Goal: Task Accomplishment & Management: Use online tool/utility

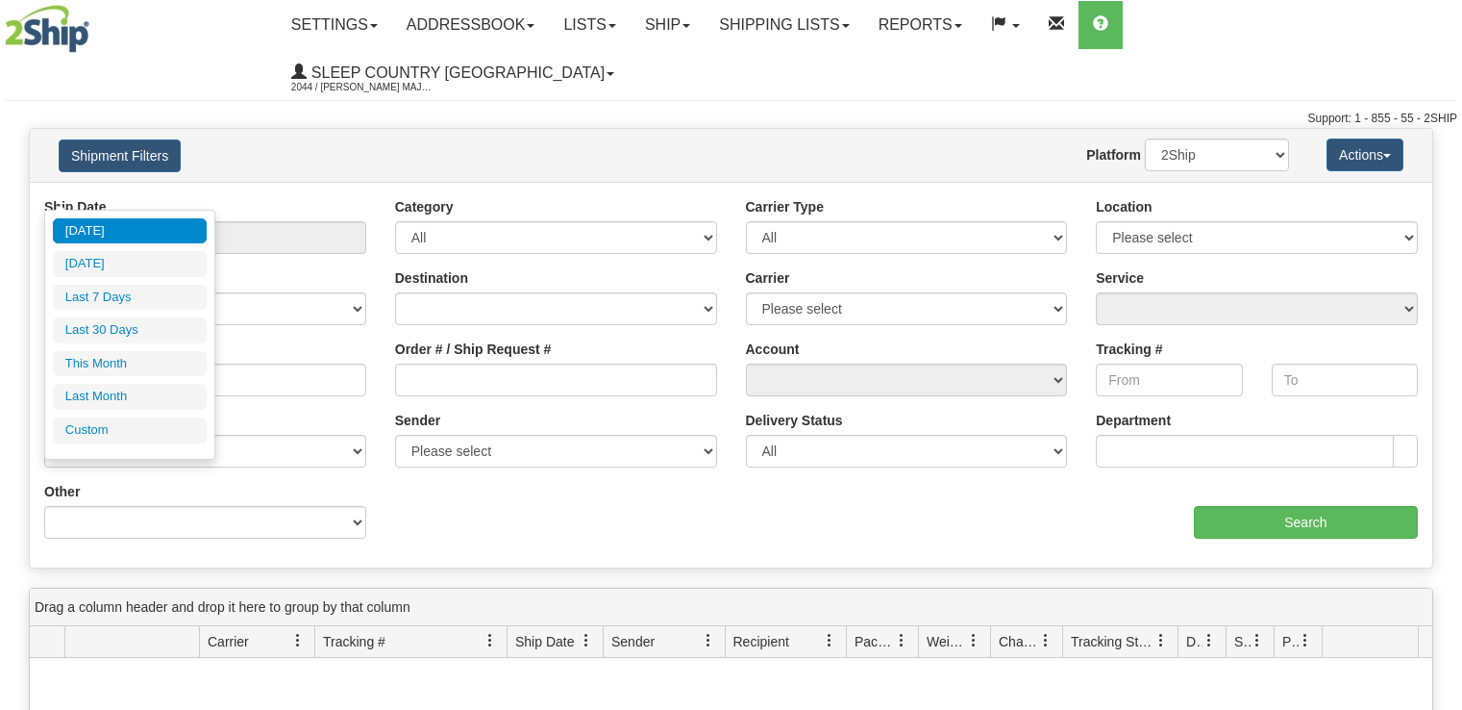
click at [168, 221] on input "From [DATE] To [DATE]" at bounding box center [205, 237] width 322 height 33
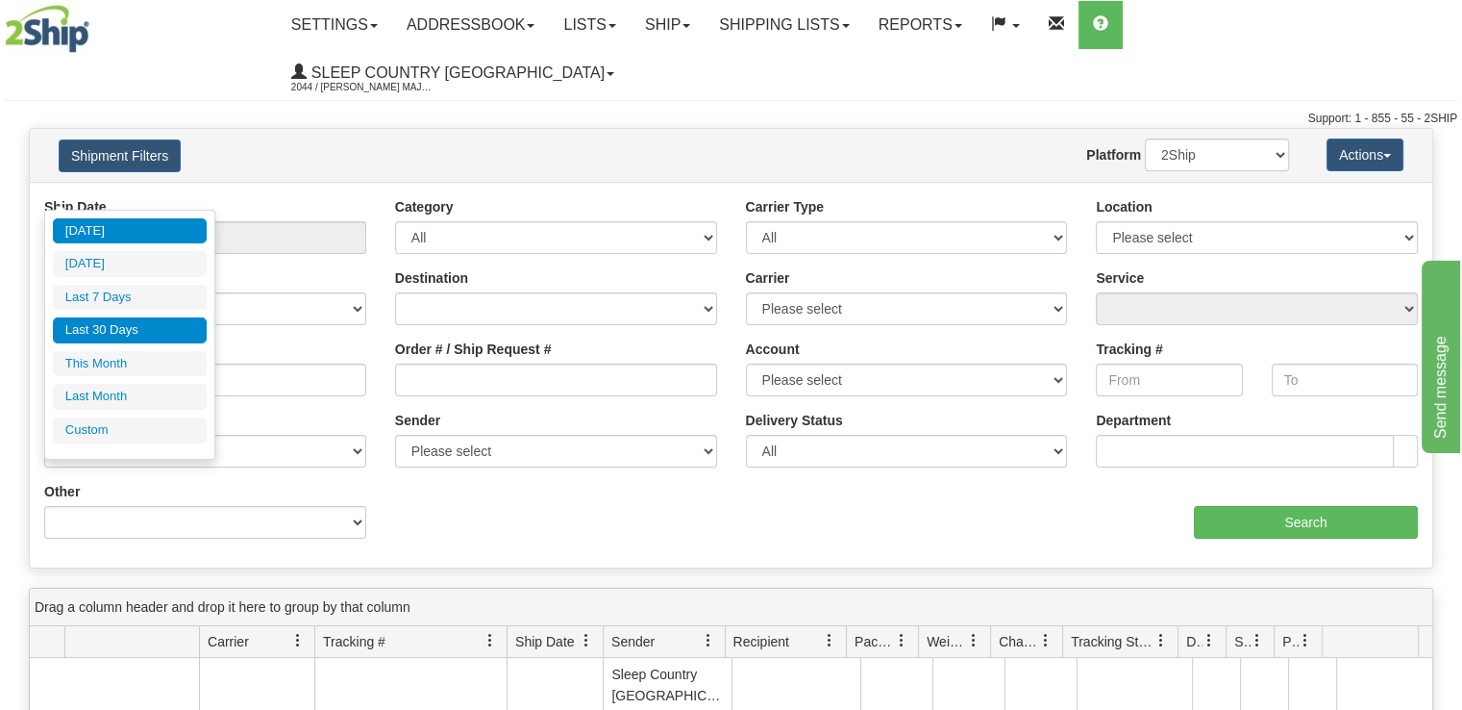
click at [185, 332] on li "Last 30 Days" at bounding box center [130, 330] width 154 height 26
type input "From 09/12/2025 To 10/11/2025"
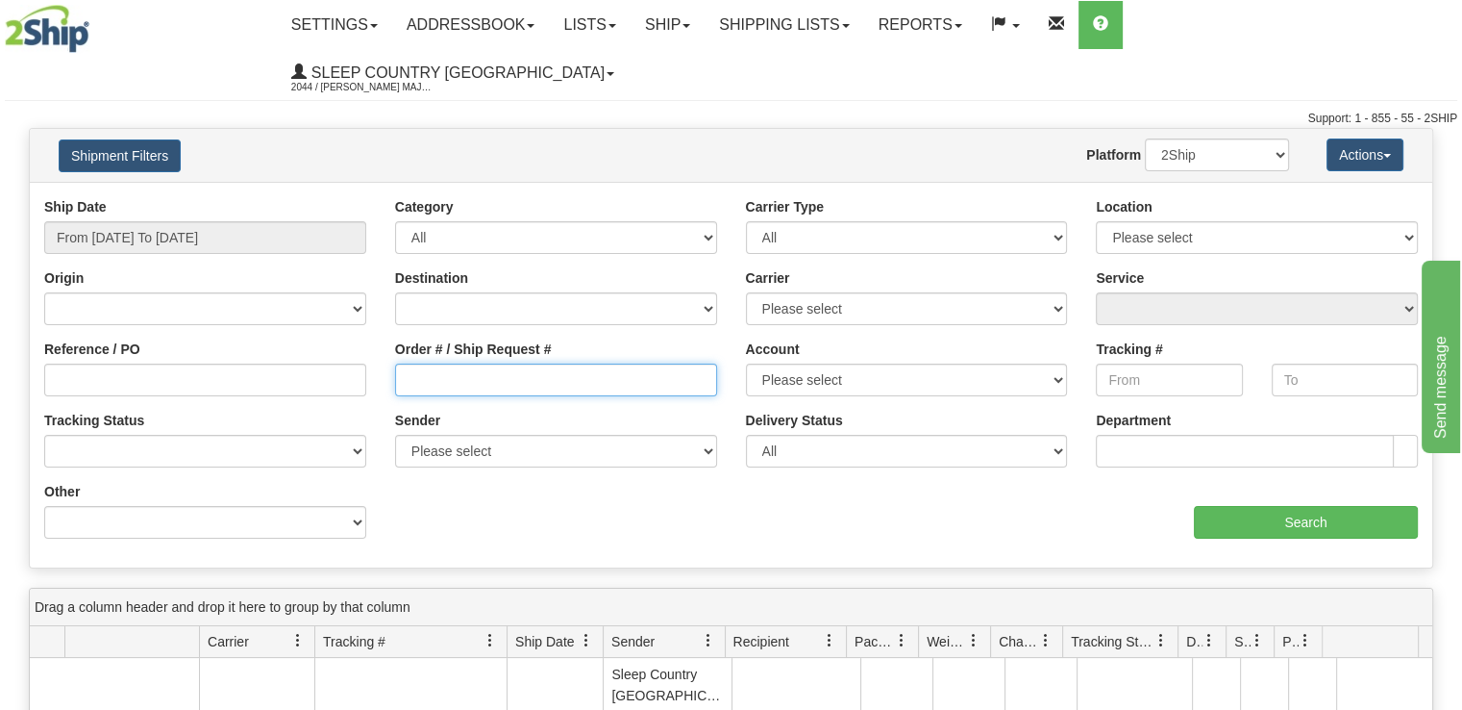
click at [554, 363] on input "Order # / Ship Request #" at bounding box center [556, 379] width 322 height 33
paste input "9000I147668"
type input "9000I147668"
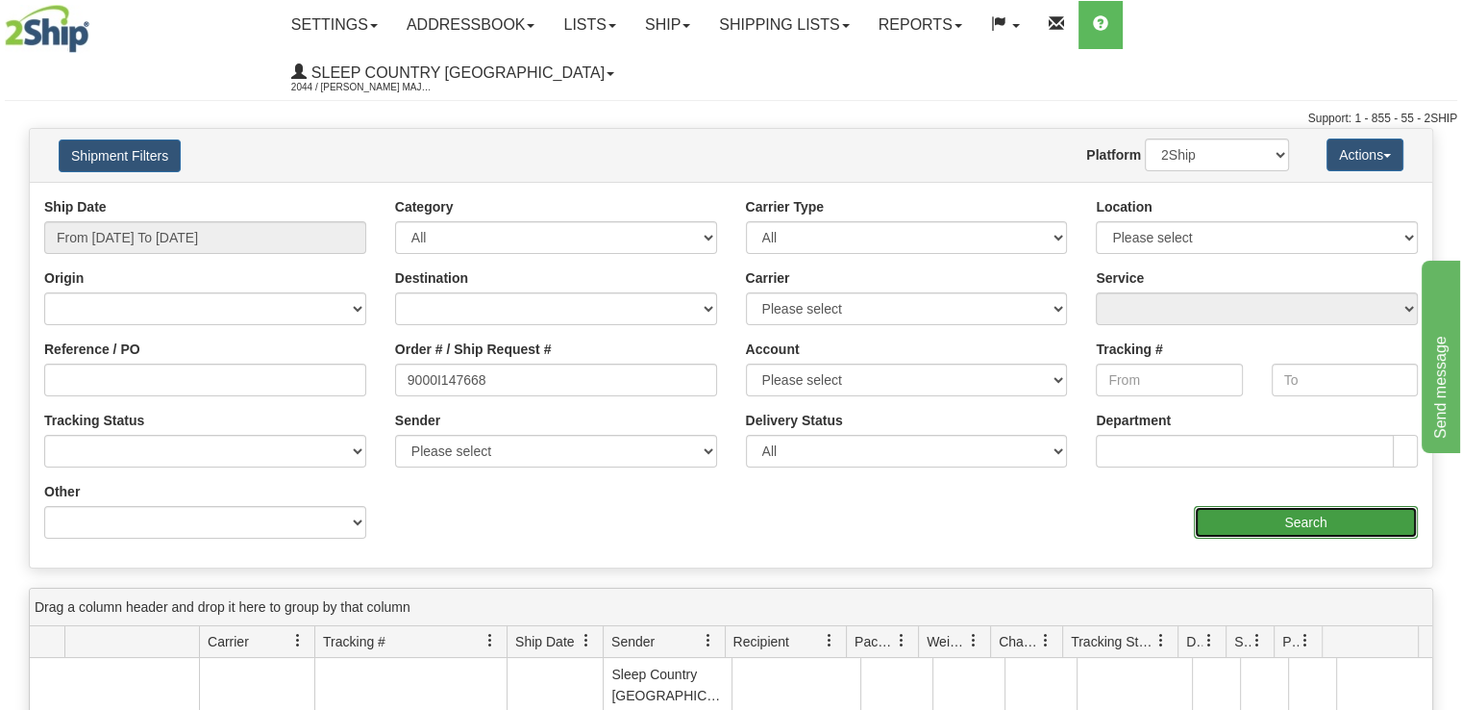
click at [1359, 506] on input "Search" at bounding box center [1306, 522] width 224 height 33
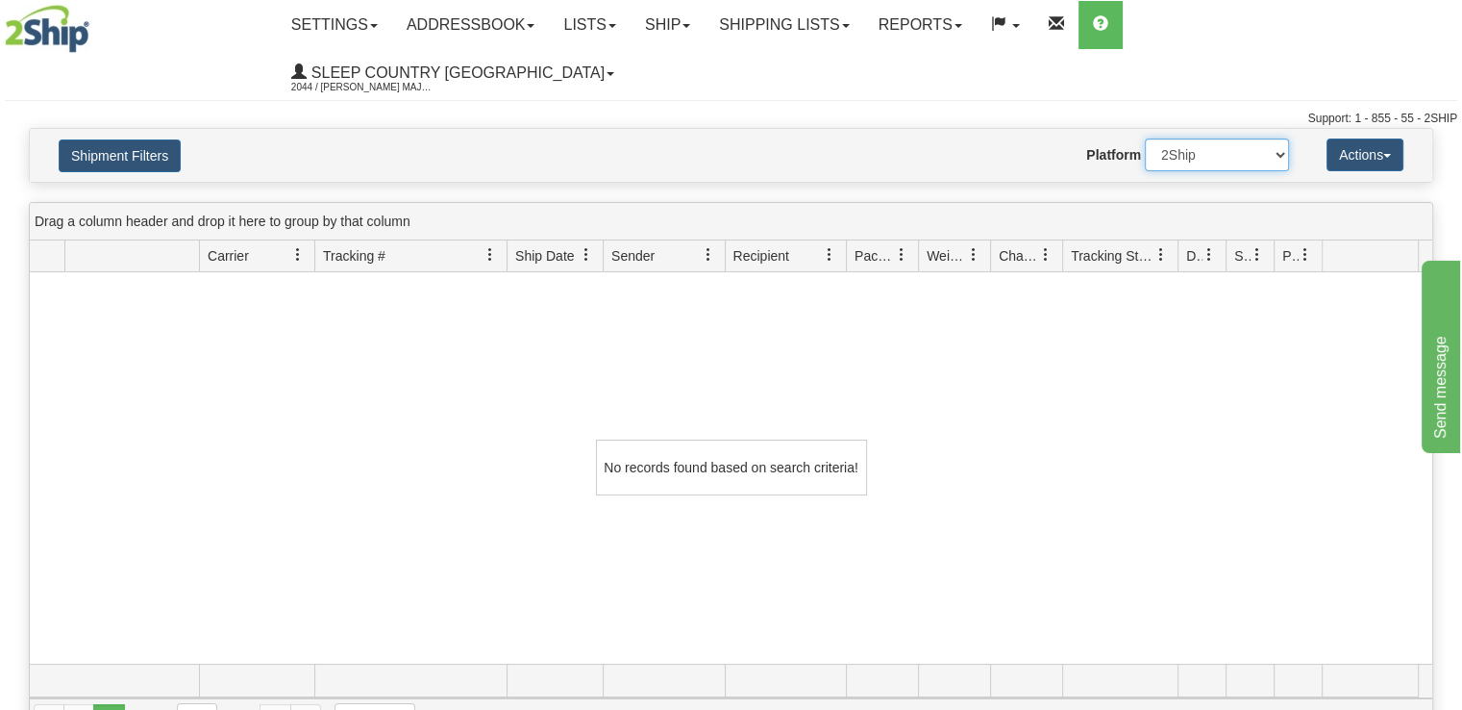
click at [1286, 138] on select "2Ship Imported" at bounding box center [1217, 154] width 144 height 33
select select "1"
click at [1145, 138] on select "2Ship Imported" at bounding box center [1217, 154] width 144 height 33
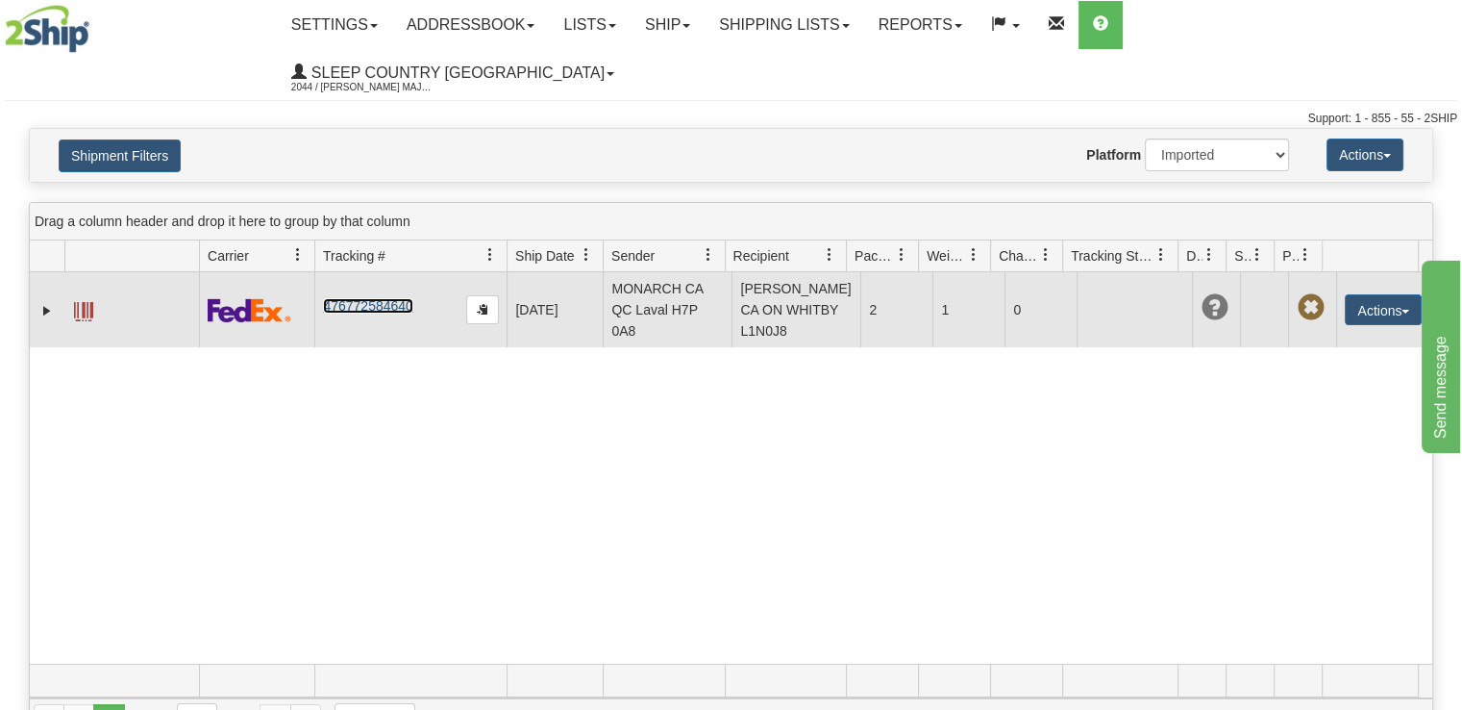
click at [392, 298] on link "476772584640" at bounding box center [367, 305] width 89 height 15
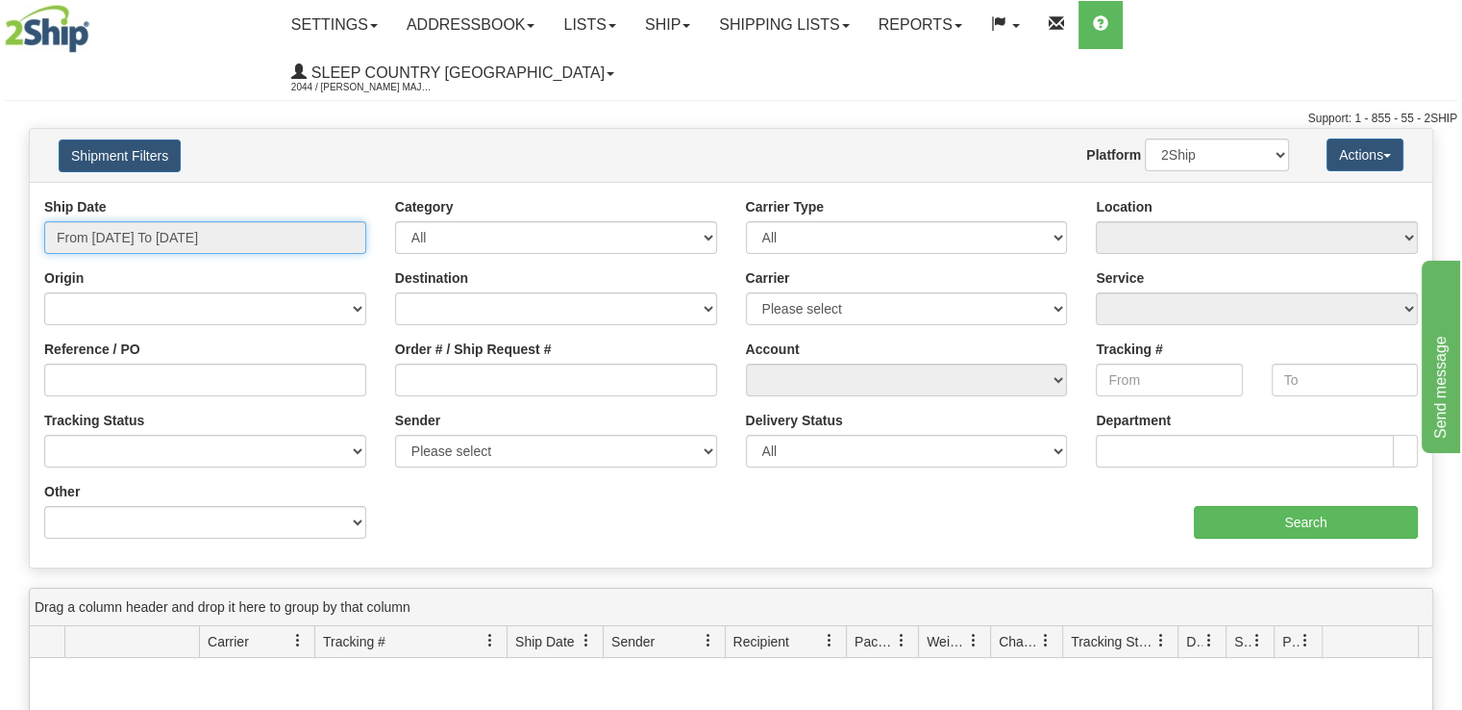
click at [242, 221] on input "From [DATE] To [DATE]" at bounding box center [205, 237] width 322 height 33
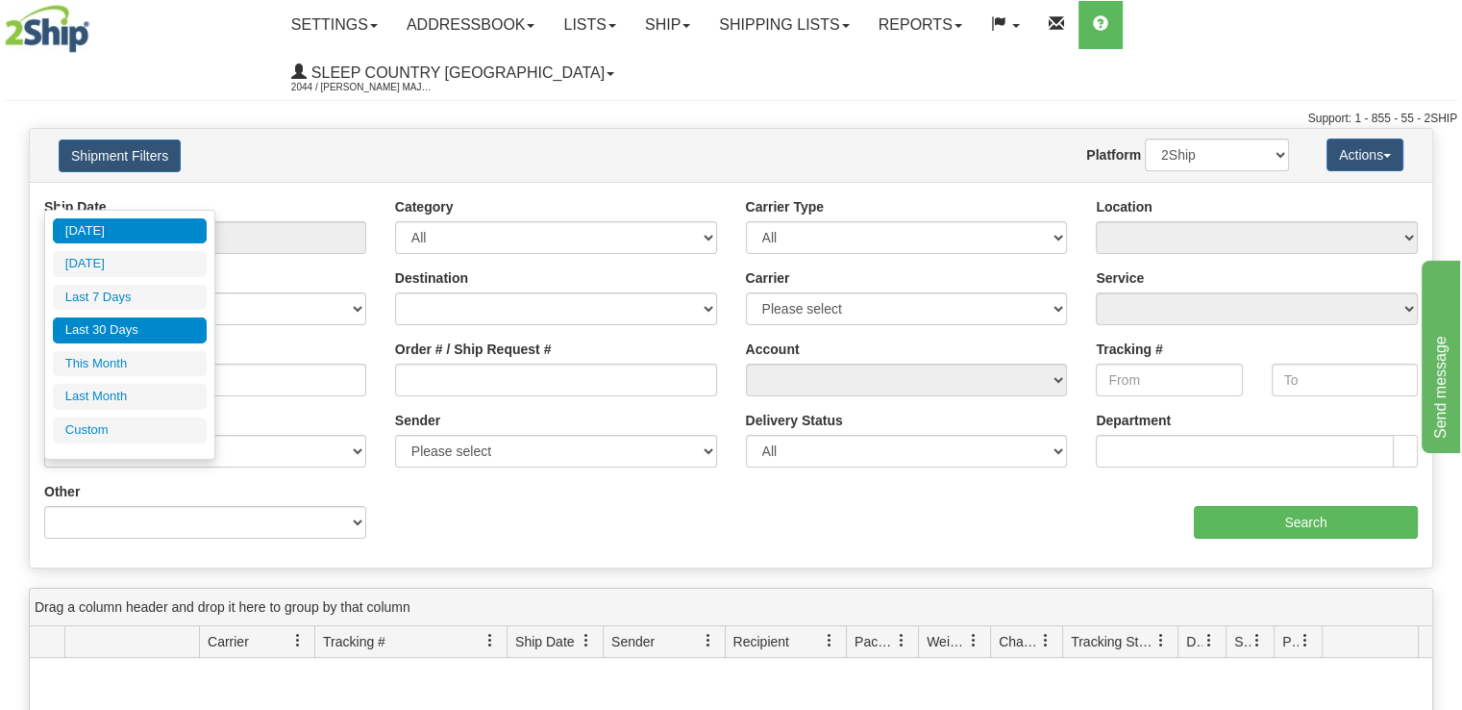
click at [187, 326] on li "Last 30 Days" at bounding box center [130, 330] width 154 height 26
type input "From [DATE] To [DATE]"
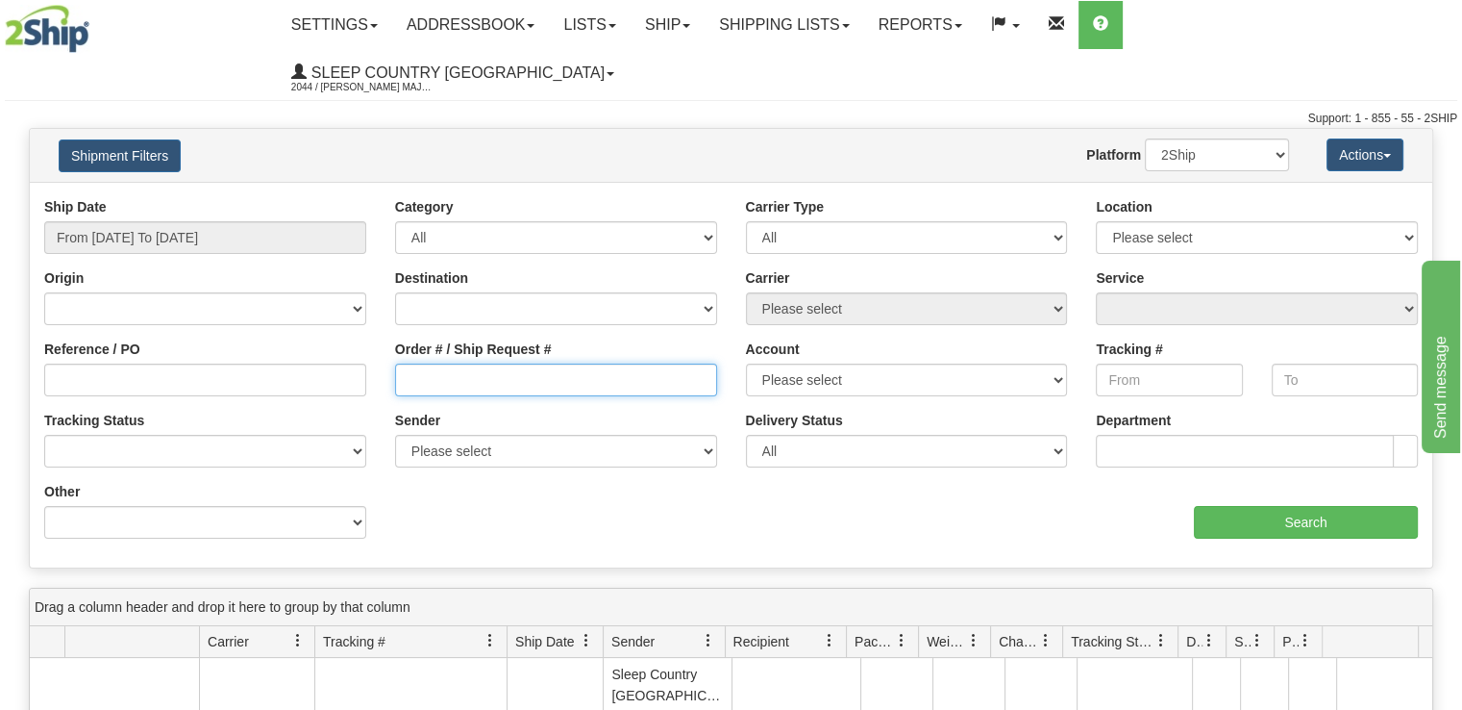
click at [473, 363] on input "Order # / Ship Request #" at bounding box center [556, 379] width 322 height 33
paste input "CUSTOMER NUMBER : 9000I147668 CUSTOMER'S NAME : MELANIE BREMNER ORDER NUMBER : …"
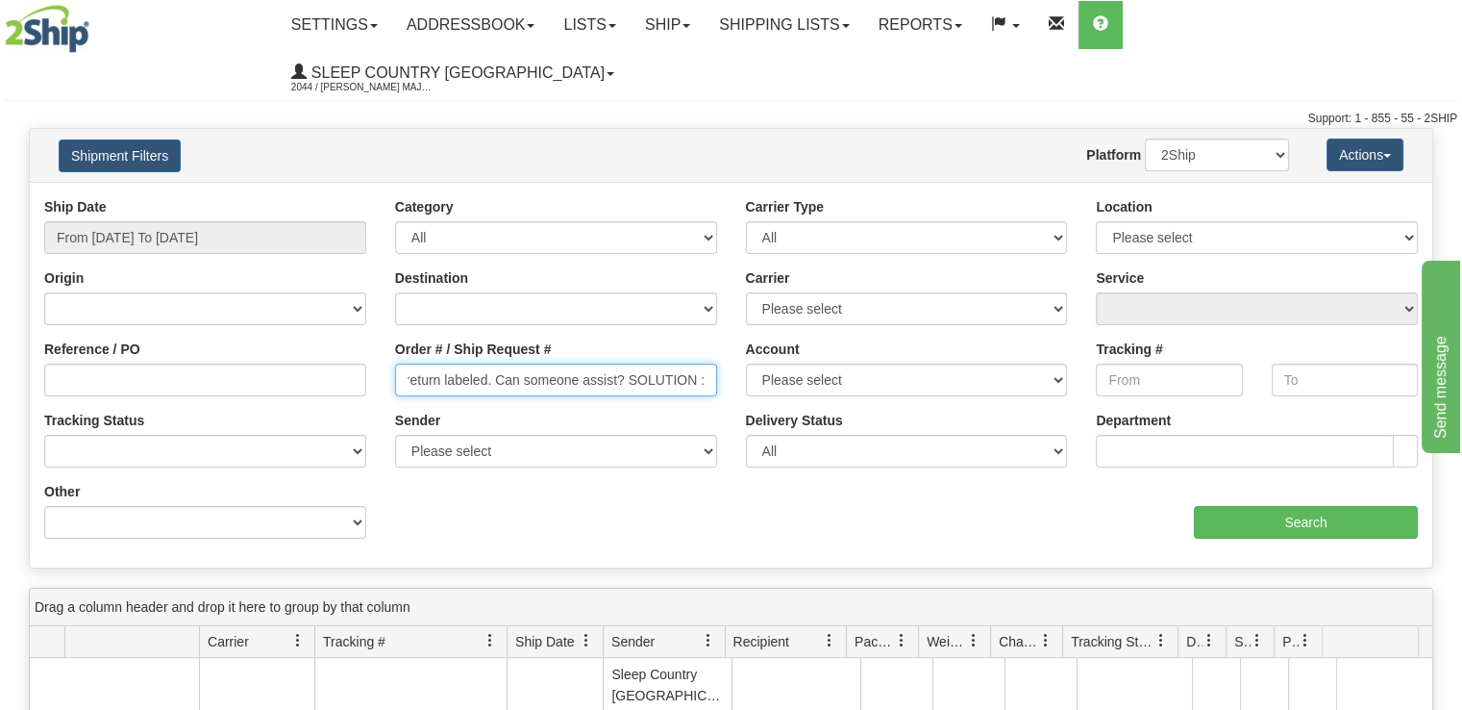
click at [692, 363] on input "CUSTOMER NUMBER : 9000I147668 CUSTOMER'S NAME : MELANIE BREMNER ORDER NUMBER : …" at bounding box center [556, 379] width 322 height 33
drag, startPoint x: 713, startPoint y: 339, endPoint x: 433, endPoint y: 323, distance: 281.2
click at [438, 363] on input "CUSTOMER NUMBER : 9000I147668 CUSTOMER'S NAME : MELANIE BREMNER ORDER NUMBER : …" at bounding box center [556, 379] width 322 height 33
type input "CUSTOMER NUMBER : 9000I147668 CUSTOMER'S NAME : MELANIE BREMNER ORDER NUMBER : …"
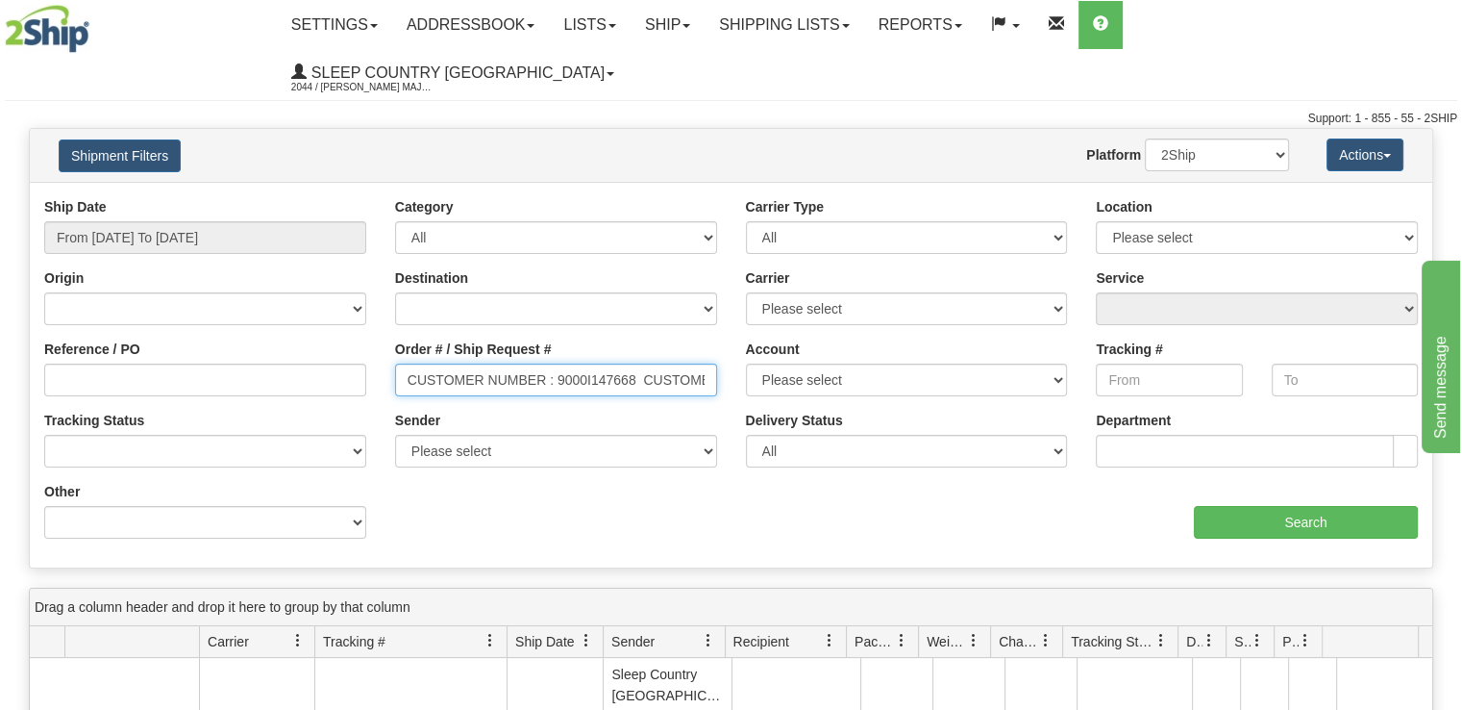
drag, startPoint x: 703, startPoint y: 336, endPoint x: 158, endPoint y: 296, distance: 546.6
click at [185, 197] on div "Reference / PO Order # / Ship Request # CUSTOMER NUMBER : 9000I147668 CUSTOMER'…" at bounding box center [731, 197] width 1403 height 0
click at [547, 363] on input "Order # / Ship Request #" at bounding box center [556, 379] width 322 height 33
paste input "9000I147668"
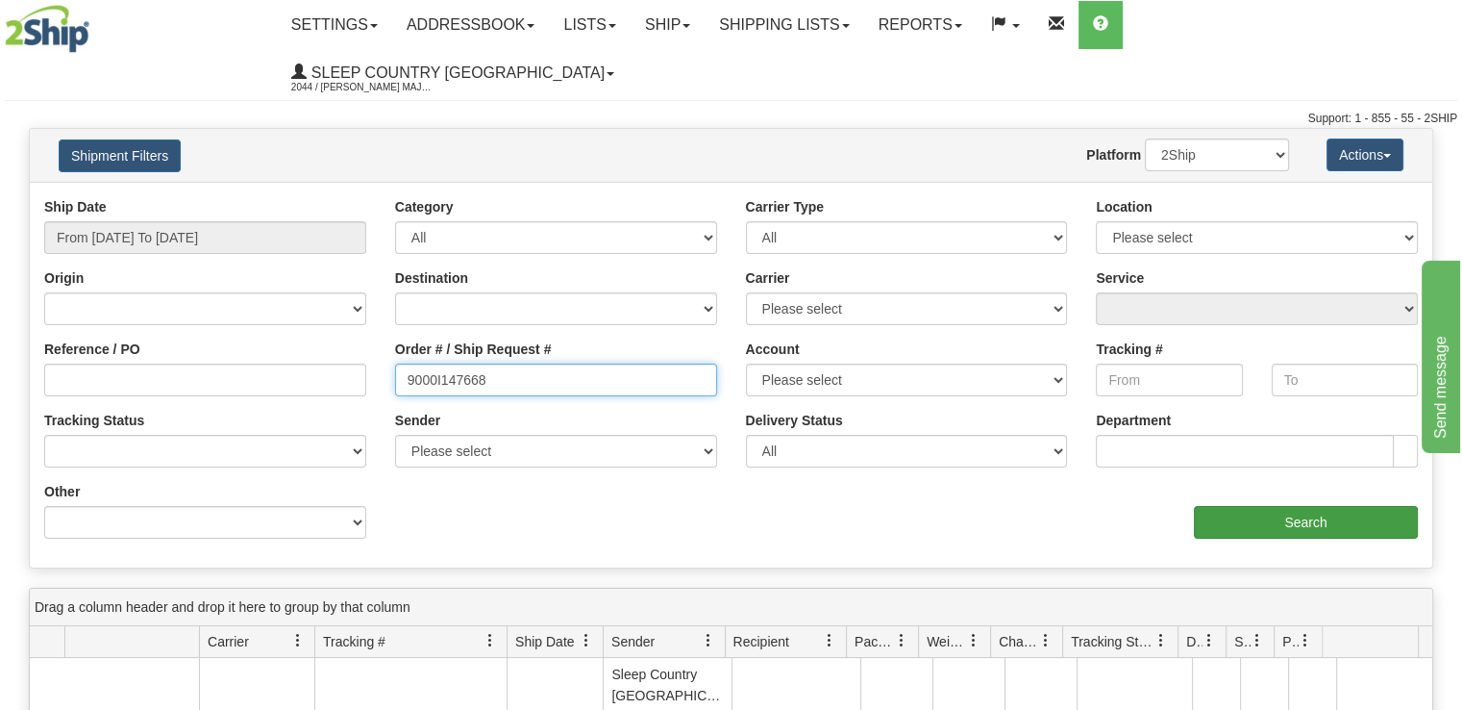
type input "9000I147668"
click at [1284, 506] on input "Search" at bounding box center [1306, 522] width 224 height 33
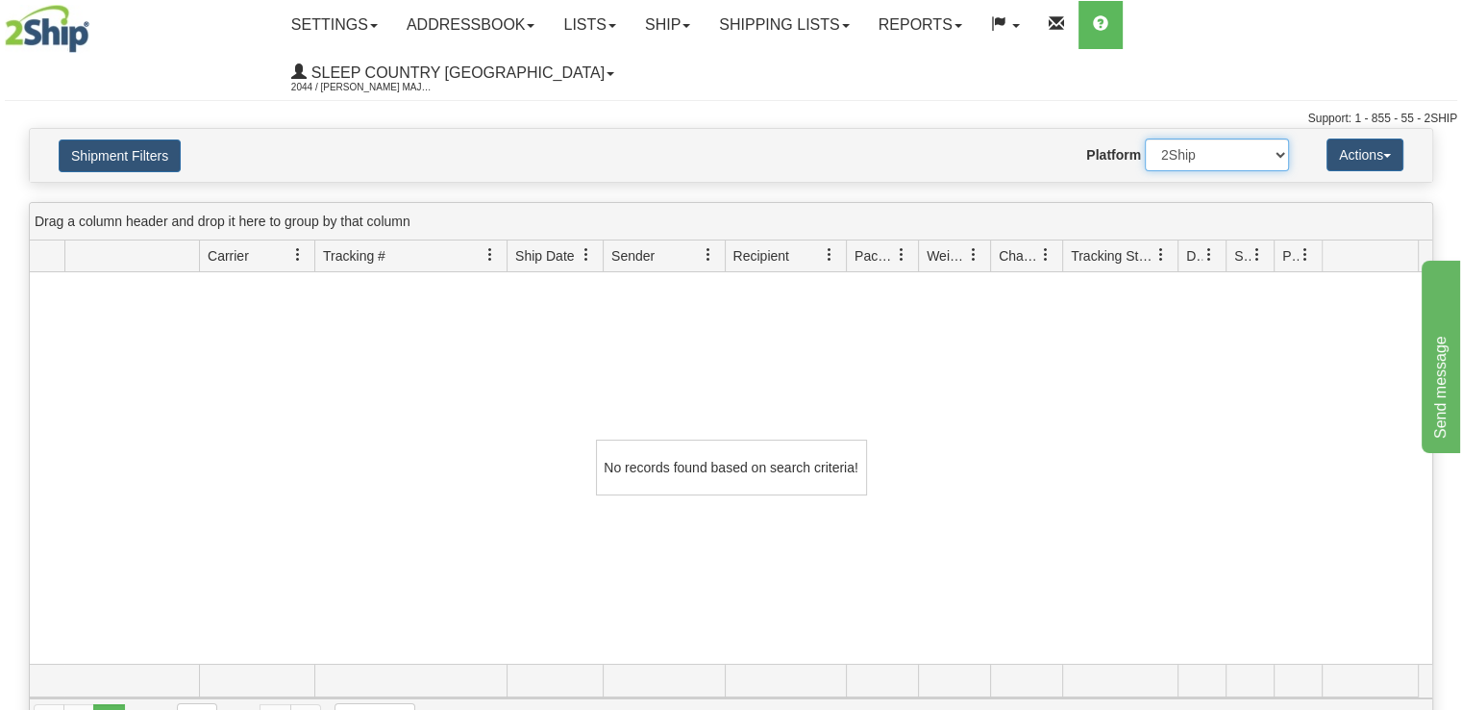
click at [1284, 138] on select "2Ship Imported" at bounding box center [1217, 154] width 144 height 33
select select "1"
click at [1145, 138] on select "2Ship Imported" at bounding box center [1217, 154] width 144 height 33
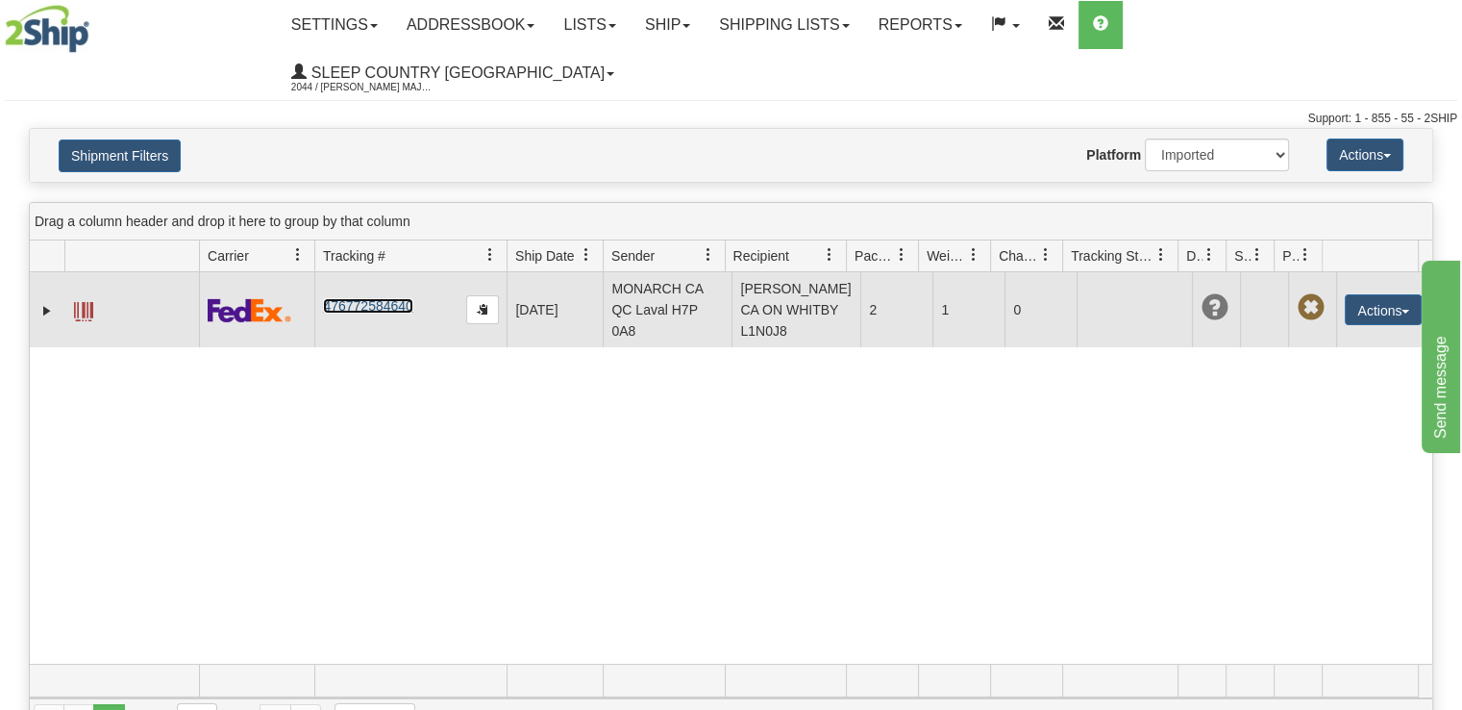
click at [362, 298] on link "476772584640" at bounding box center [367, 305] width 89 height 15
click at [1394, 294] on button "Actions" at bounding box center [1383, 309] width 77 height 31
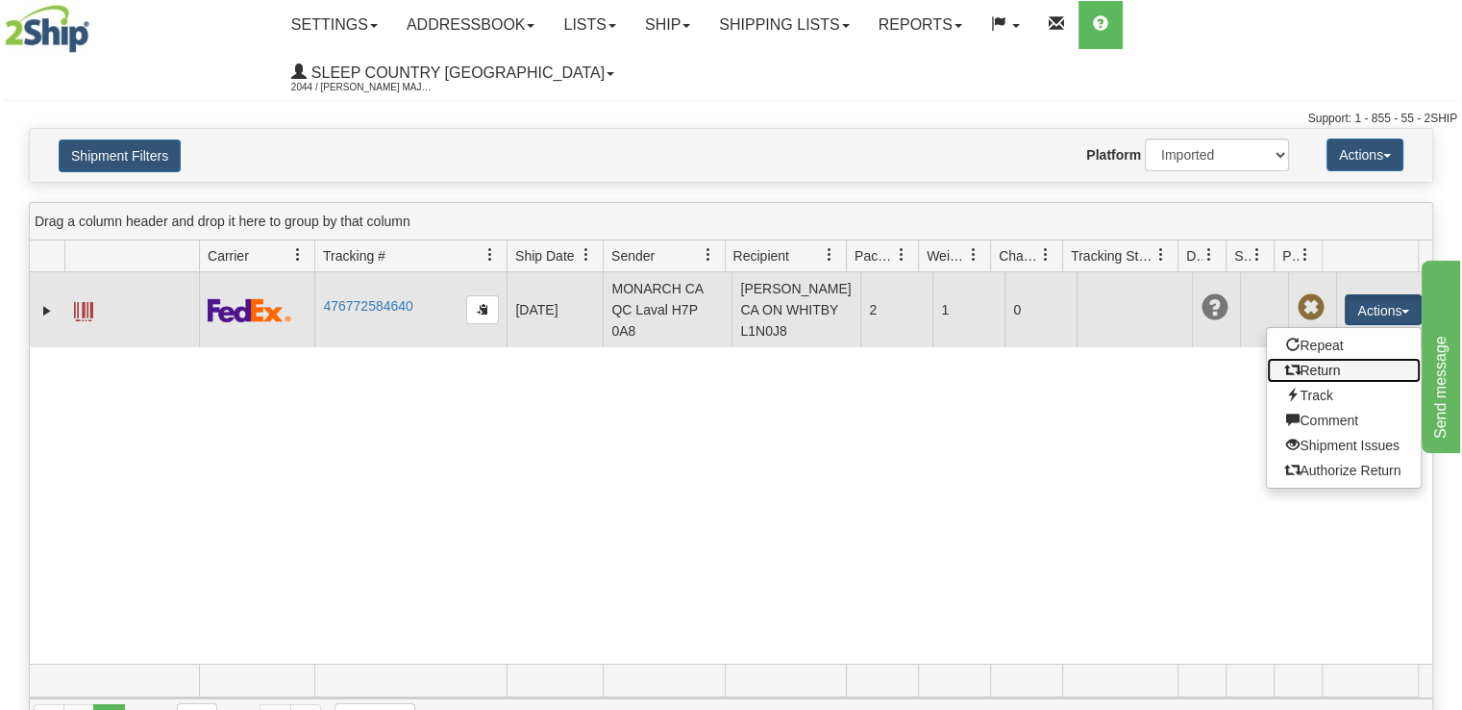
click at [1364, 358] on link "Return" at bounding box center [1344, 370] width 154 height 25
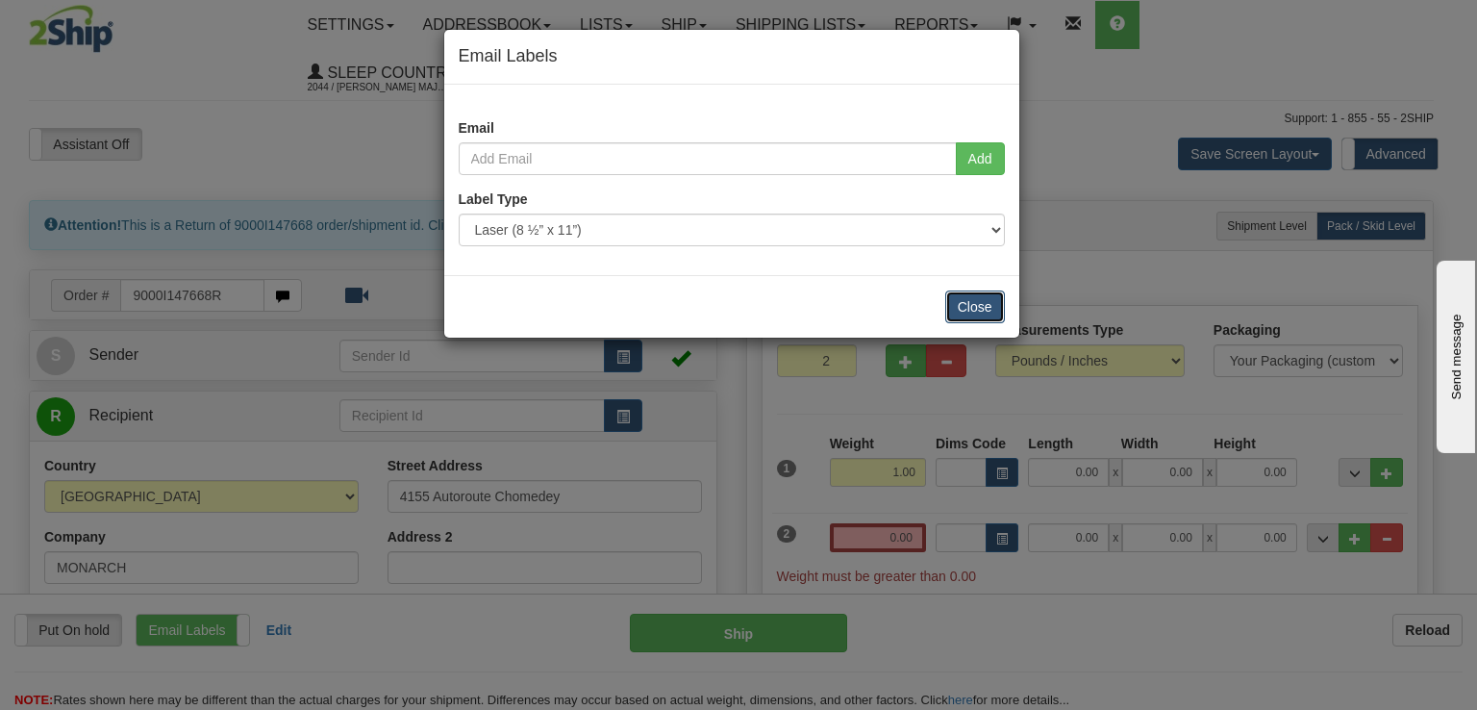
click at [977, 297] on button "Close" at bounding box center [975, 306] width 60 height 33
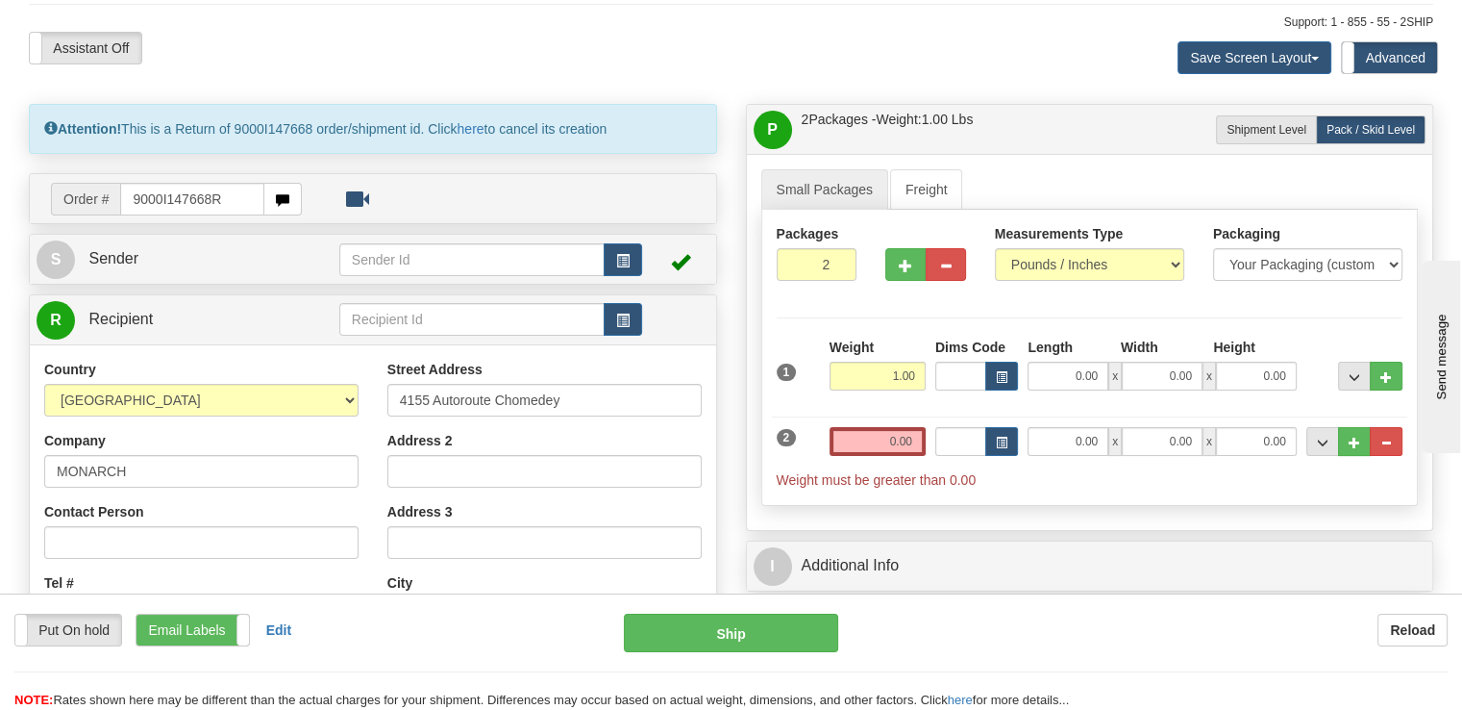
scroll to position [96, 0]
click at [212, 239] on link "S Sender" at bounding box center [188, 258] width 303 height 39
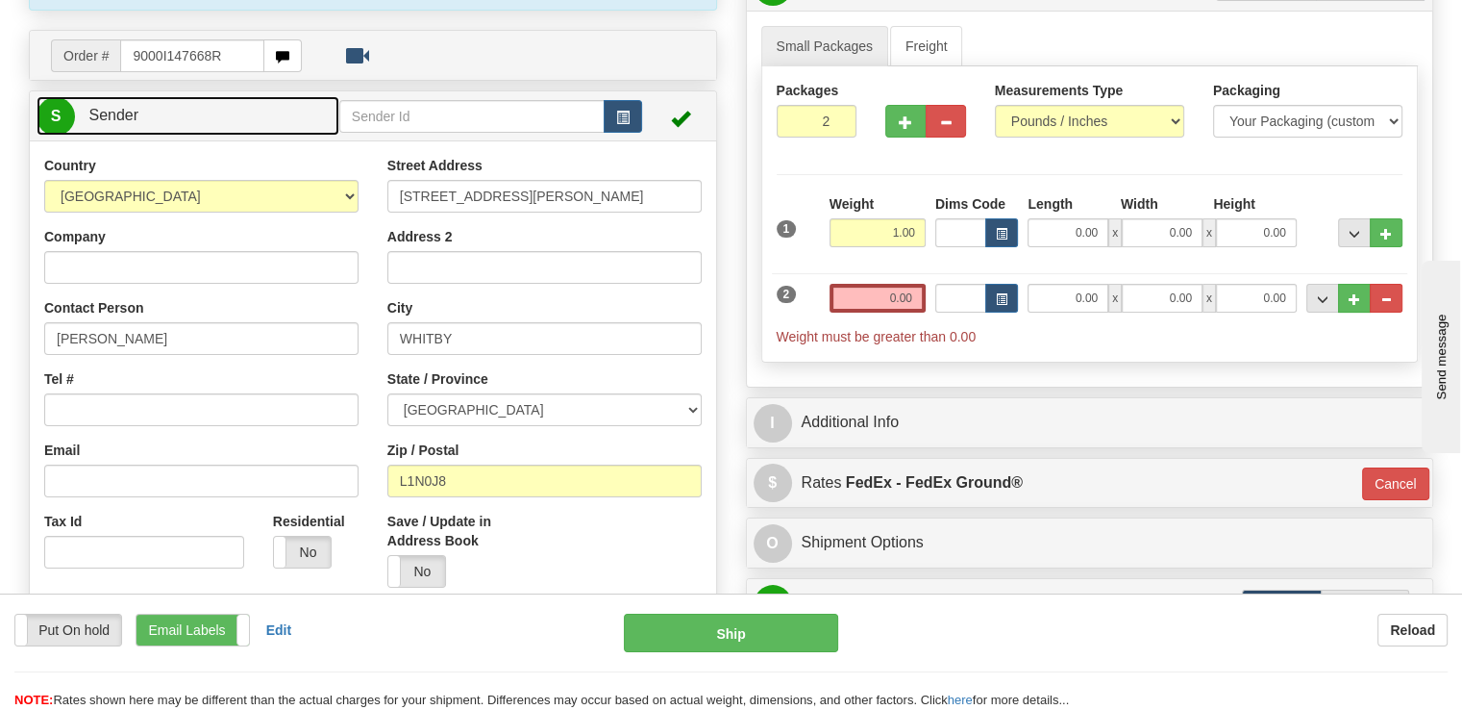
scroll to position [385, 0]
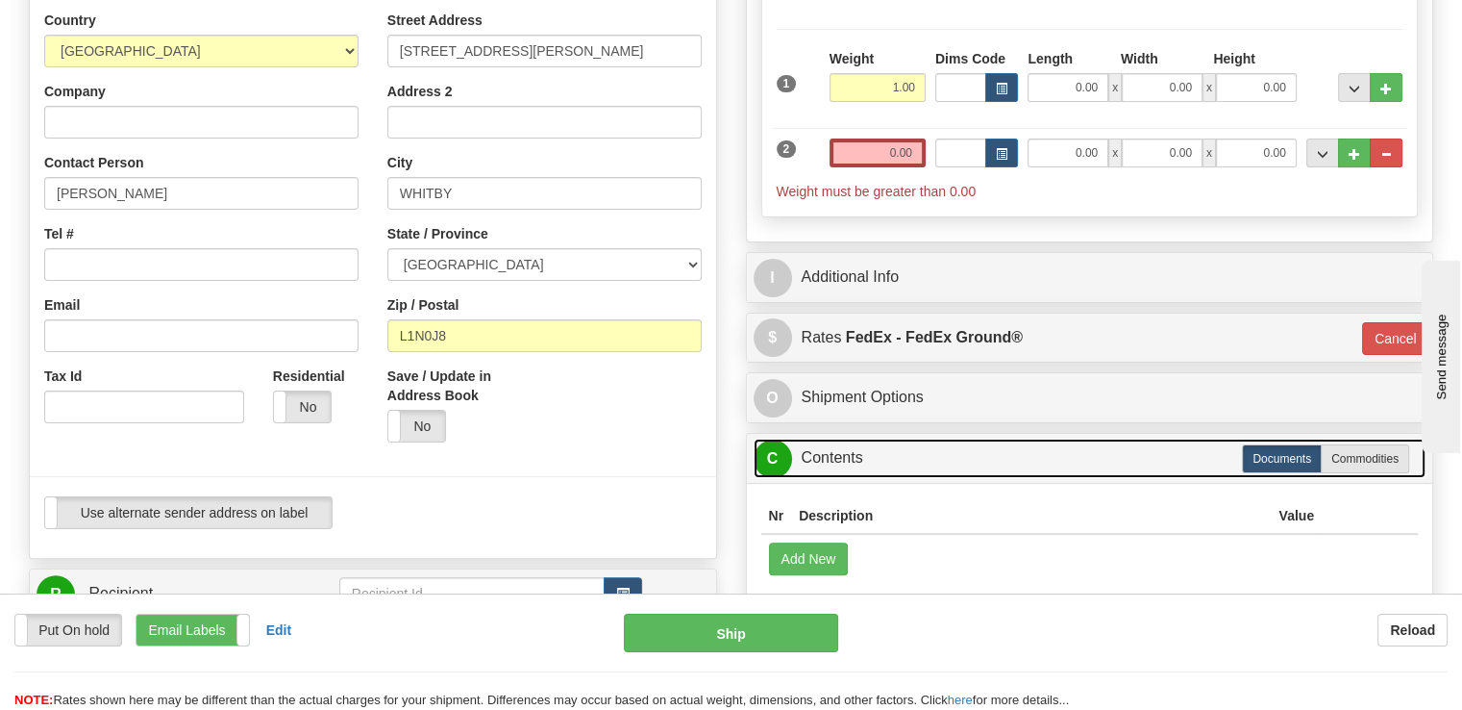
click at [935, 438] on link "C Contents" at bounding box center [1090, 457] width 673 height 39
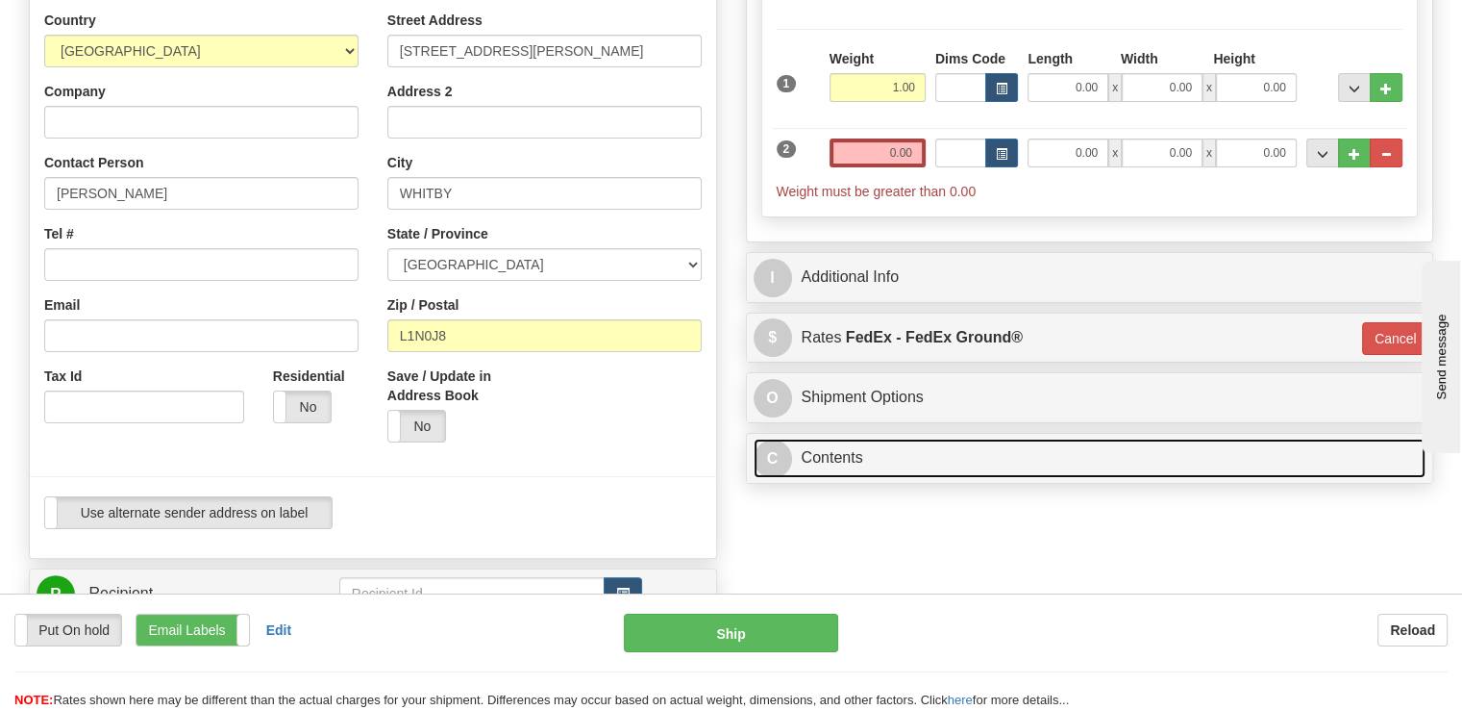
click at [935, 438] on link "C Contents" at bounding box center [1090, 457] width 673 height 39
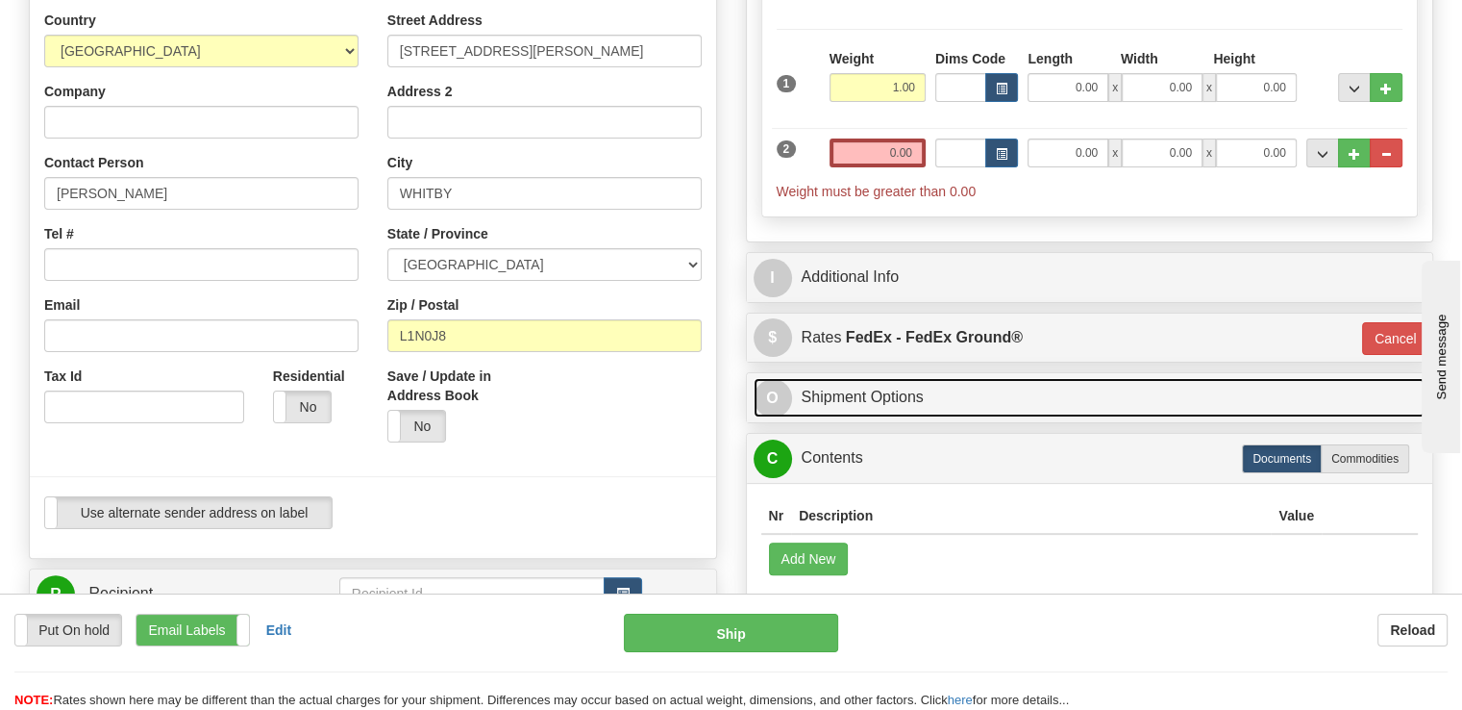
click at [830, 378] on link "O Shipment Options" at bounding box center [1090, 397] width 673 height 39
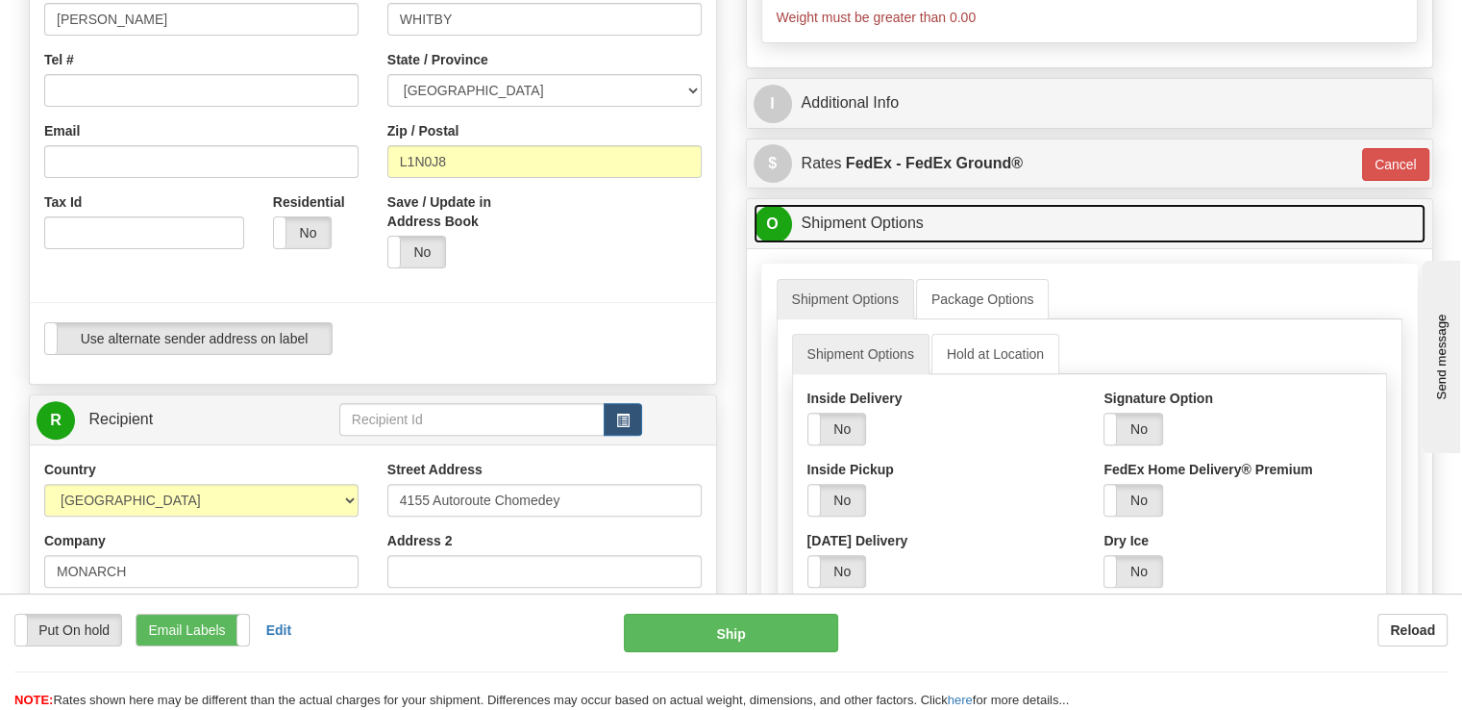
scroll to position [673, 0]
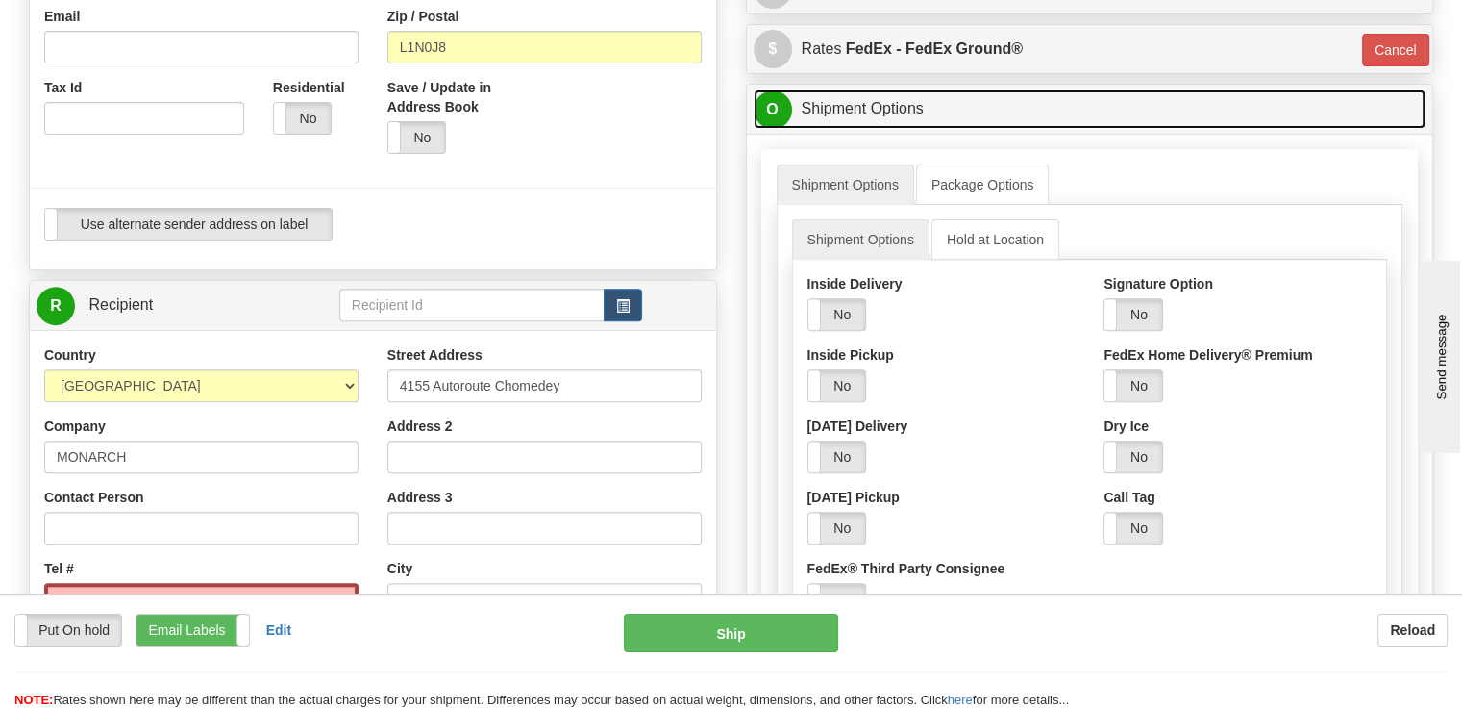
click at [790, 89] on link "O Shipment Options" at bounding box center [1090, 108] width 673 height 39
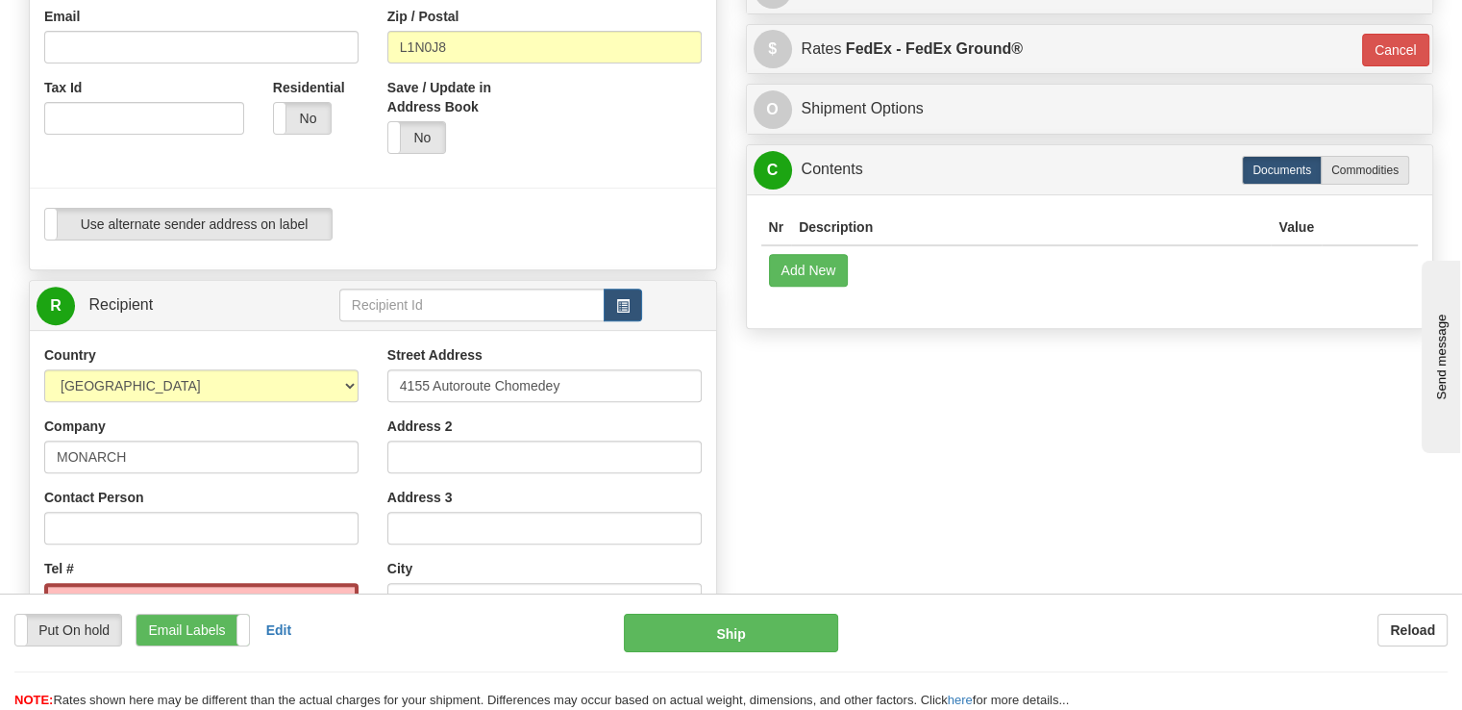
click at [863, 210] on th "Description" at bounding box center [1031, 228] width 480 height 36
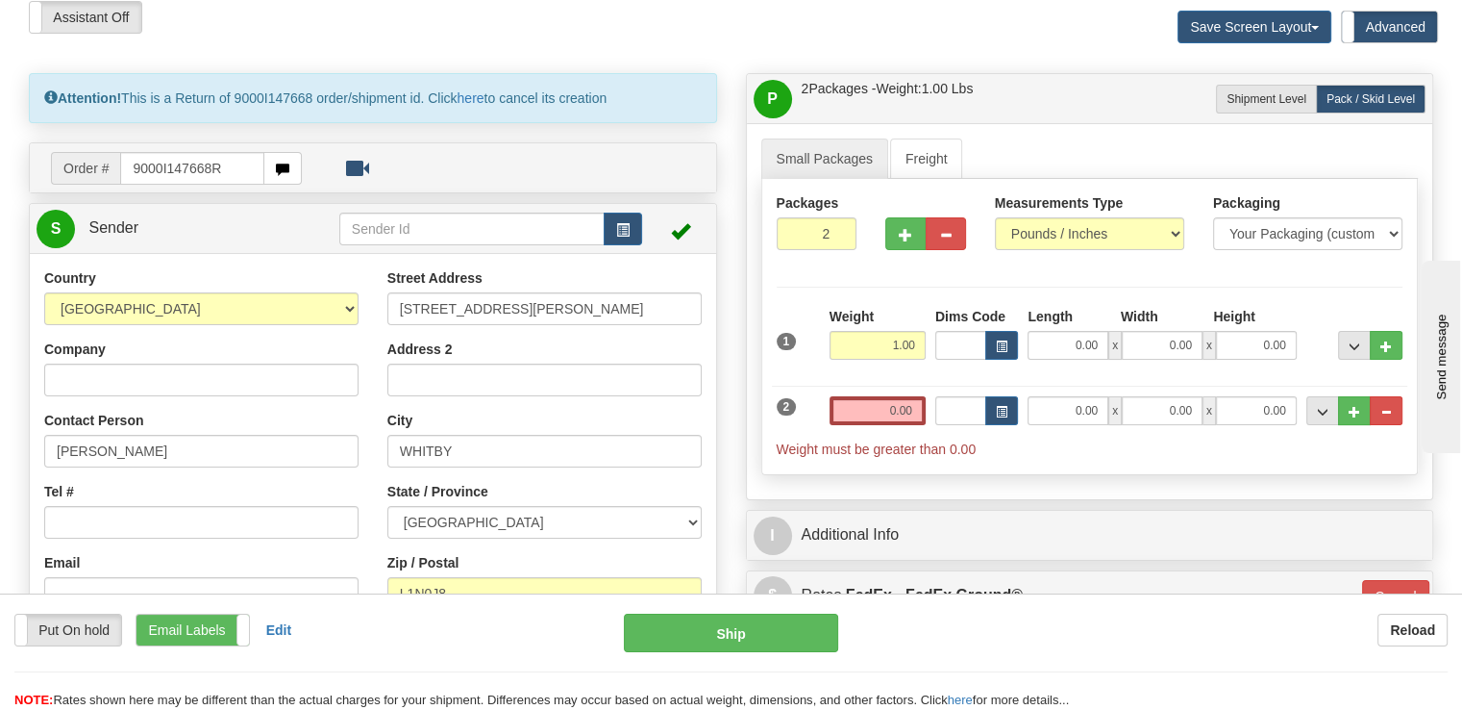
scroll to position [96, 0]
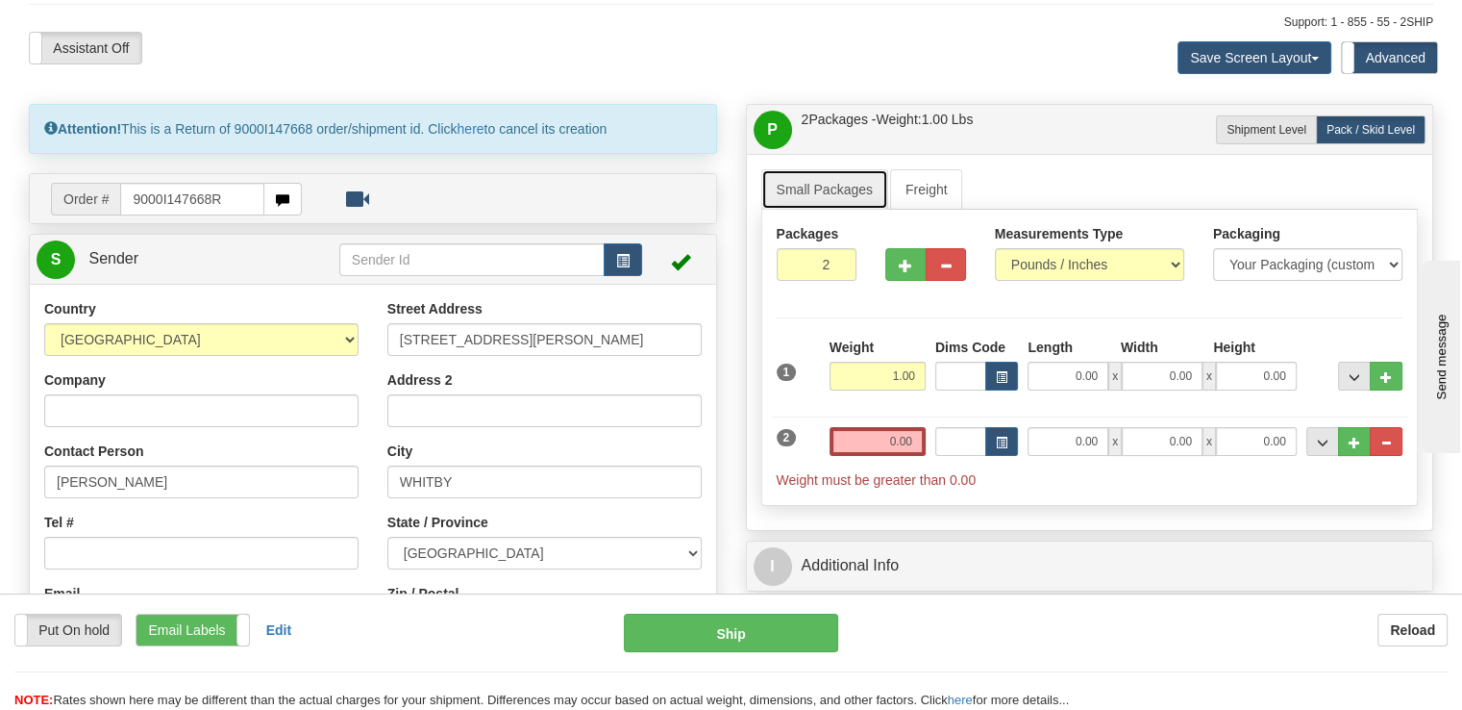
click at [820, 169] on link "Small Packages" at bounding box center [824, 189] width 127 height 40
click at [926, 169] on link "Freight" at bounding box center [926, 189] width 73 height 40
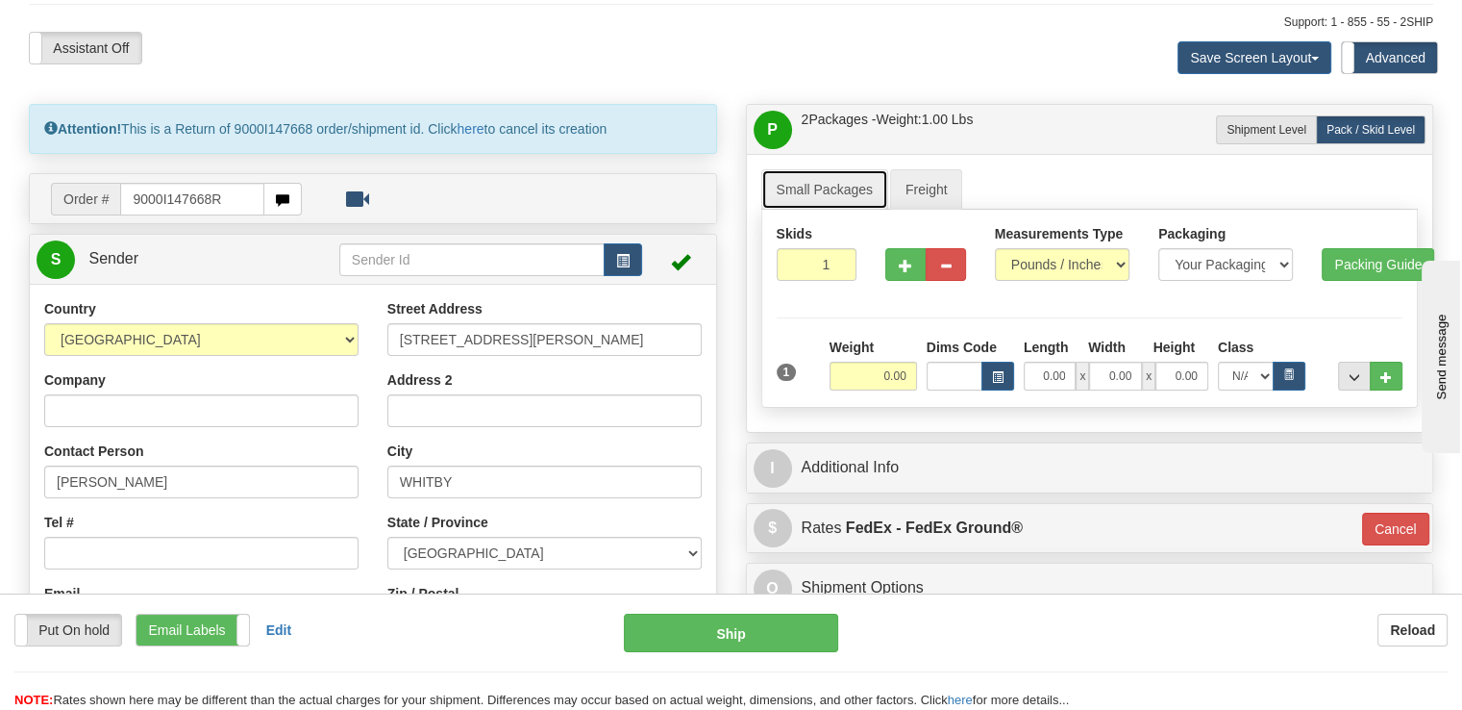
click at [816, 169] on link "Small Packages" at bounding box center [824, 189] width 127 height 40
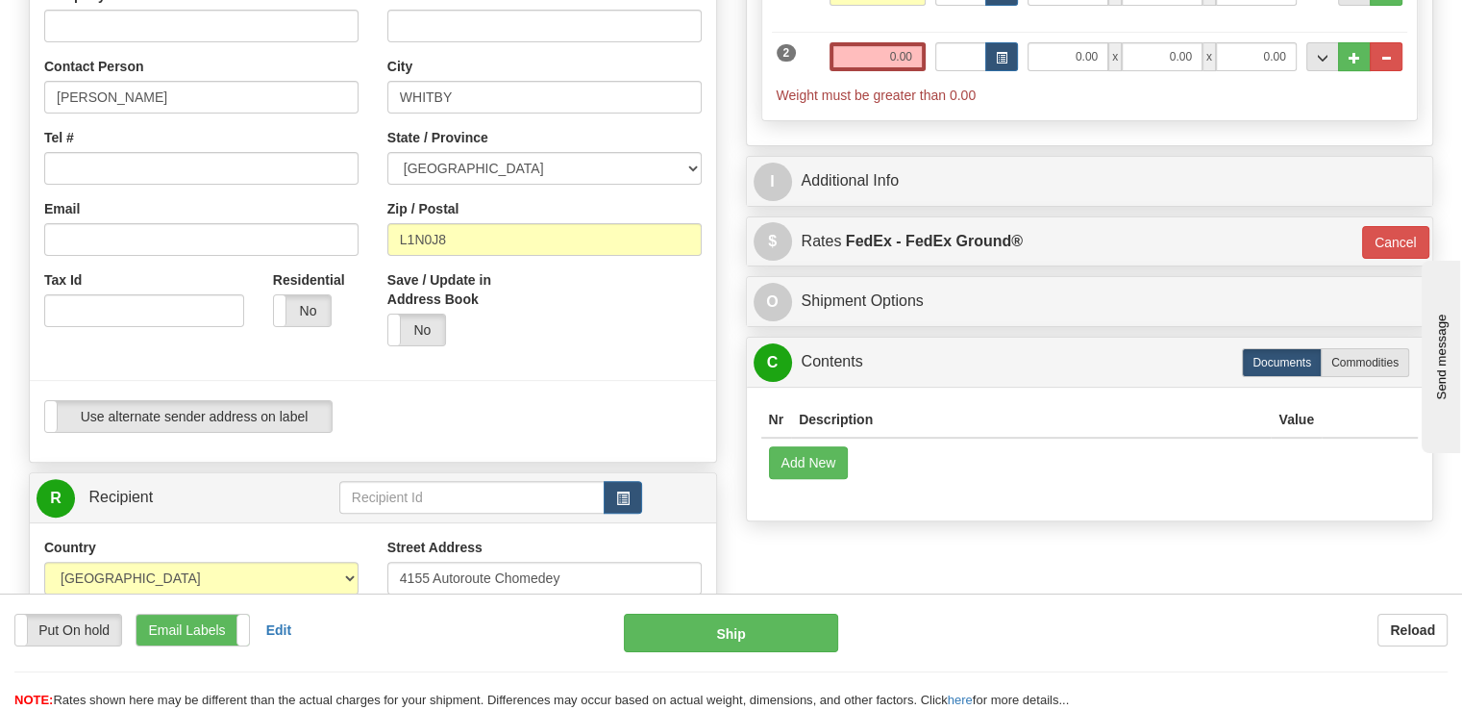
scroll to position [192, 0]
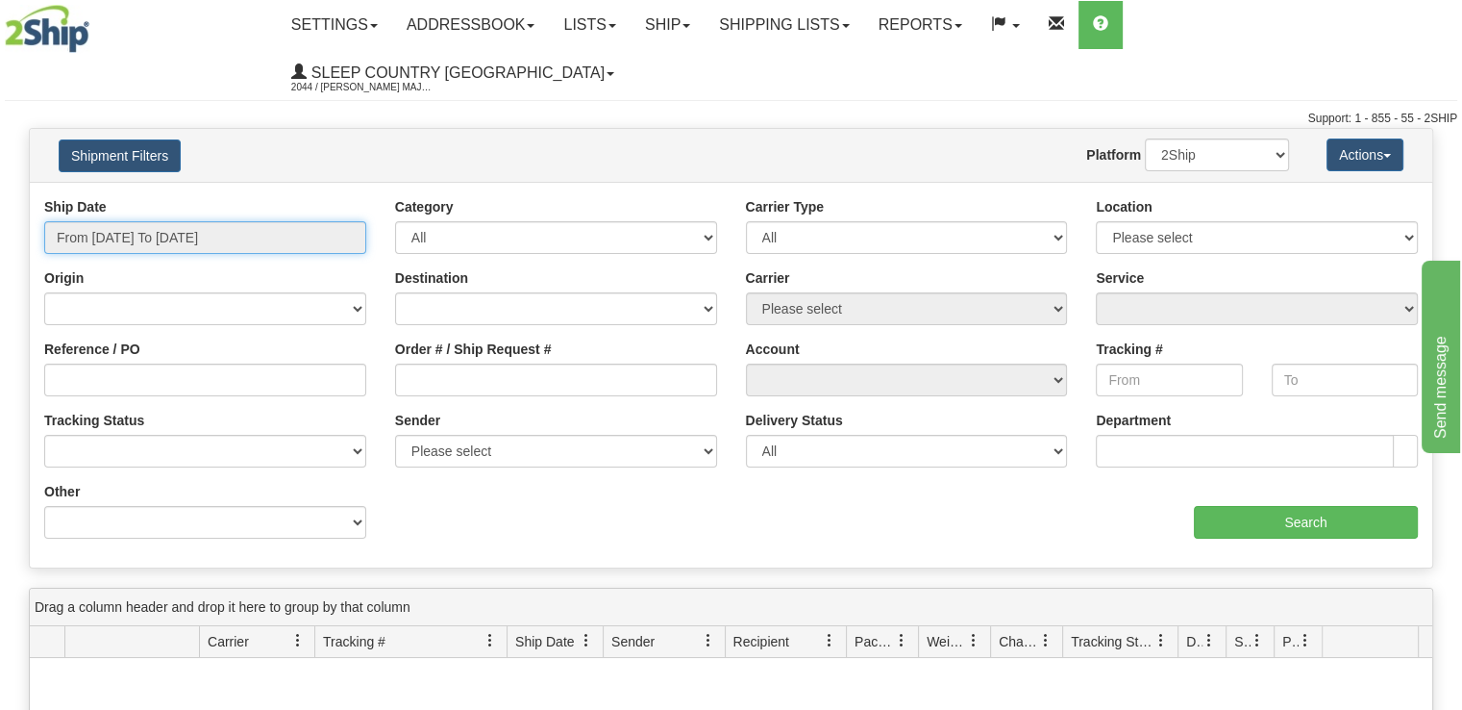
click at [283, 221] on input "From [DATE] To [DATE]" at bounding box center [205, 237] width 322 height 33
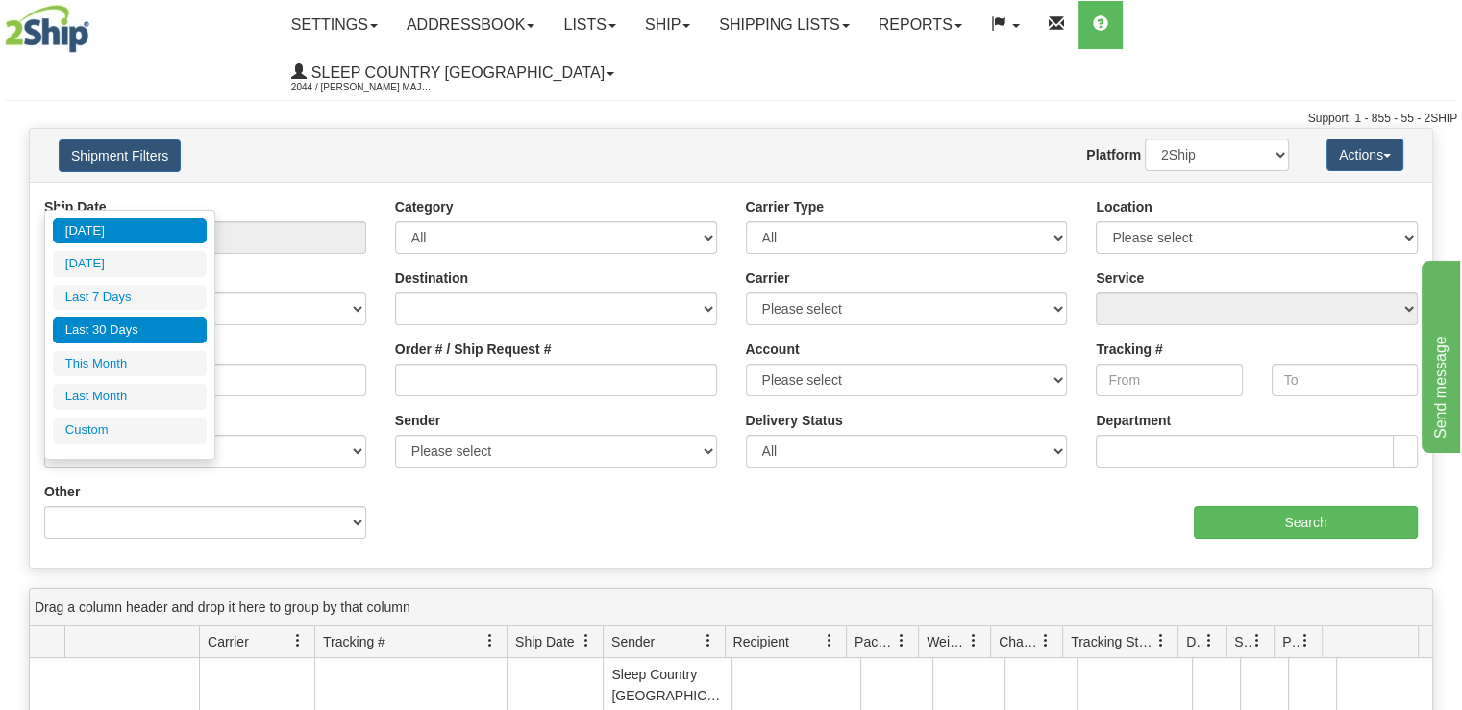
click at [187, 332] on li "Last 30 Days" at bounding box center [130, 330] width 154 height 26
type input "From [DATE] To [DATE]"
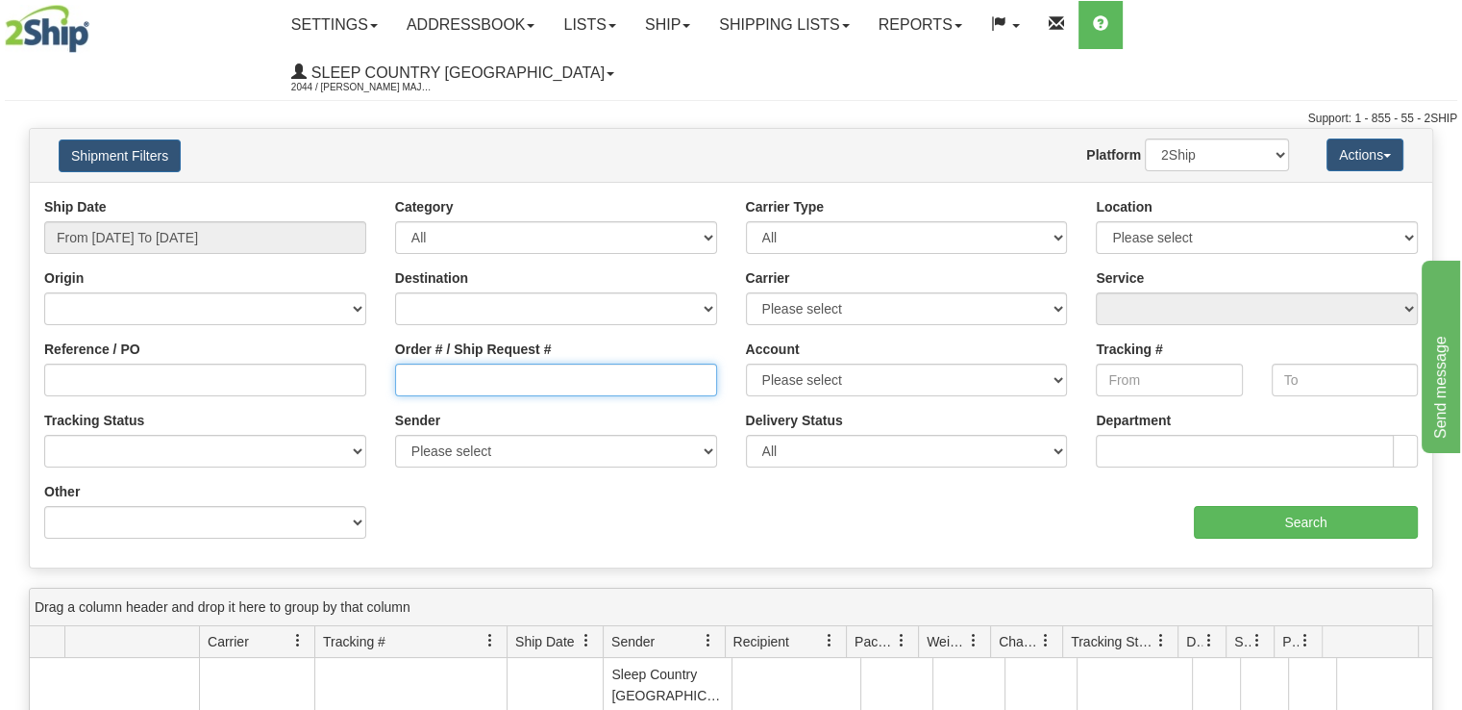
click at [497, 363] on input "Order # / Ship Request #" at bounding box center [556, 379] width 322 height 33
paste input "9000I147668"
type input "9000I147668"
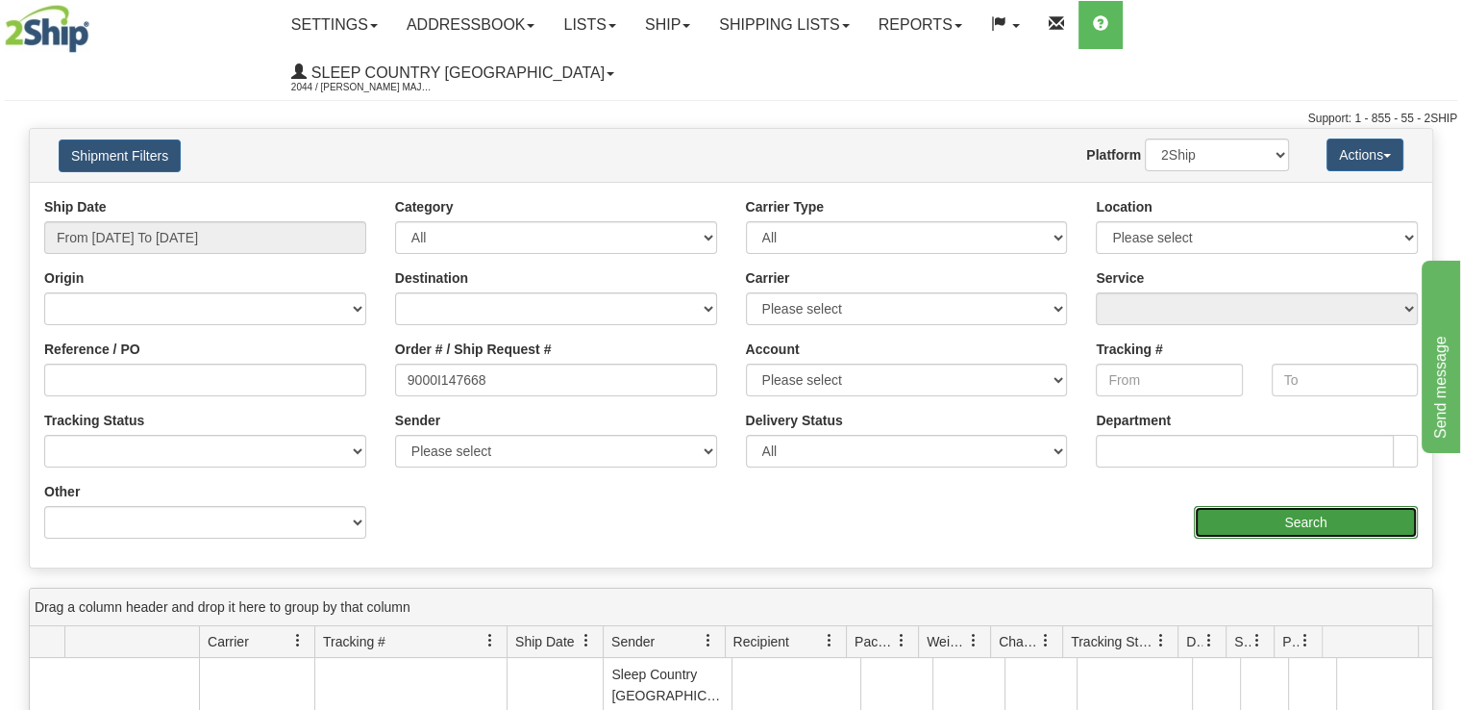
click at [1303, 506] on input "Search" at bounding box center [1306, 522] width 224 height 33
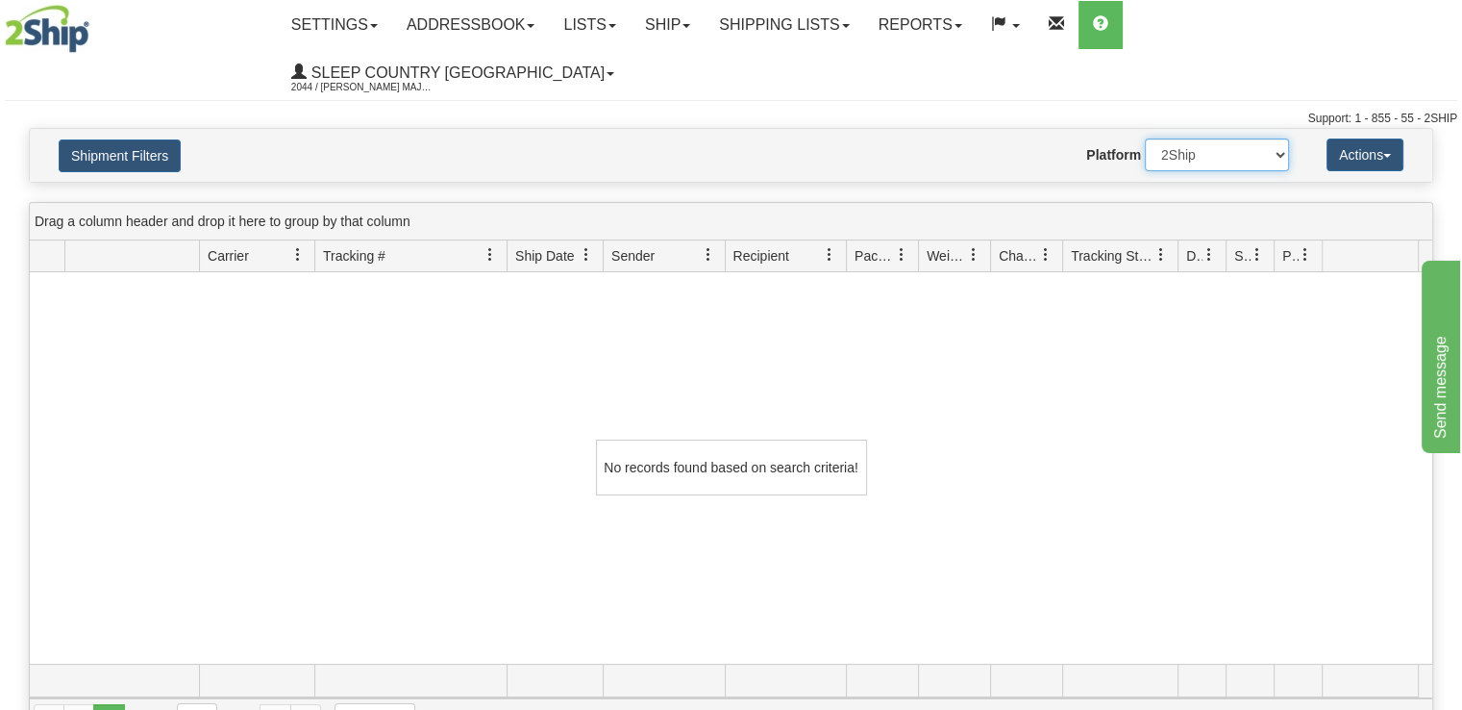
click at [1283, 138] on select "2Ship Imported" at bounding box center [1217, 154] width 144 height 33
select select "1"
click at [1145, 138] on select "2Ship Imported" at bounding box center [1217, 154] width 144 height 33
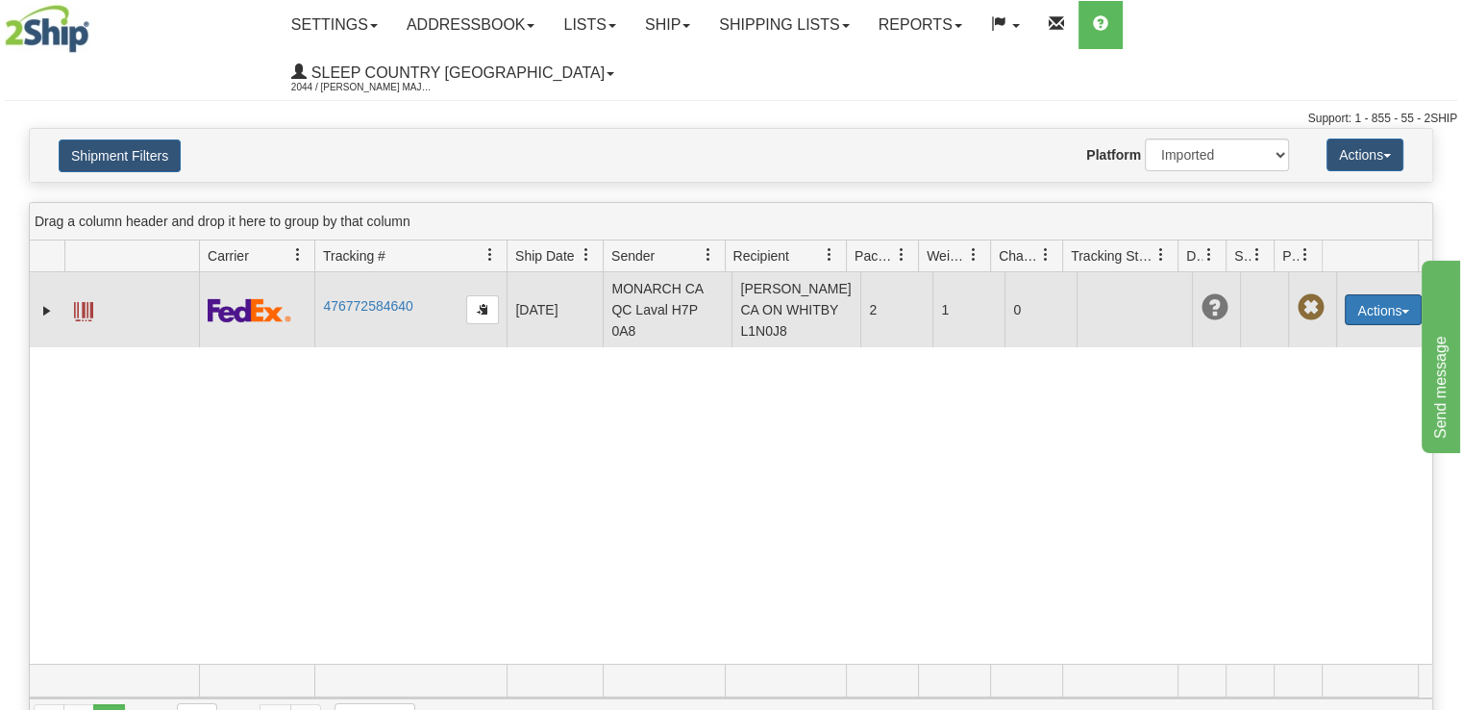
click at [1401, 294] on button "Actions" at bounding box center [1383, 309] width 77 height 31
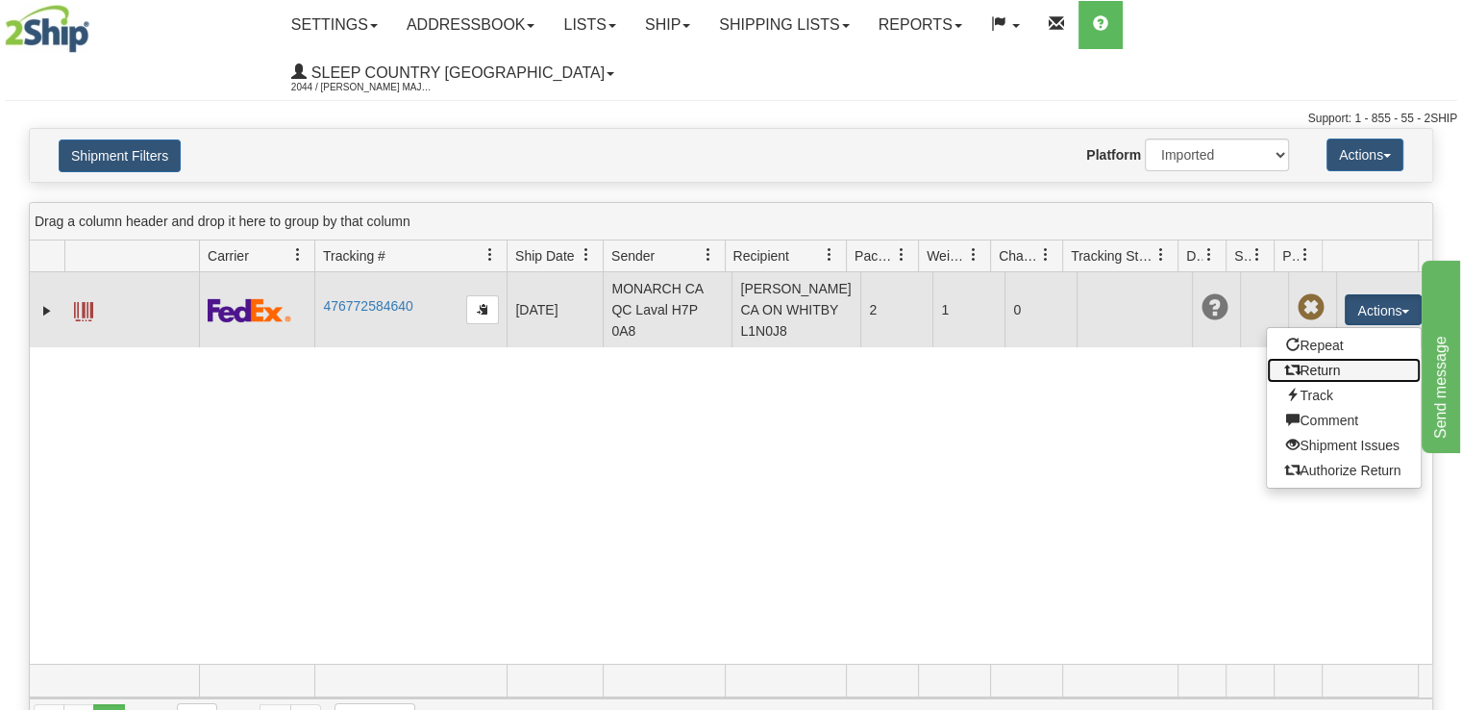
click at [1360, 358] on link "Return" at bounding box center [1344, 370] width 154 height 25
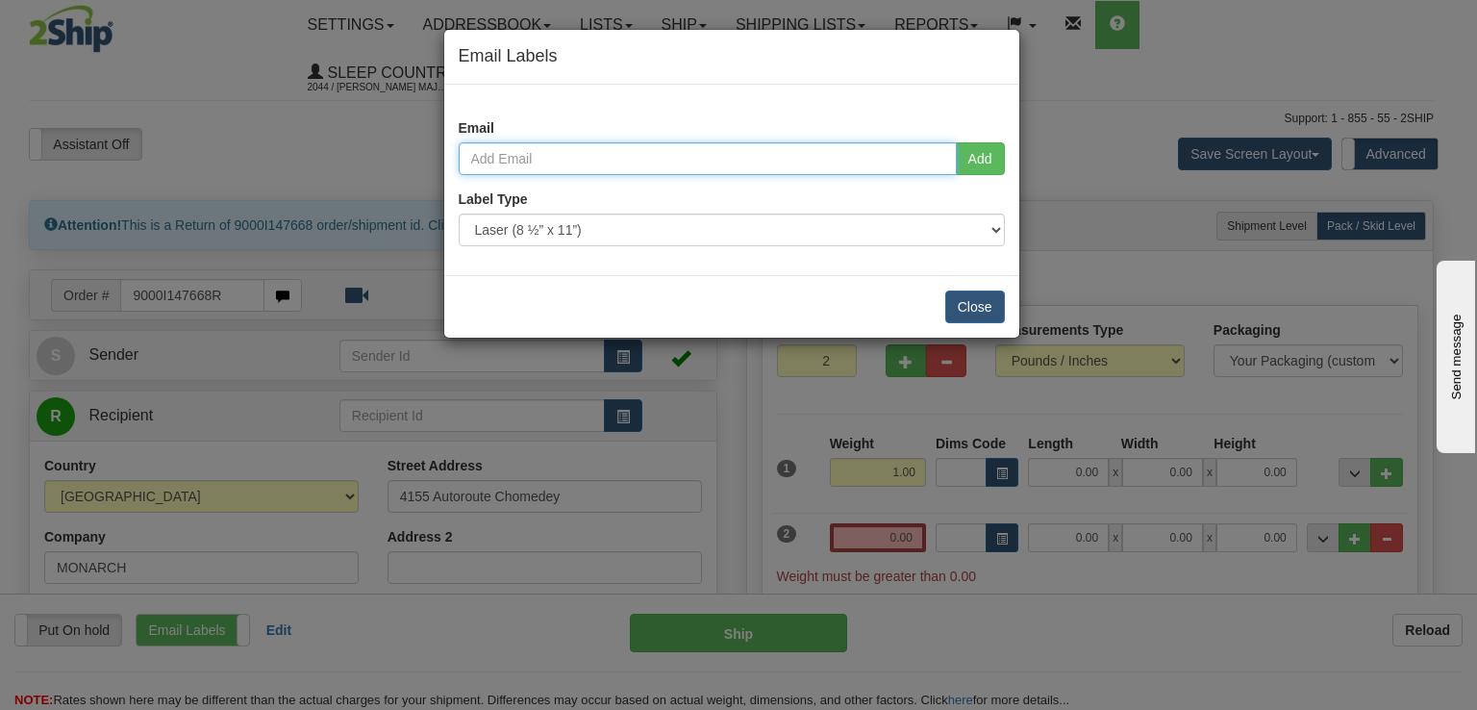
drag, startPoint x: 602, startPoint y: 162, endPoint x: 623, endPoint y: 174, distance: 24.6
click at [602, 162] on input "email" at bounding box center [708, 158] width 498 height 33
paste input "melaniebremner21@yahoo.ca"
type input "melaniebremner21@yahoo.ca"
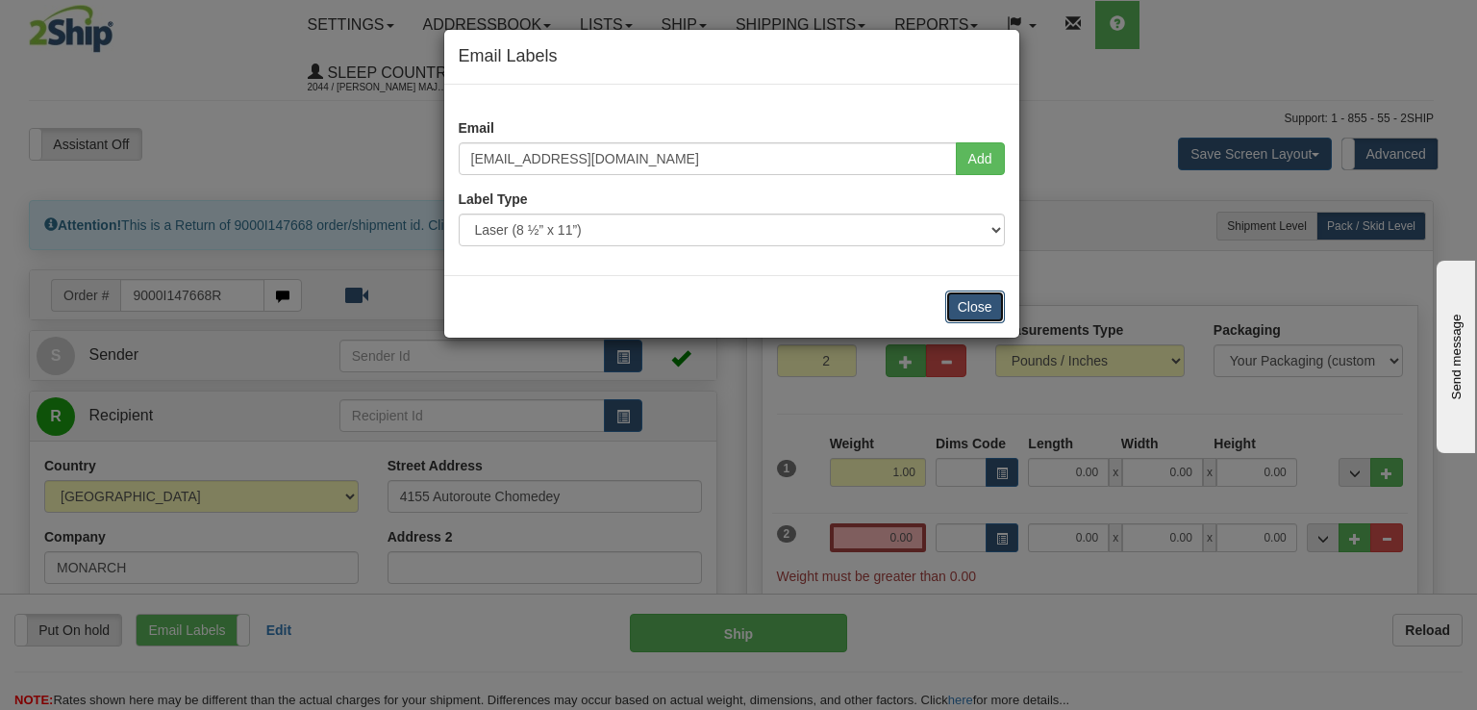
click at [968, 305] on button "Close" at bounding box center [975, 306] width 60 height 33
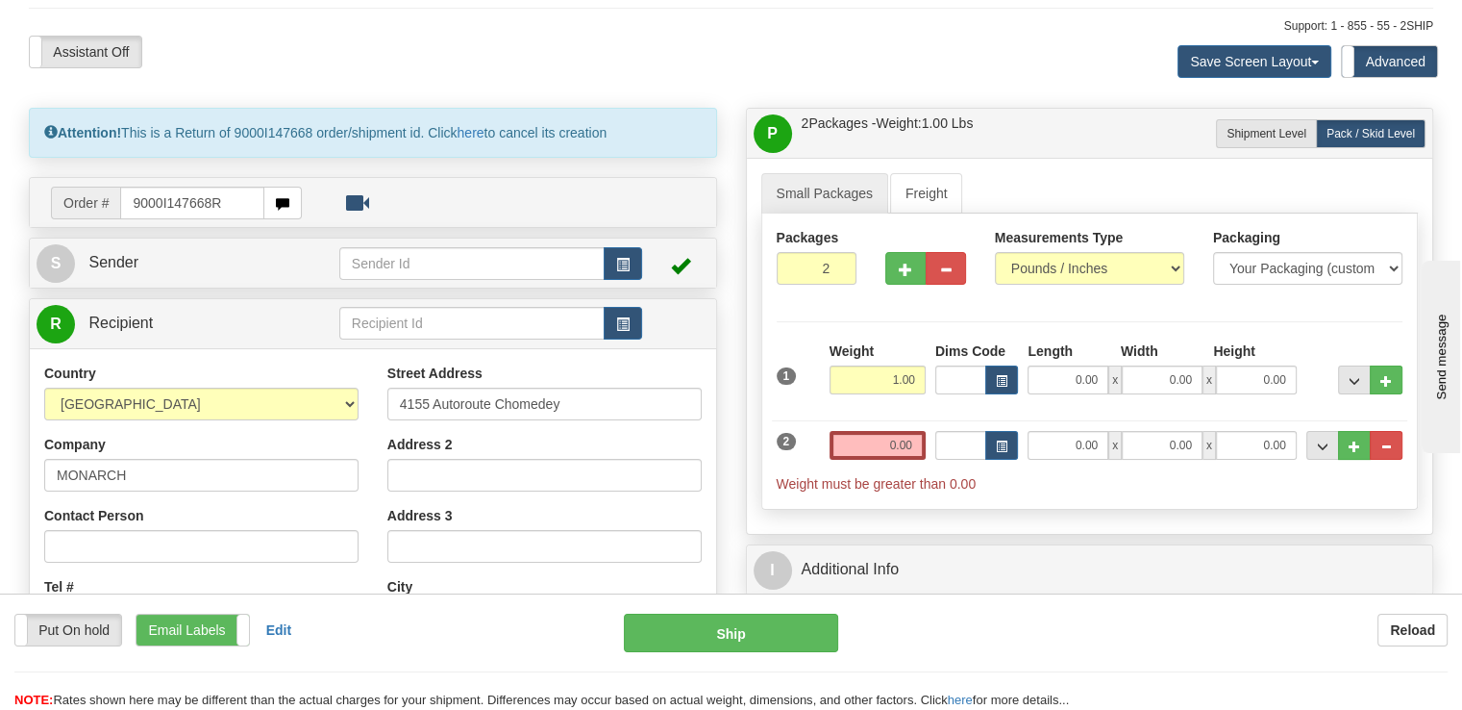
scroll to position [192, 0]
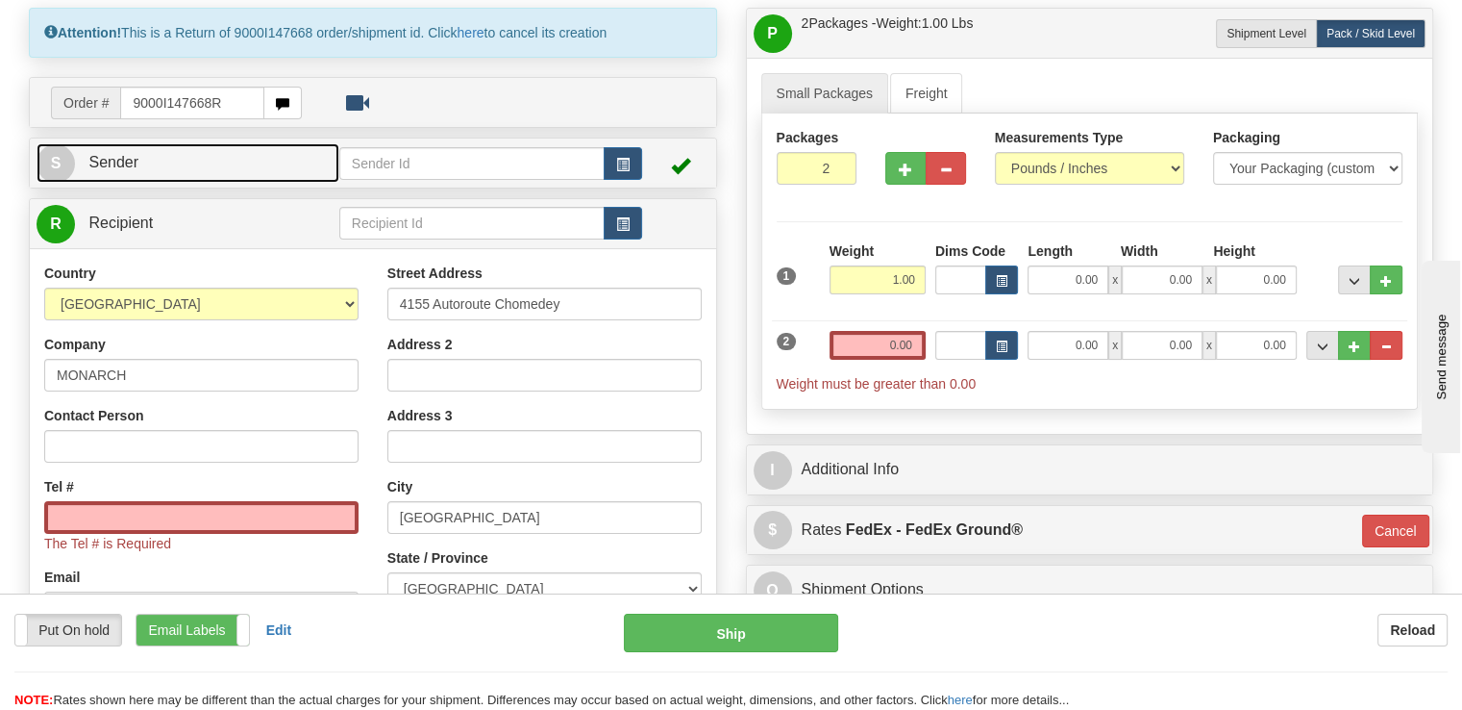
click at [203, 143] on link "S Sender" at bounding box center [188, 162] width 303 height 39
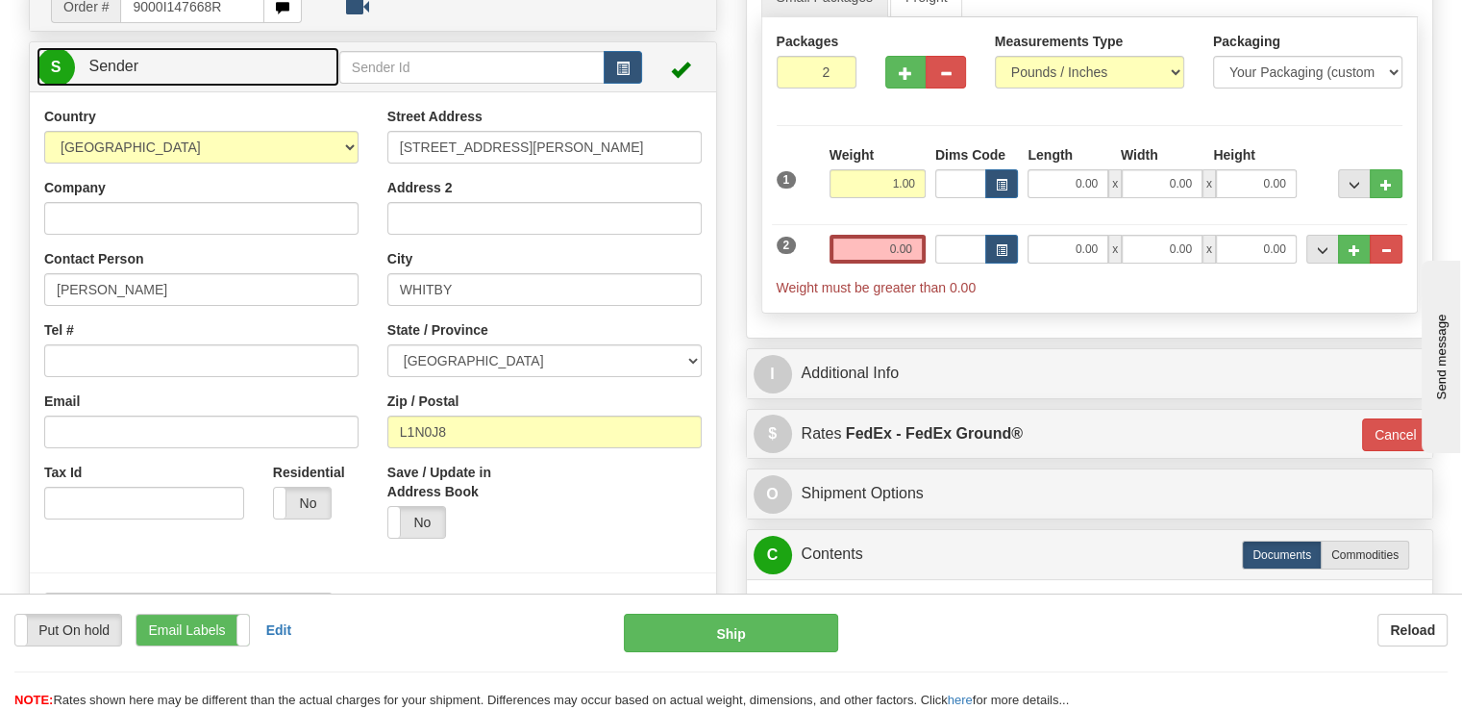
scroll to position [0, 0]
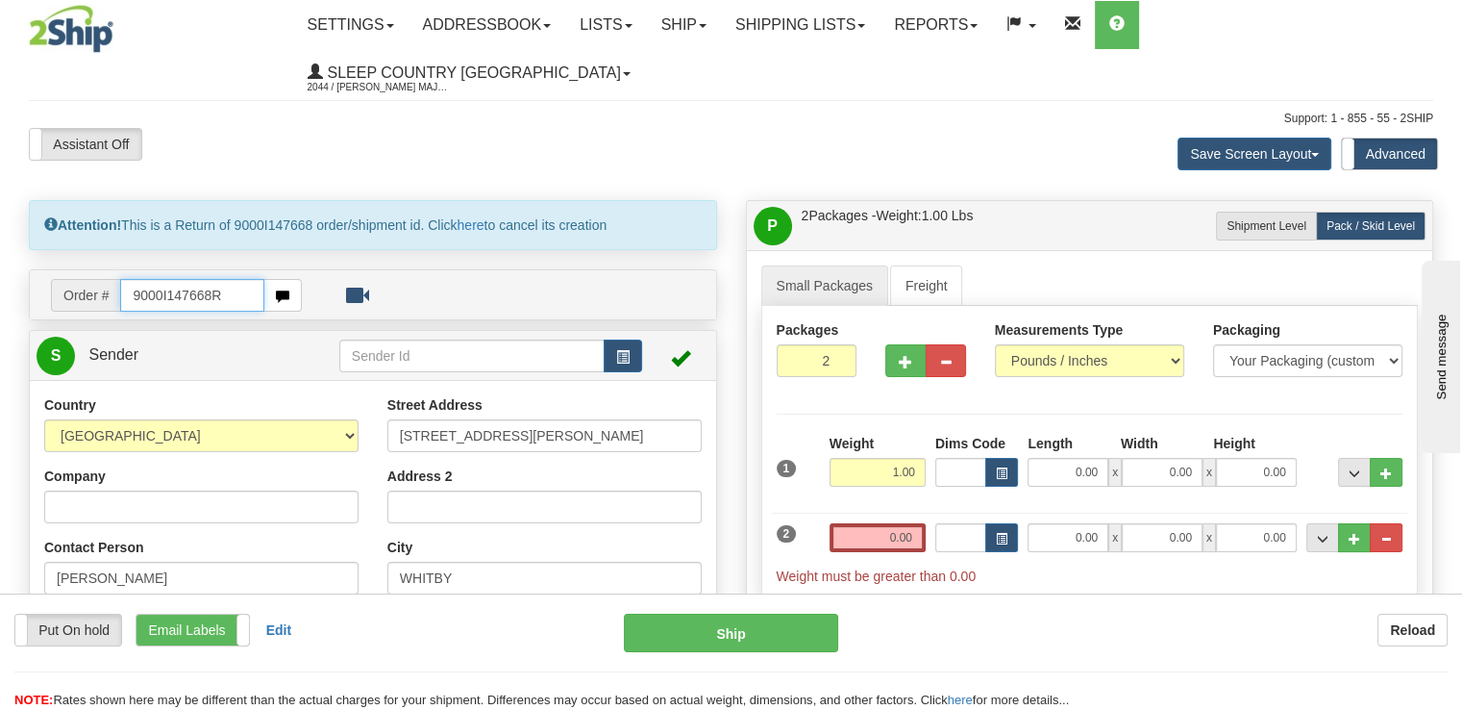
click at [235, 279] on input "9000I147668R" at bounding box center [192, 295] width 144 height 33
click at [282, 290] on span "button" at bounding box center [282, 296] width 13 height 12
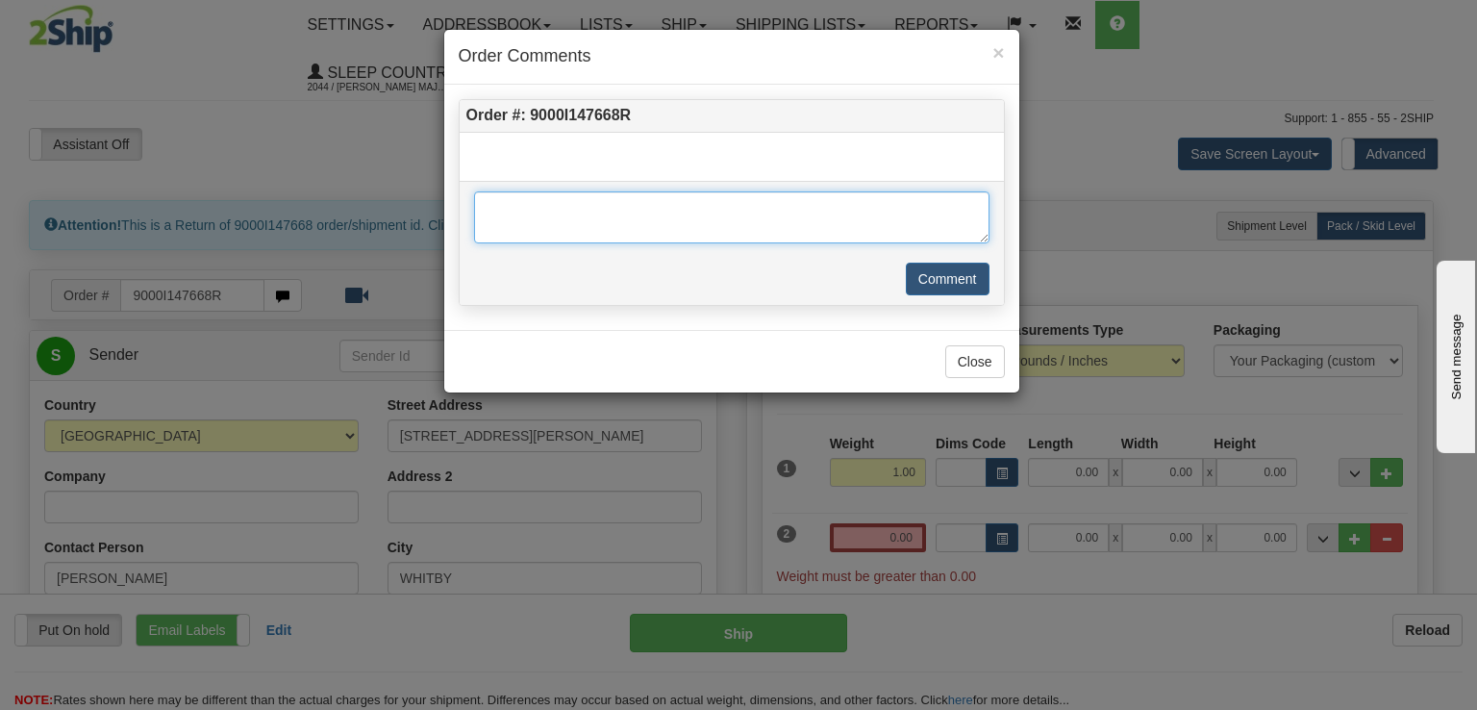
click at [653, 216] on textarea at bounding box center [731, 217] width 515 height 52
click at [563, 209] on textarea at bounding box center [731, 217] width 515 height 52
type textarea "Dosen't like the color"
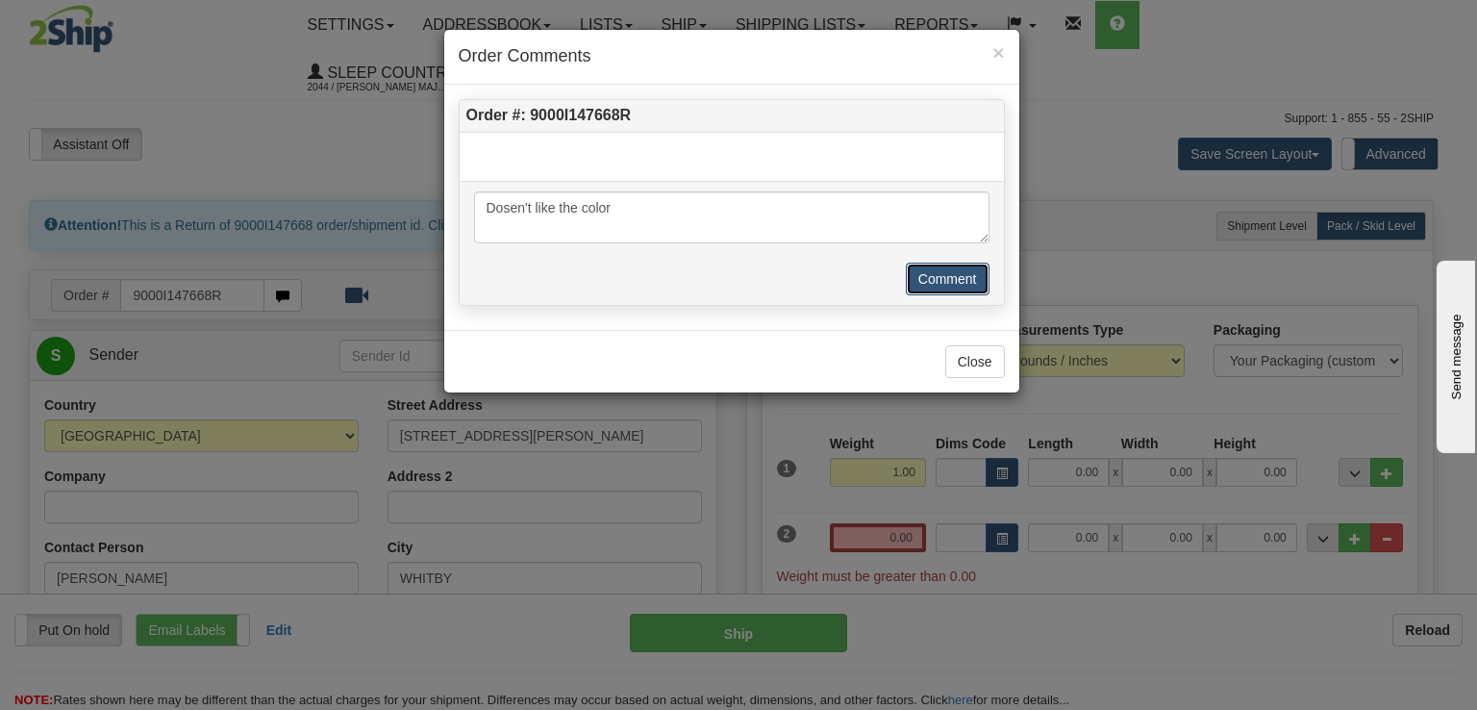
click at [931, 277] on button "Comment" at bounding box center [948, 278] width 84 height 33
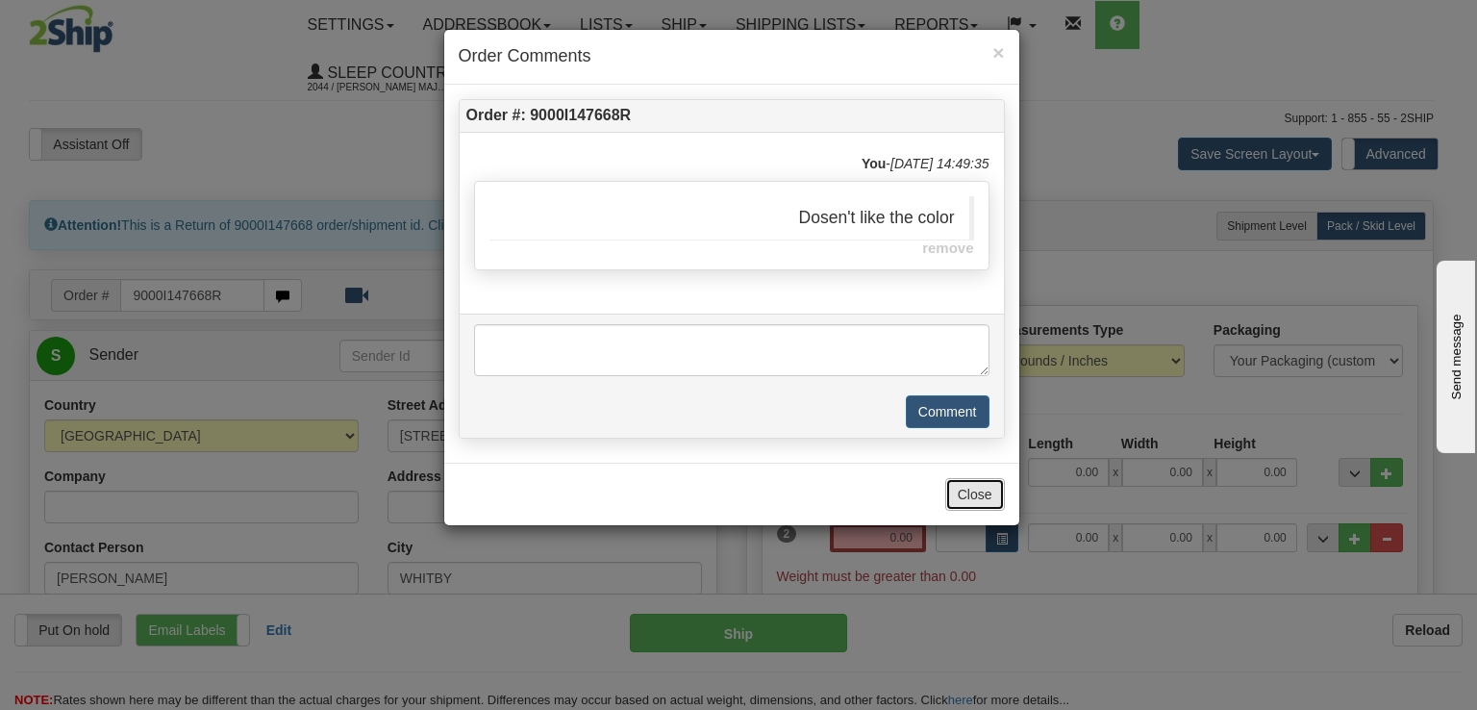
click at [994, 493] on button "Close" at bounding box center [975, 494] width 60 height 33
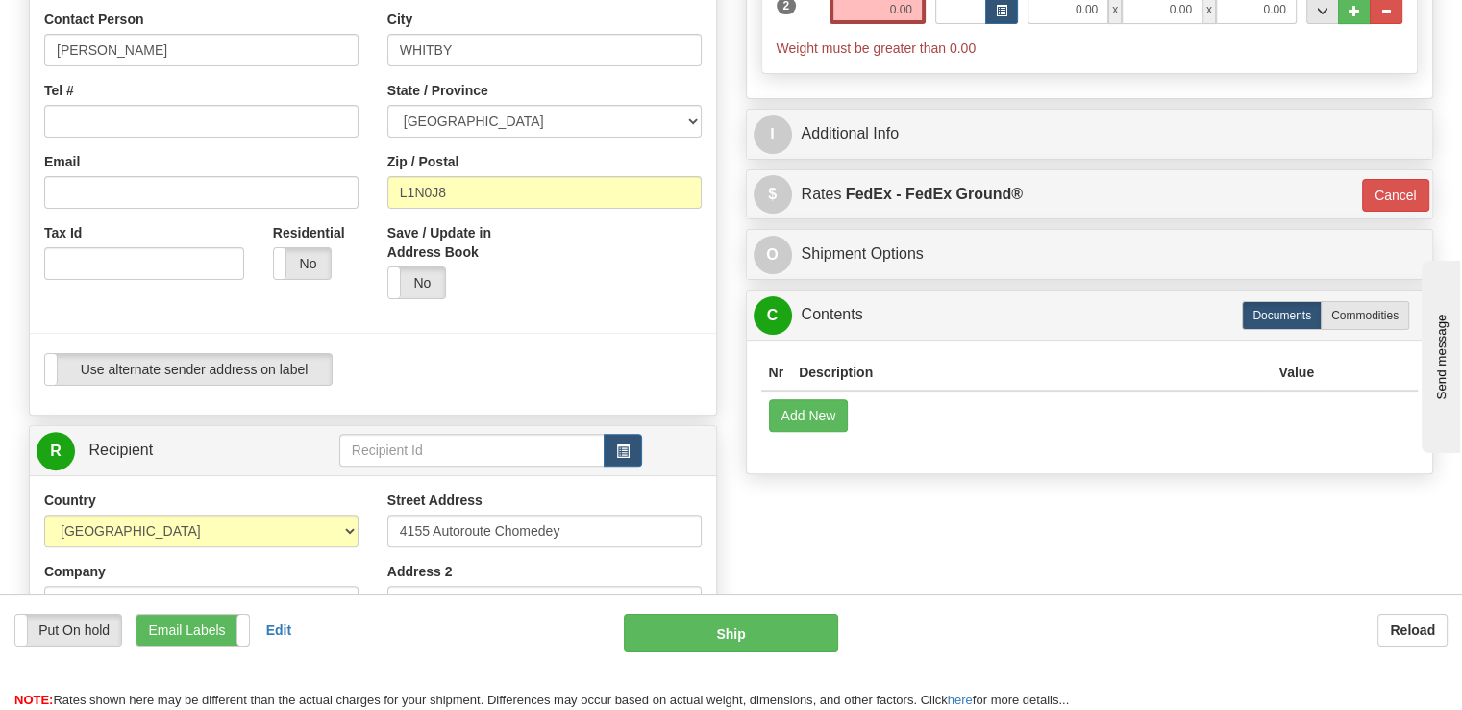
scroll to position [481, 0]
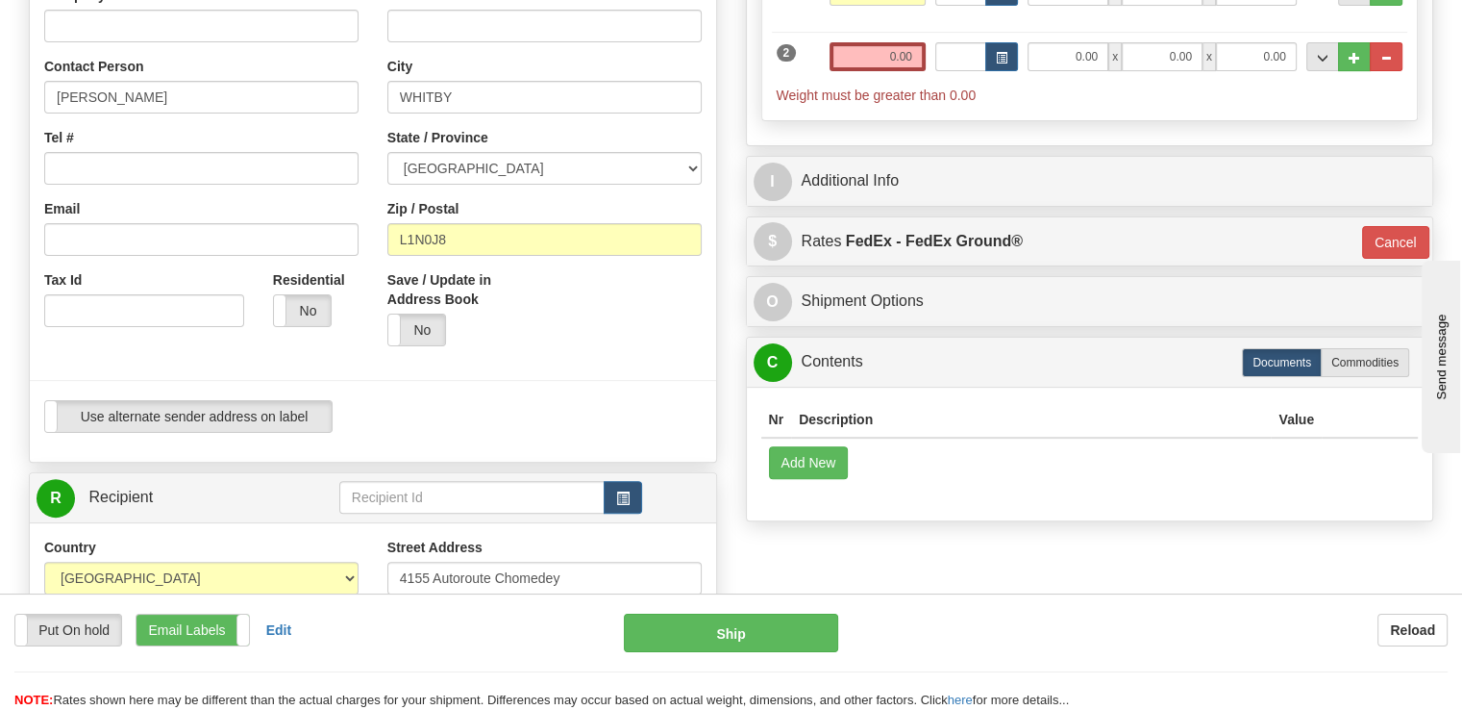
drag, startPoint x: 308, startPoint y: 259, endPoint x: 342, endPoint y: 285, distance: 43.3
click at [308, 295] on label "No" at bounding box center [302, 310] width 57 height 31
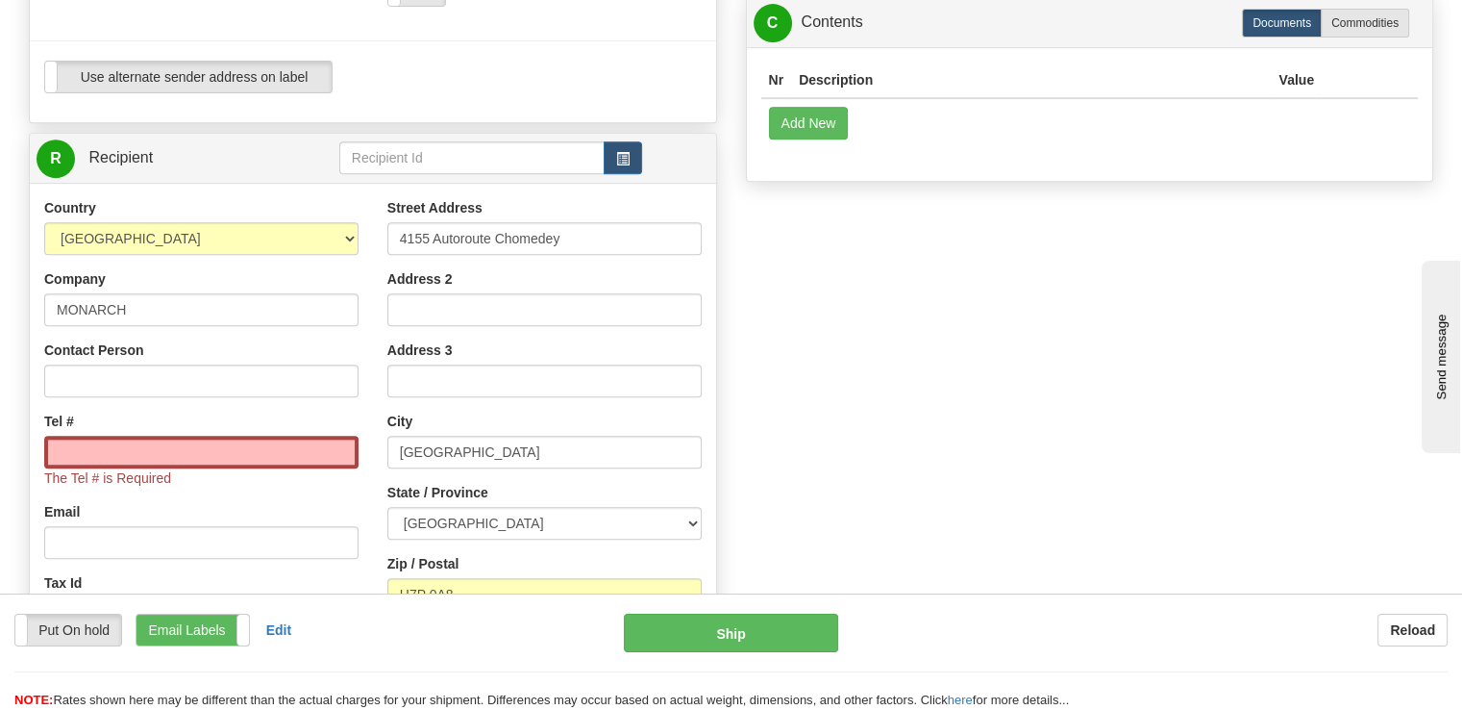
scroll to position [865, 0]
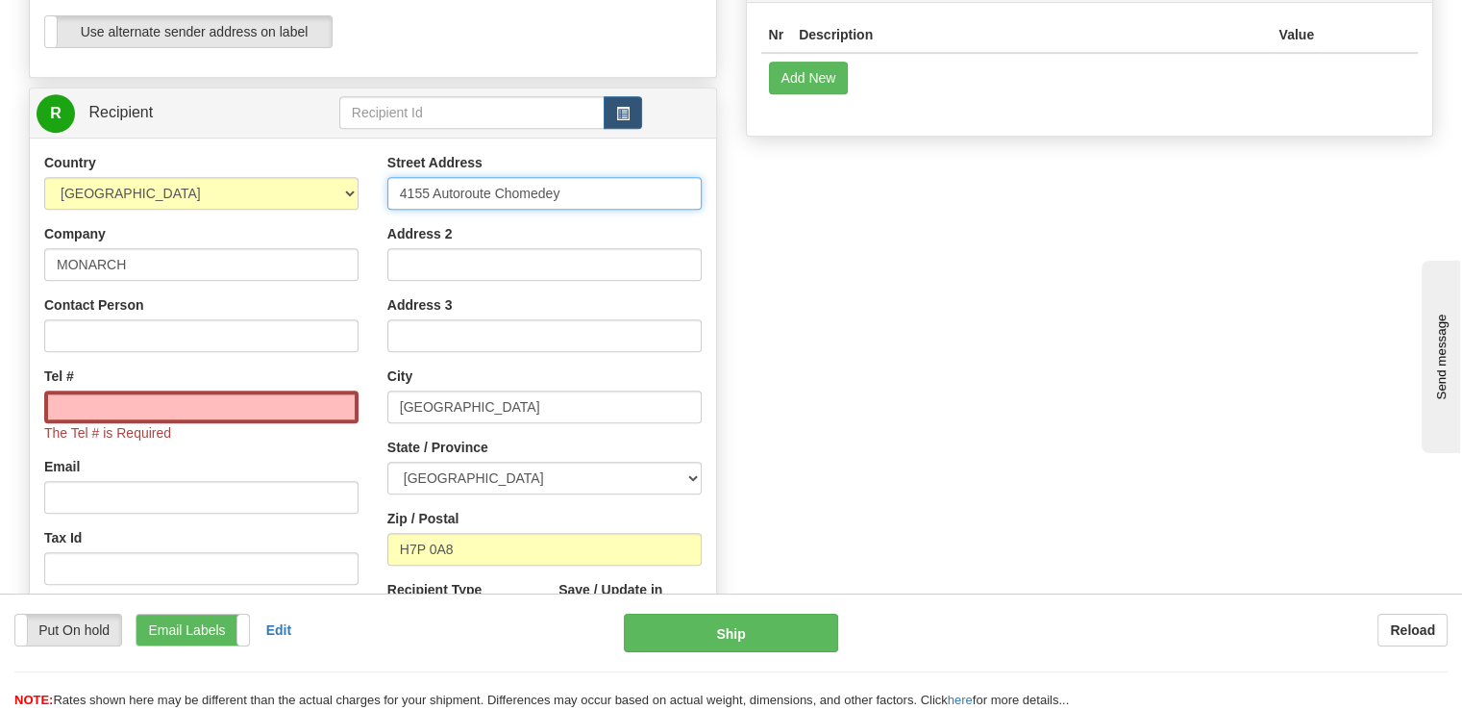
drag, startPoint x: 605, startPoint y: 150, endPoint x: 0, endPoint y: 89, distance: 607.8
click at [0, 89] on div "Toggle navigation Settings Shipping Preferences Fields Preferences New" at bounding box center [731, 24] width 1462 height 1779
paste input "520 COLLEGE ST EAST"
type input "520 COLLEGE ST EAST"
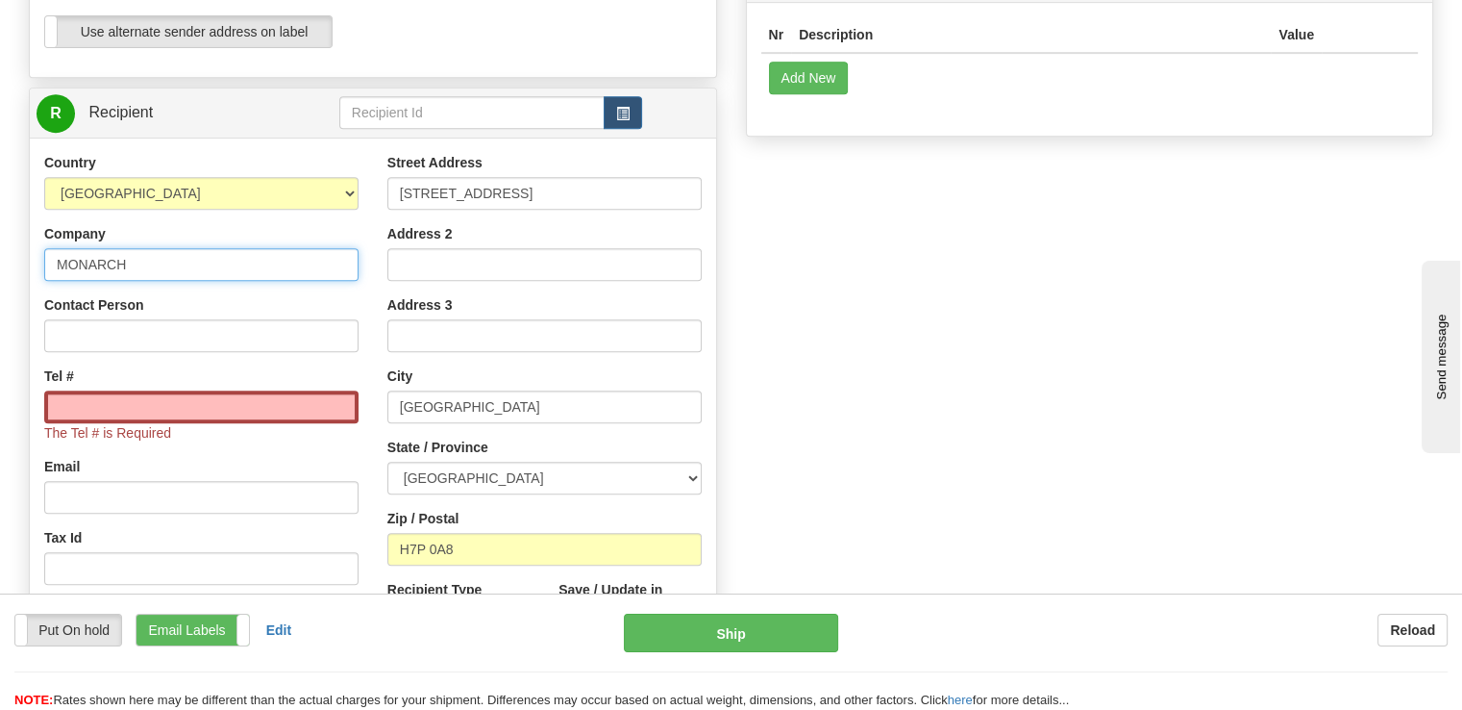
drag, startPoint x: 142, startPoint y: 223, endPoint x: 0, endPoint y: 182, distance: 148.2
click at [0, 188] on div "Toggle navigation Settings Shipping Preferences Fields Preferences New" at bounding box center [731, 24] width 1462 height 1779
type input "Sleep Country"
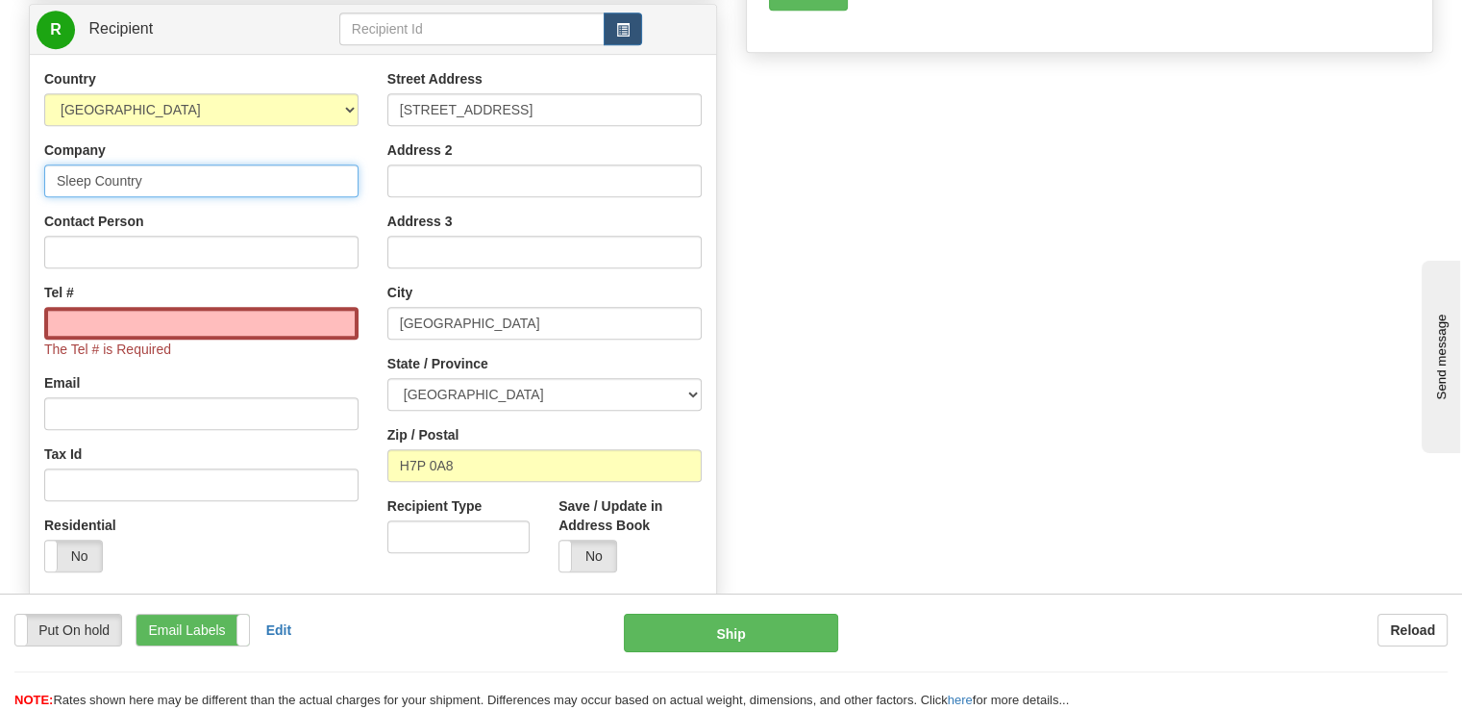
scroll to position [961, 0]
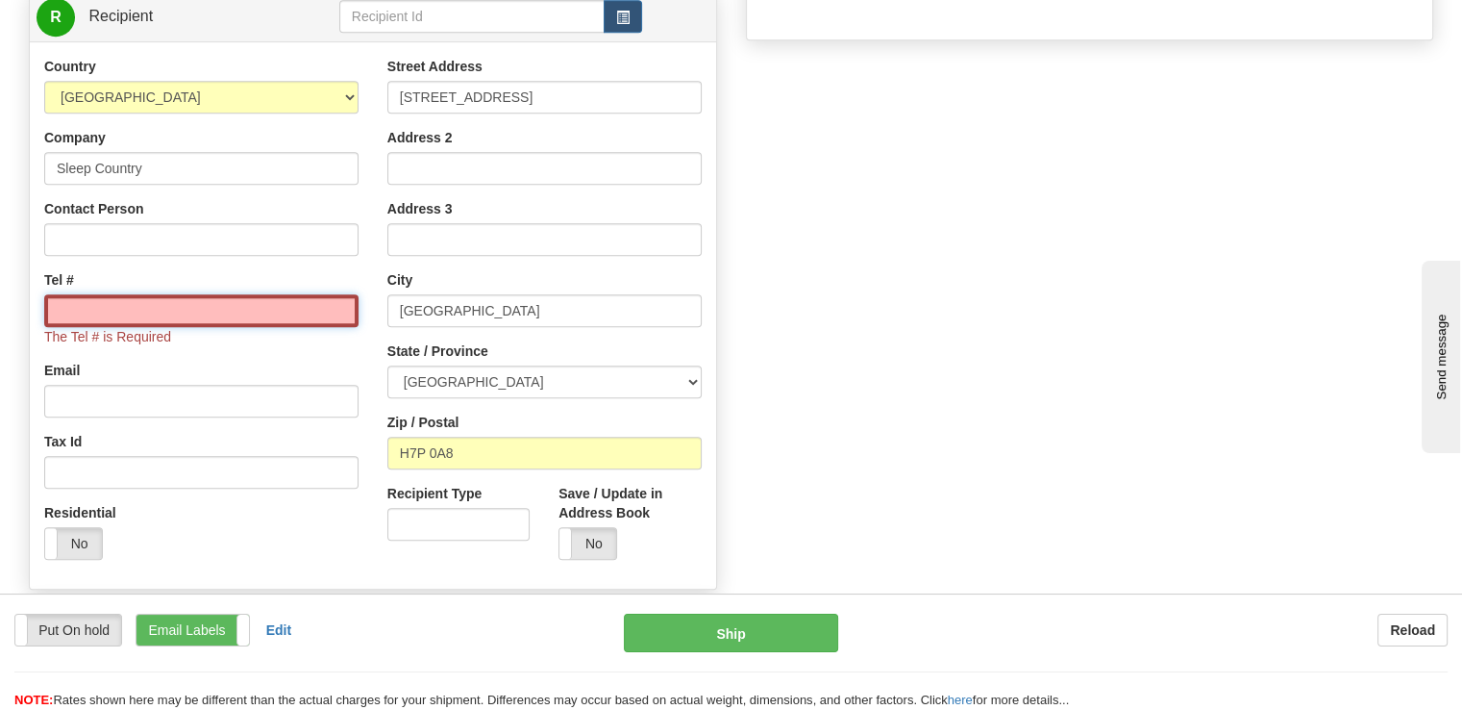
click at [150, 294] on input "Tel #" at bounding box center [201, 310] width 314 height 33
click at [170, 223] on input "Contact Person" at bounding box center [201, 239] width 314 height 33
click at [100, 294] on input "Tel #" at bounding box center [201, 310] width 314 height 33
click at [287, 294] on input "Tel #" at bounding box center [201, 310] width 314 height 33
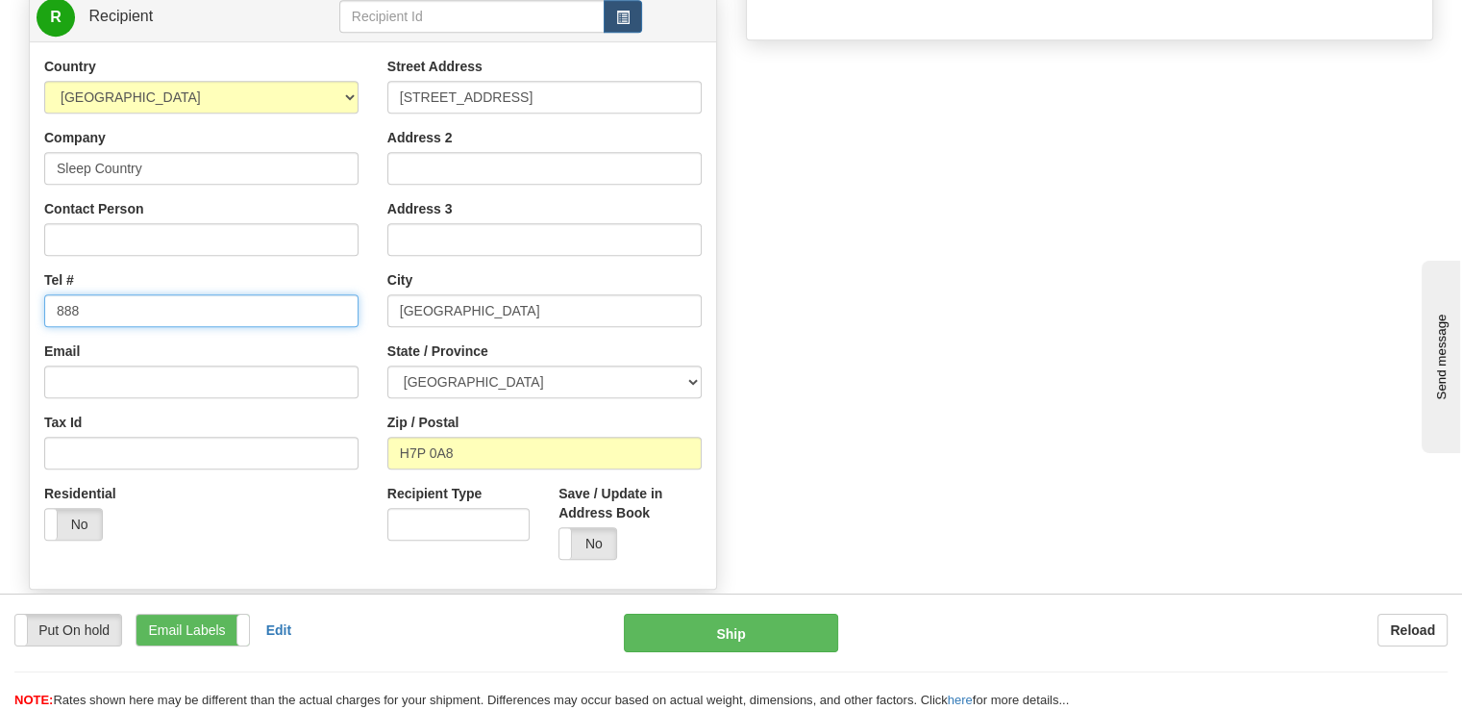
type input "888 753 3788"
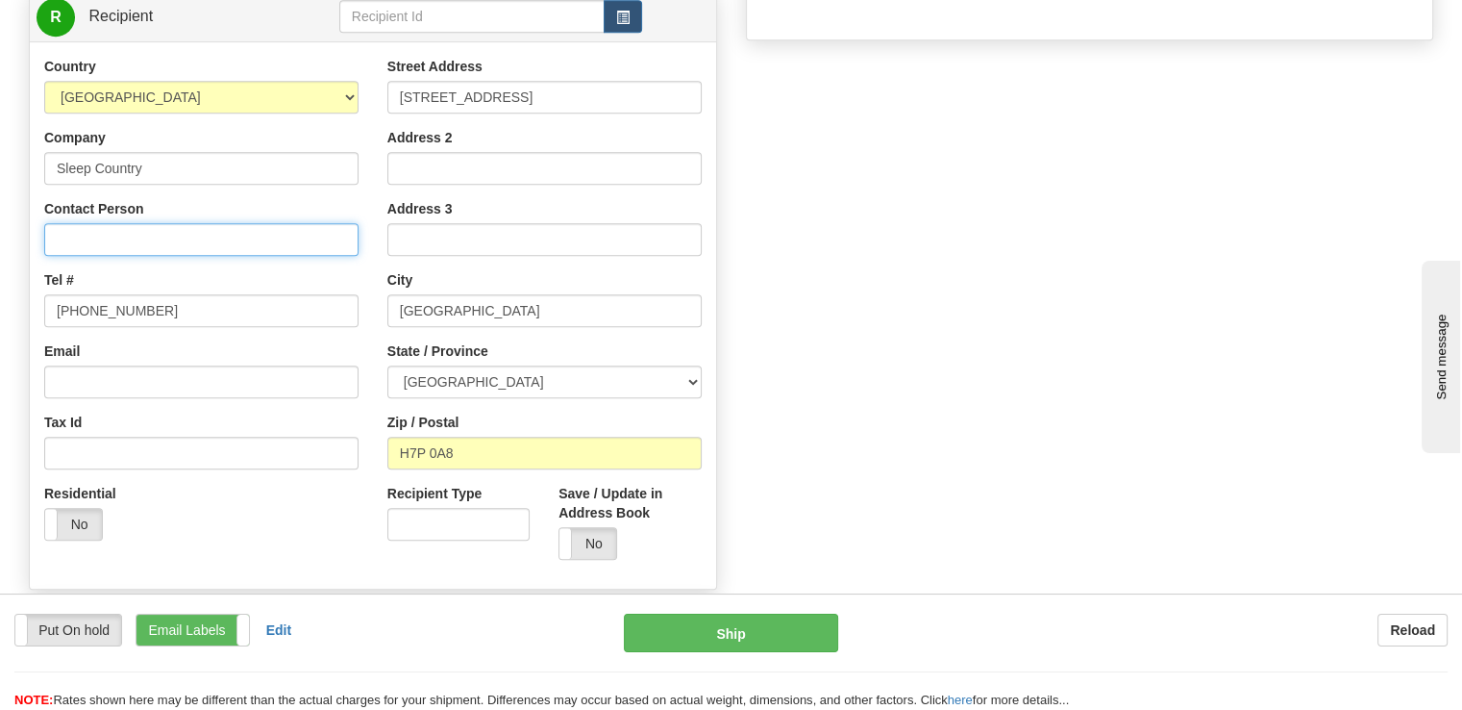
click at [119, 223] on input "Contact Person" at bounding box center [201, 239] width 314 height 33
type input "c"
drag, startPoint x: 102, startPoint y: 188, endPoint x: 0, endPoint y: 165, distance: 104.5
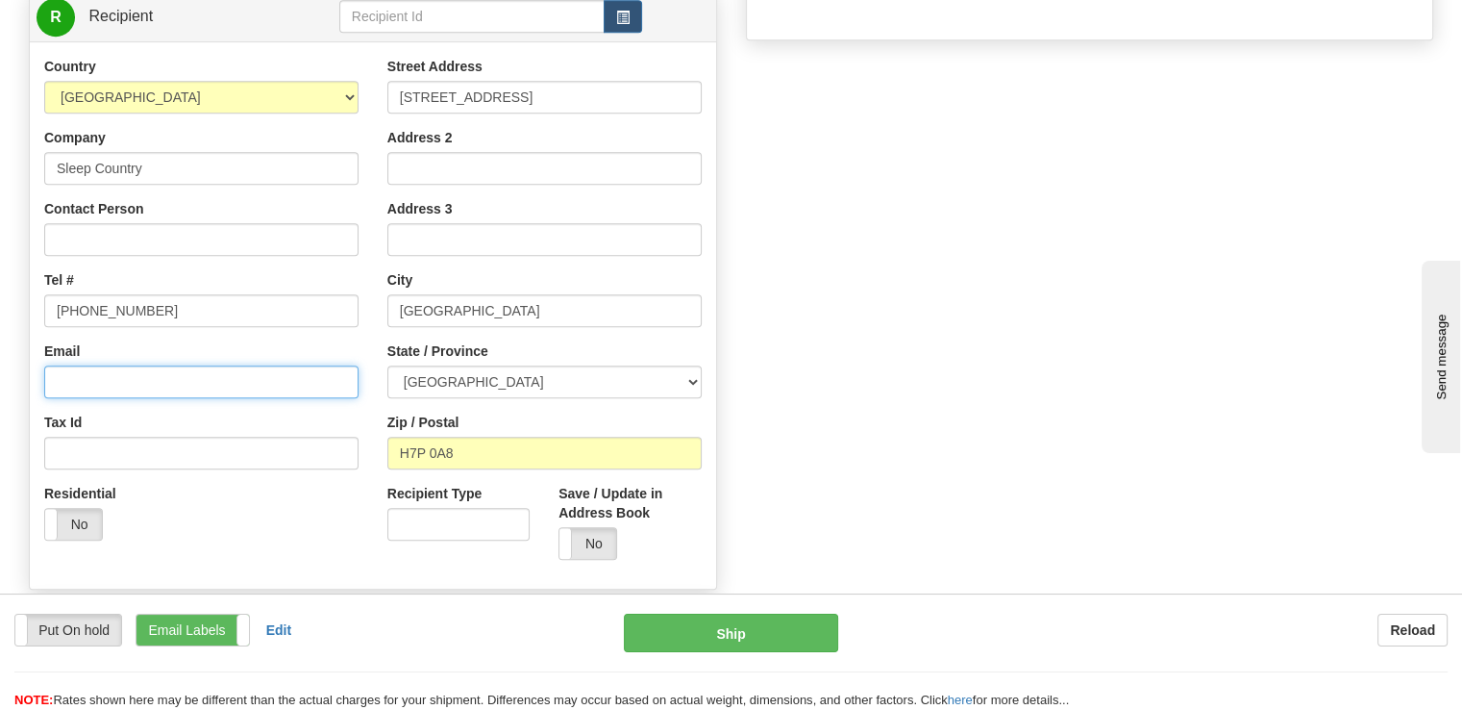
click at [197, 365] on input "Email" at bounding box center [201, 381] width 314 height 33
type input "cs@support.sleepcountry.ca"
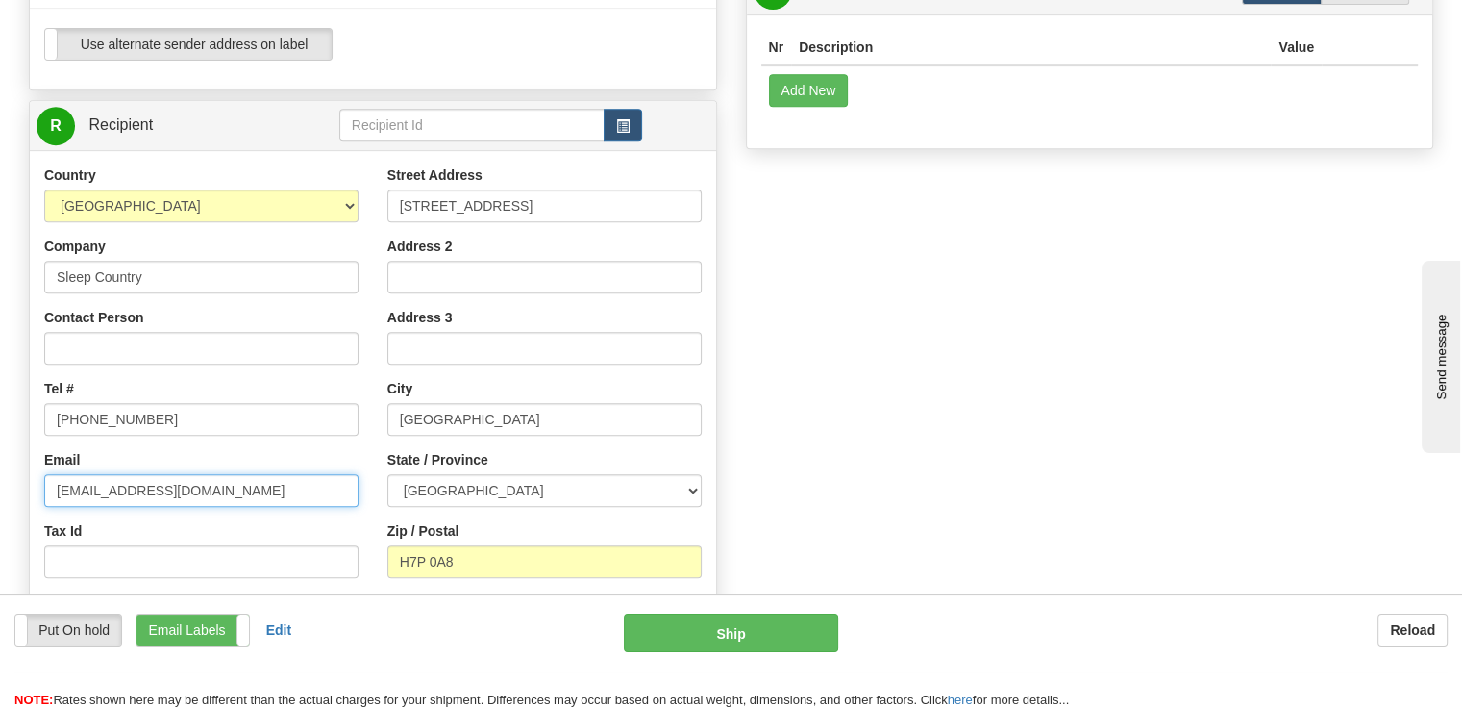
scroll to position [865, 0]
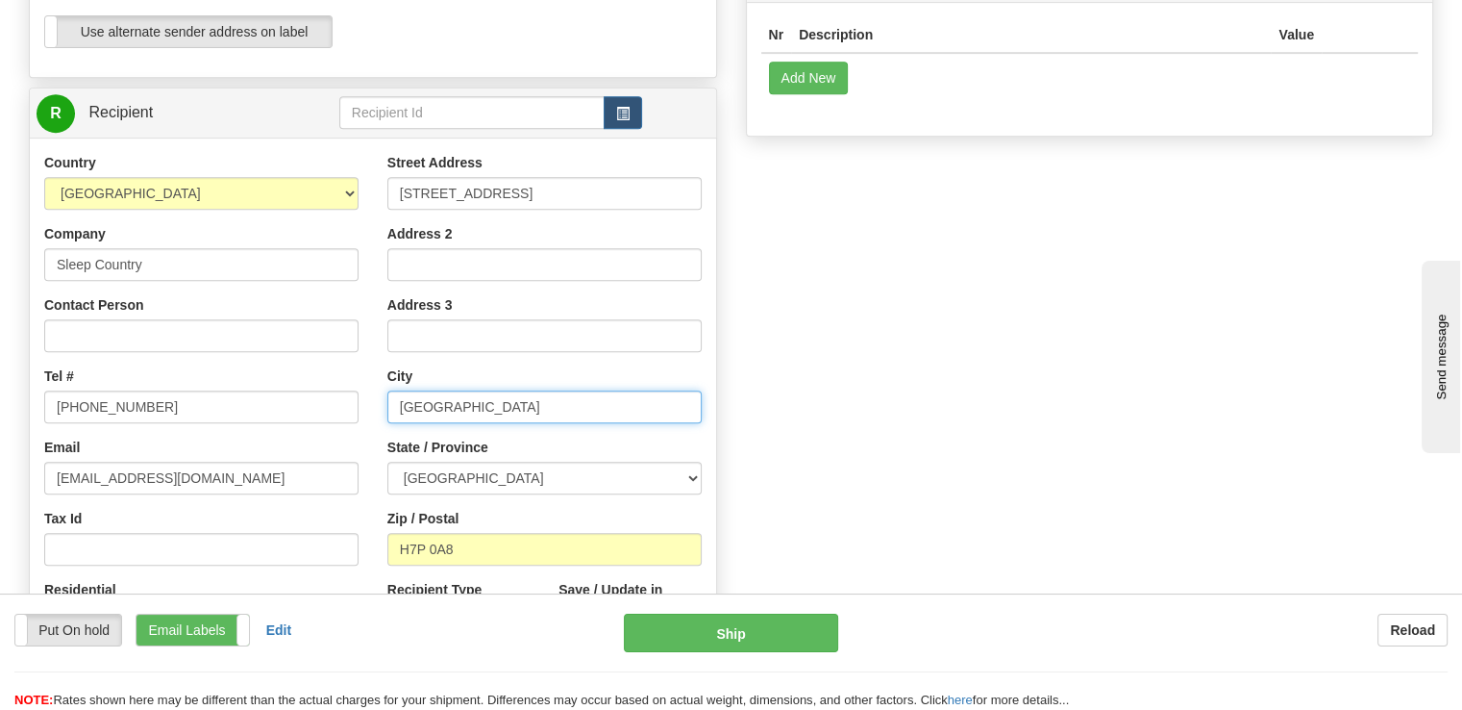
drag, startPoint x: 558, startPoint y: 363, endPoint x: 183, endPoint y: 336, distance: 376.0
click at [183, 336] on div "Country AFGHANISTAN ALAND ISLANDS ALBANIA ALGERIA AMERICAN SAMOA ANDORRA ANGOLA…" at bounding box center [373, 411] width 686 height 517
type input "Belleville"
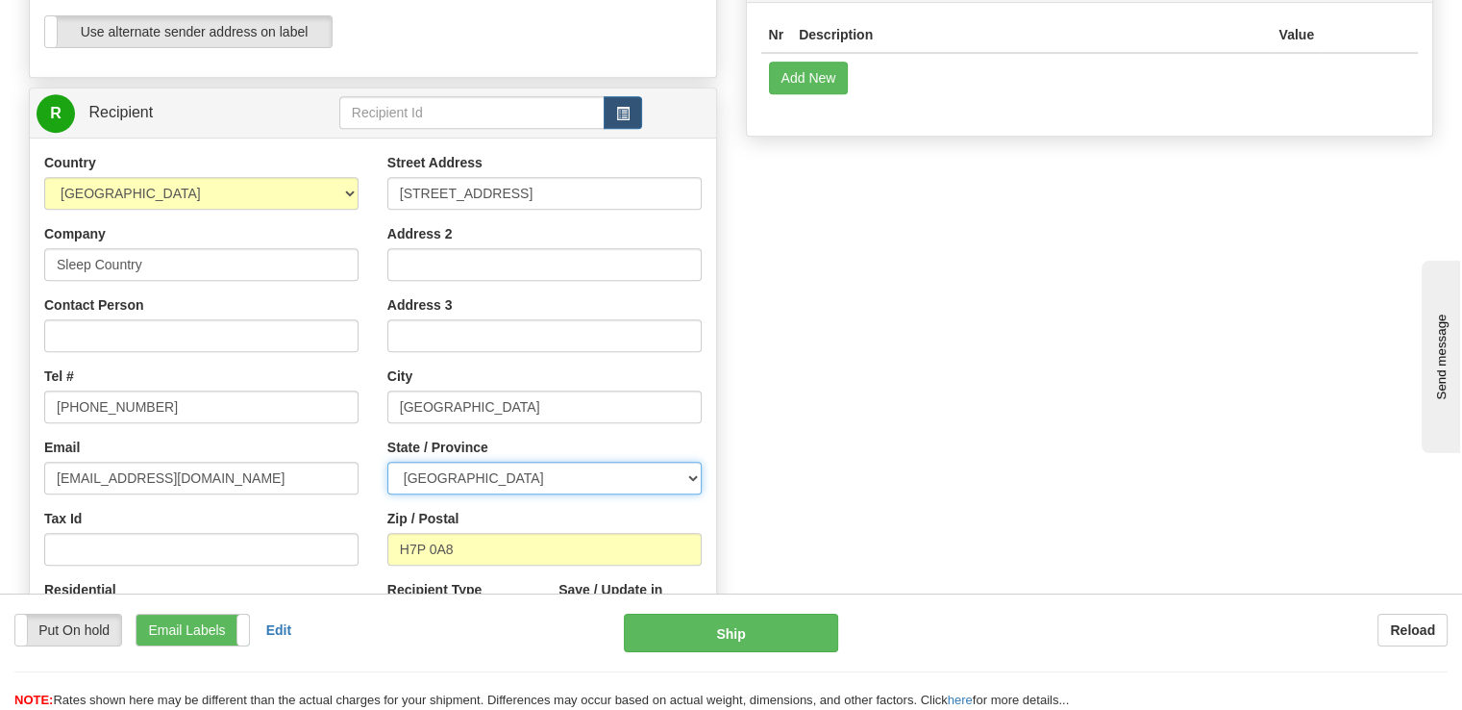
click at [597, 461] on select "ALBERTA BRITISH COLUMBIA MANITOBA NEW BRUNSWICK NEWFOUNDLAND NOVA SCOTIA NUNAVU…" at bounding box center [544, 477] width 314 height 33
select select "ON"
click at [387, 461] on select "ALBERTA BRITISH COLUMBIA MANITOBA NEW BRUNSWICK NEWFOUNDLAND NOVA SCOTIA NUNAVU…" at bounding box center [544, 477] width 314 height 33
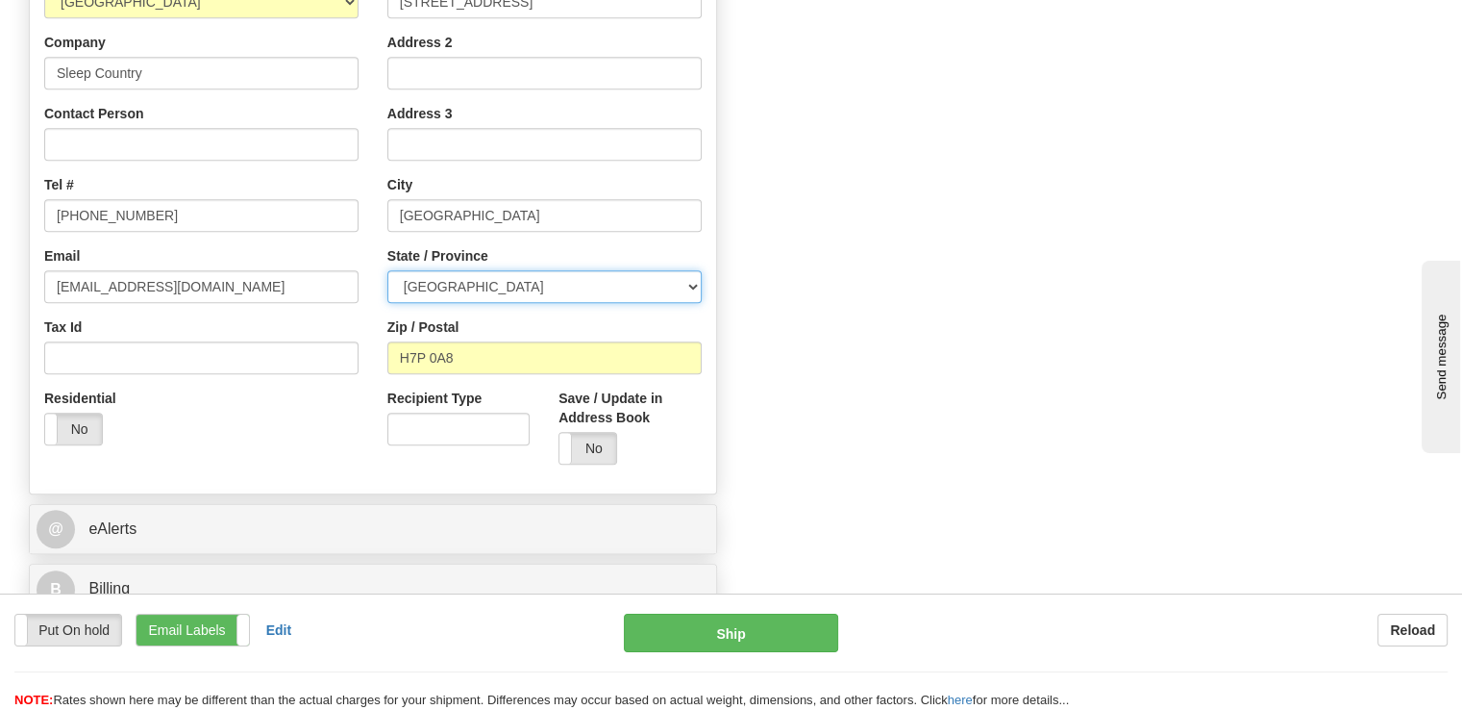
scroll to position [1058, 0]
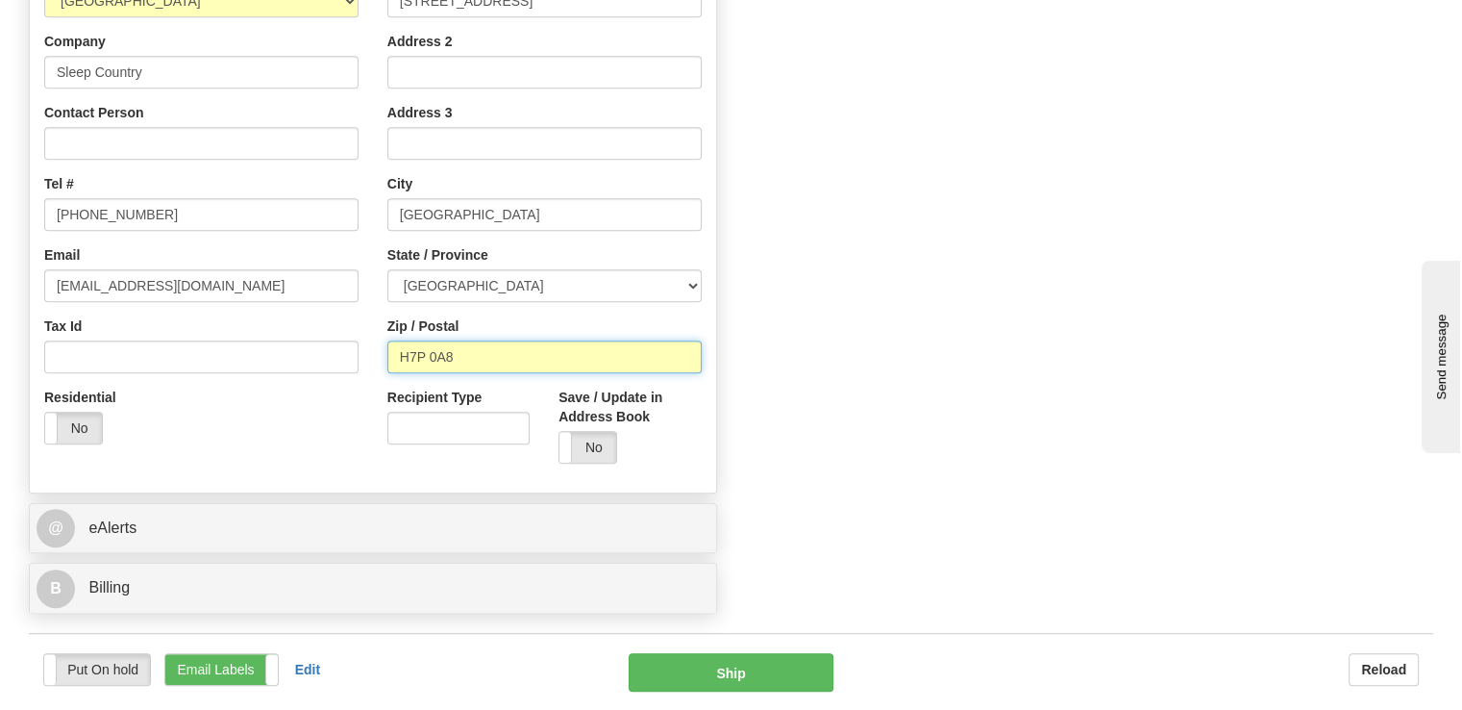
drag, startPoint x: 500, startPoint y: 308, endPoint x: 246, endPoint y: 270, distance: 256.6
click at [246, 270] on div "Country AFGHANISTAN ALAND ISLANDS ALBANIA ALGERIA AMERICAN SAMOA ANDORRA ANGOLA…" at bounding box center [373, 219] width 686 height 517
paste input "K8N 4Z6"
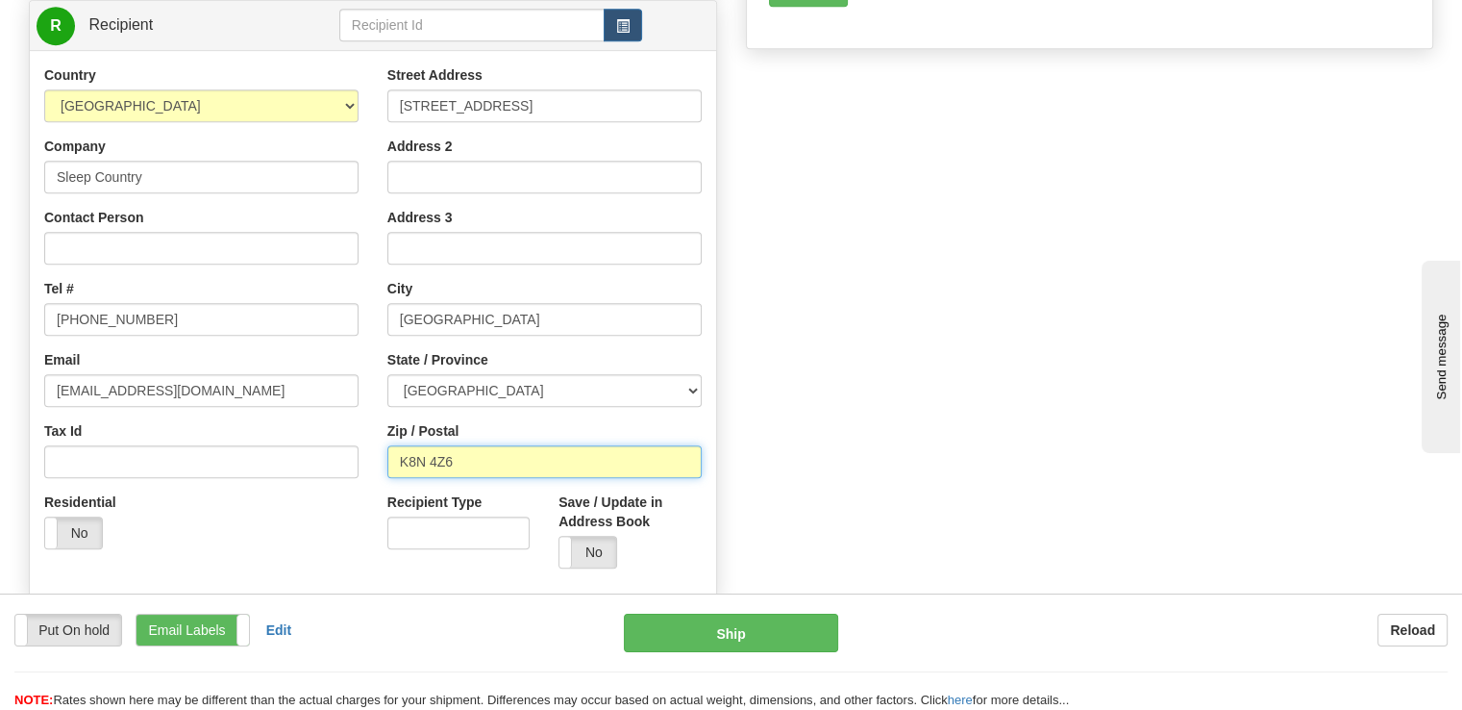
scroll to position [1250, 0]
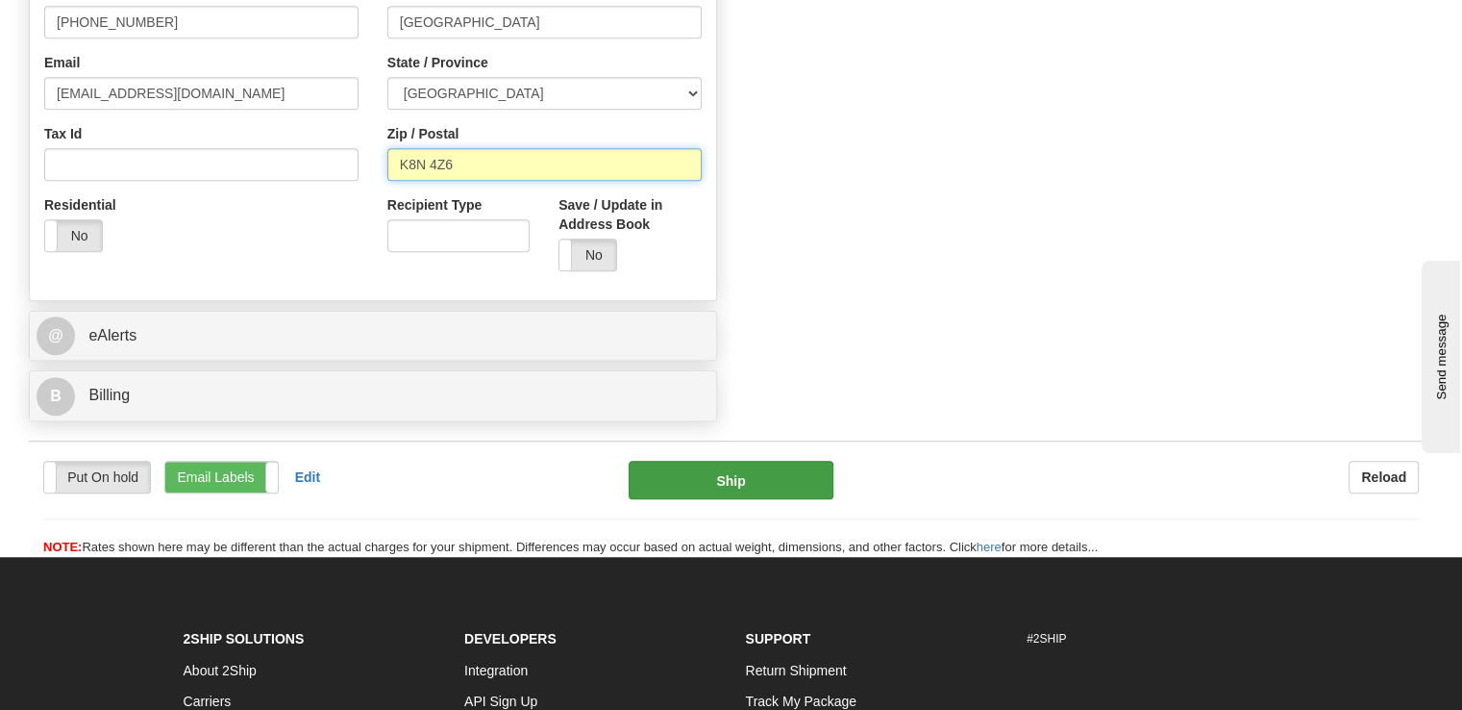
type input "K8N 4Z6"
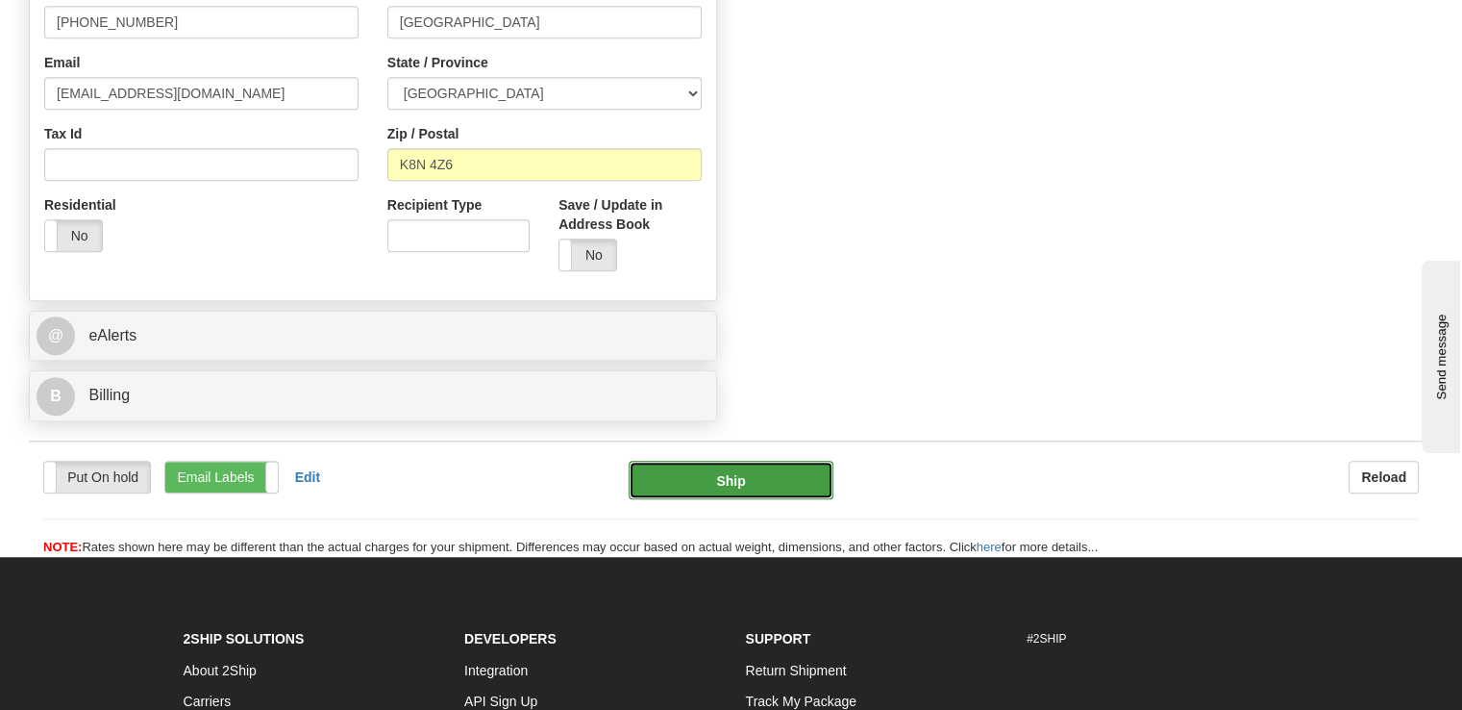
click at [738, 461] on button "Ship" at bounding box center [732, 480] width 206 height 38
click at [744, 461] on button "Ship" at bounding box center [732, 480] width 206 height 38
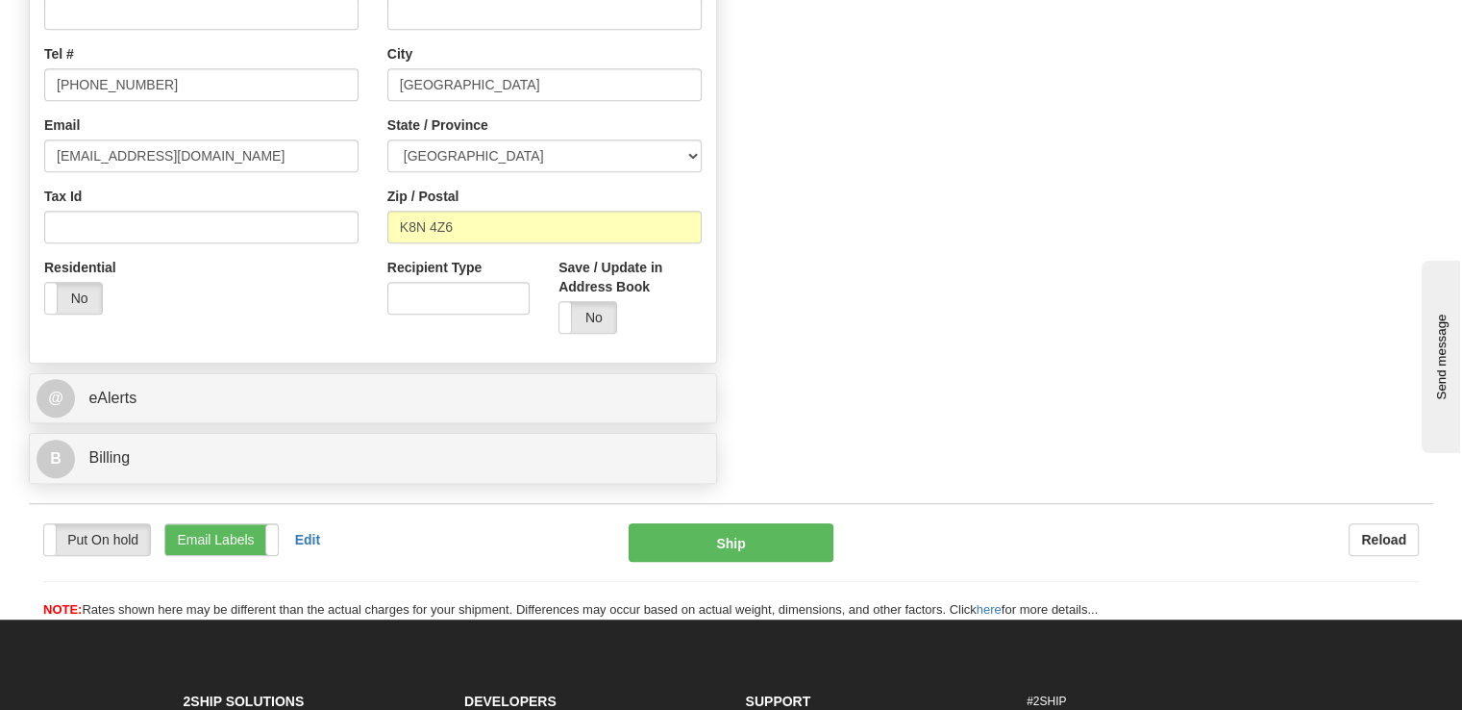
scroll to position [1154, 0]
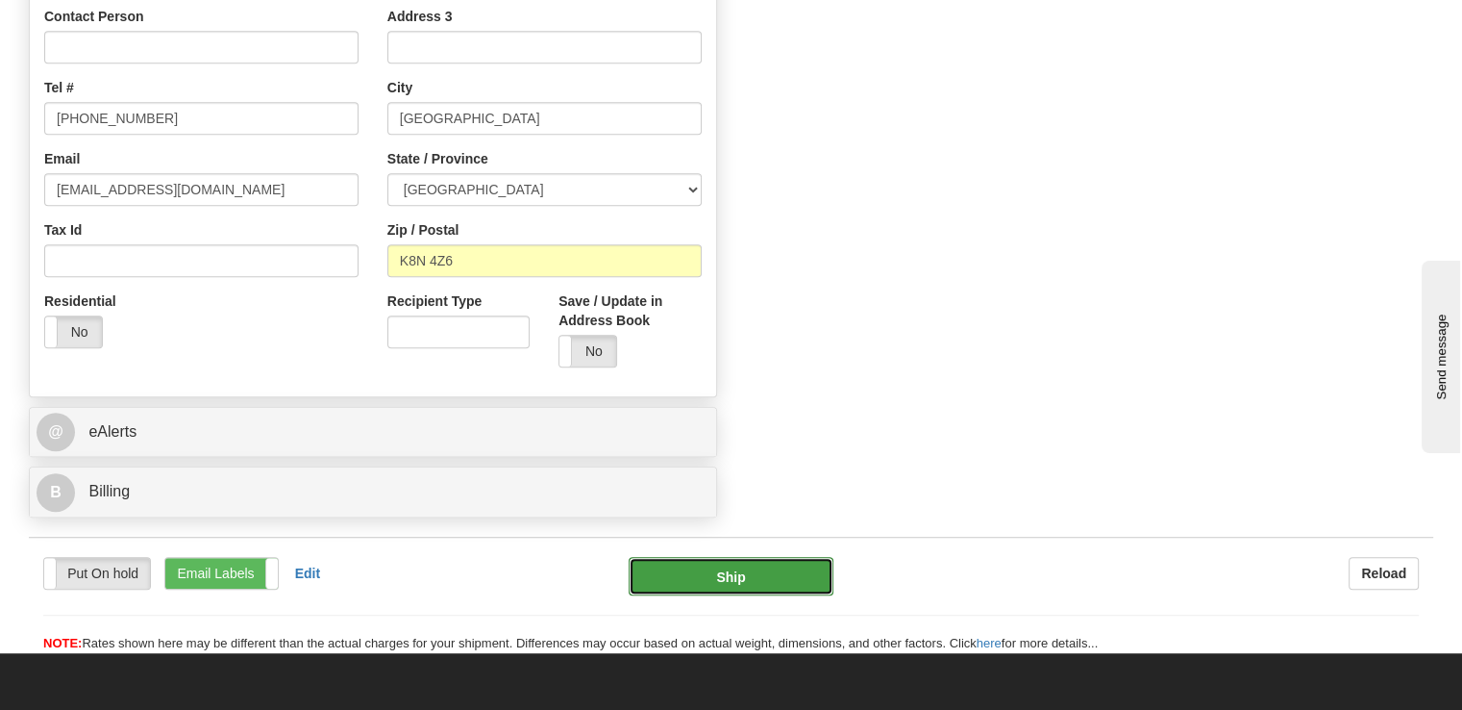
click at [736, 557] on button "Ship" at bounding box center [732, 576] width 206 height 38
click at [797, 557] on button "Ship" at bounding box center [732, 576] width 206 height 38
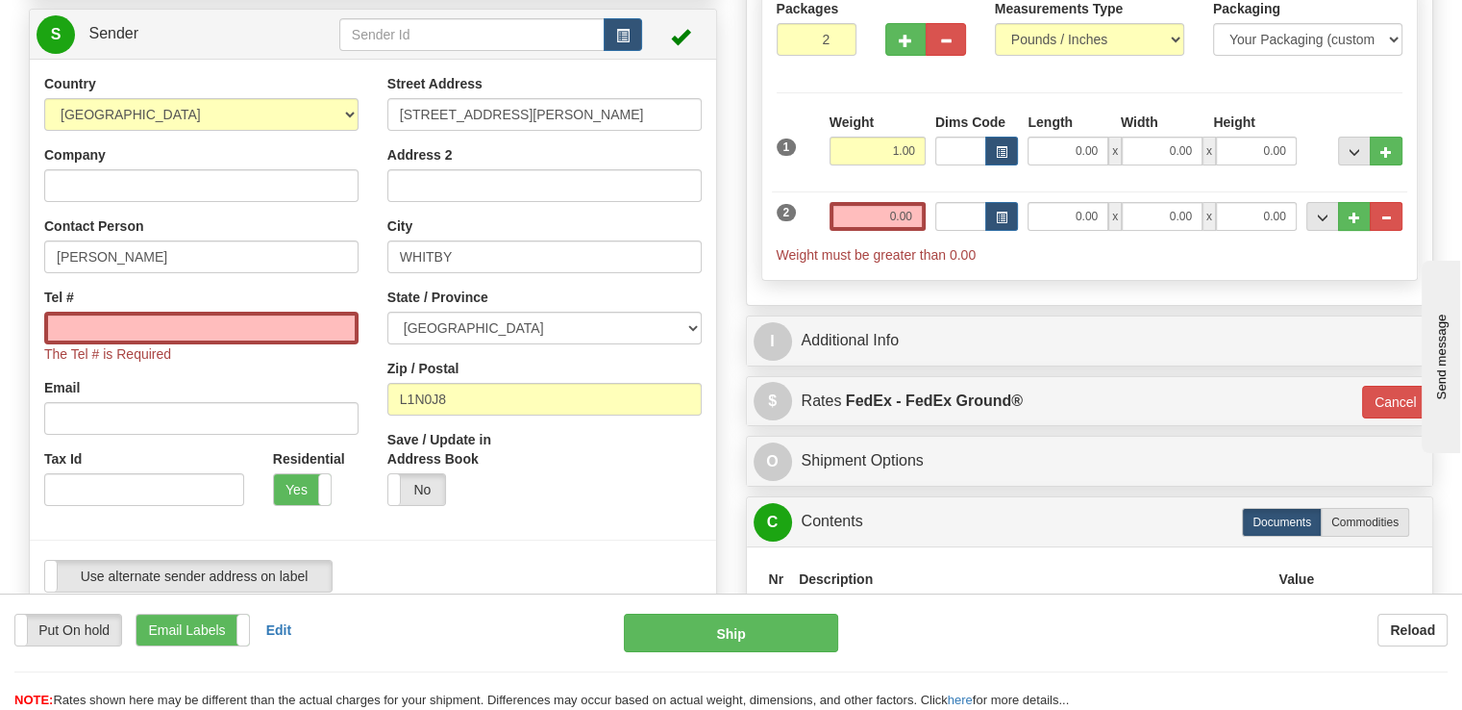
scroll to position [96, 0]
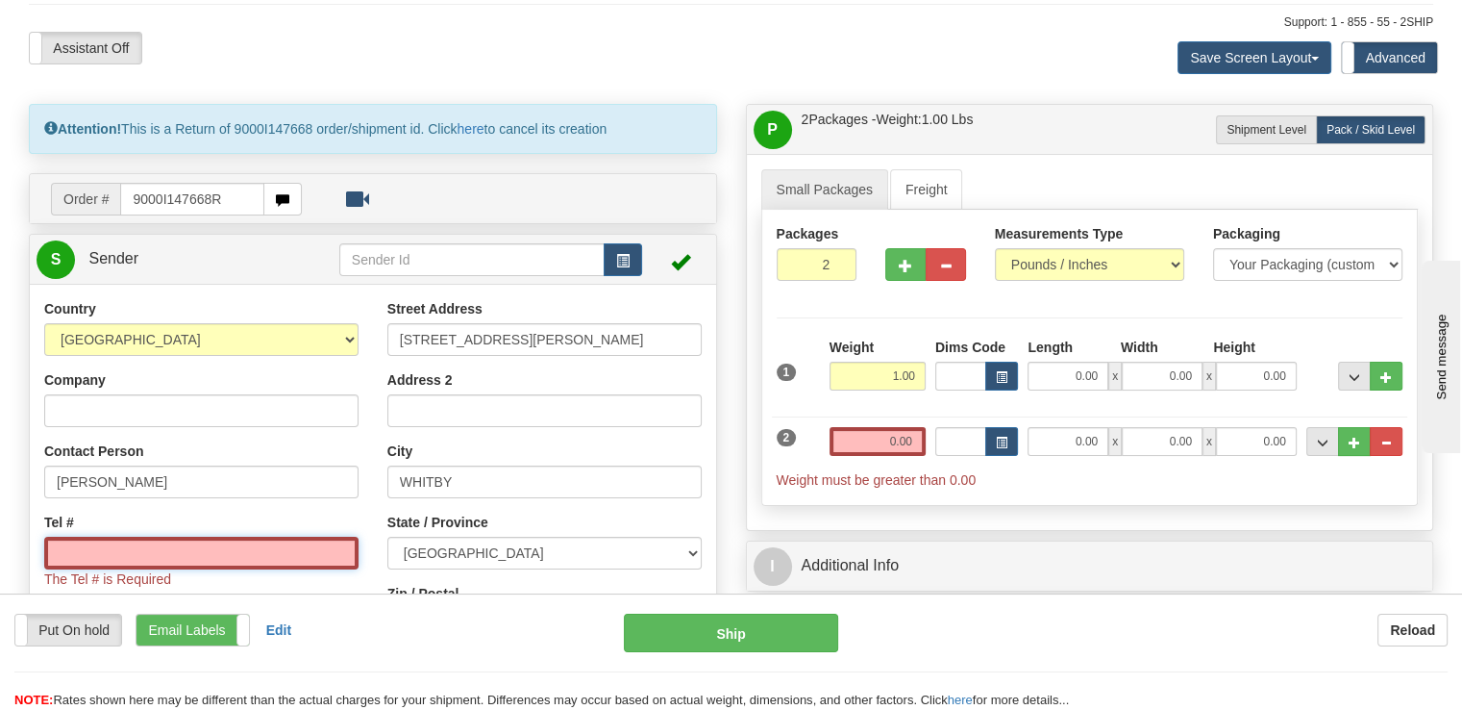
click at [132, 536] on input "Tel #" at bounding box center [201, 552] width 314 height 33
click at [133, 536] on input "Tel #" at bounding box center [201, 552] width 314 height 33
paste input "416 802-5005"
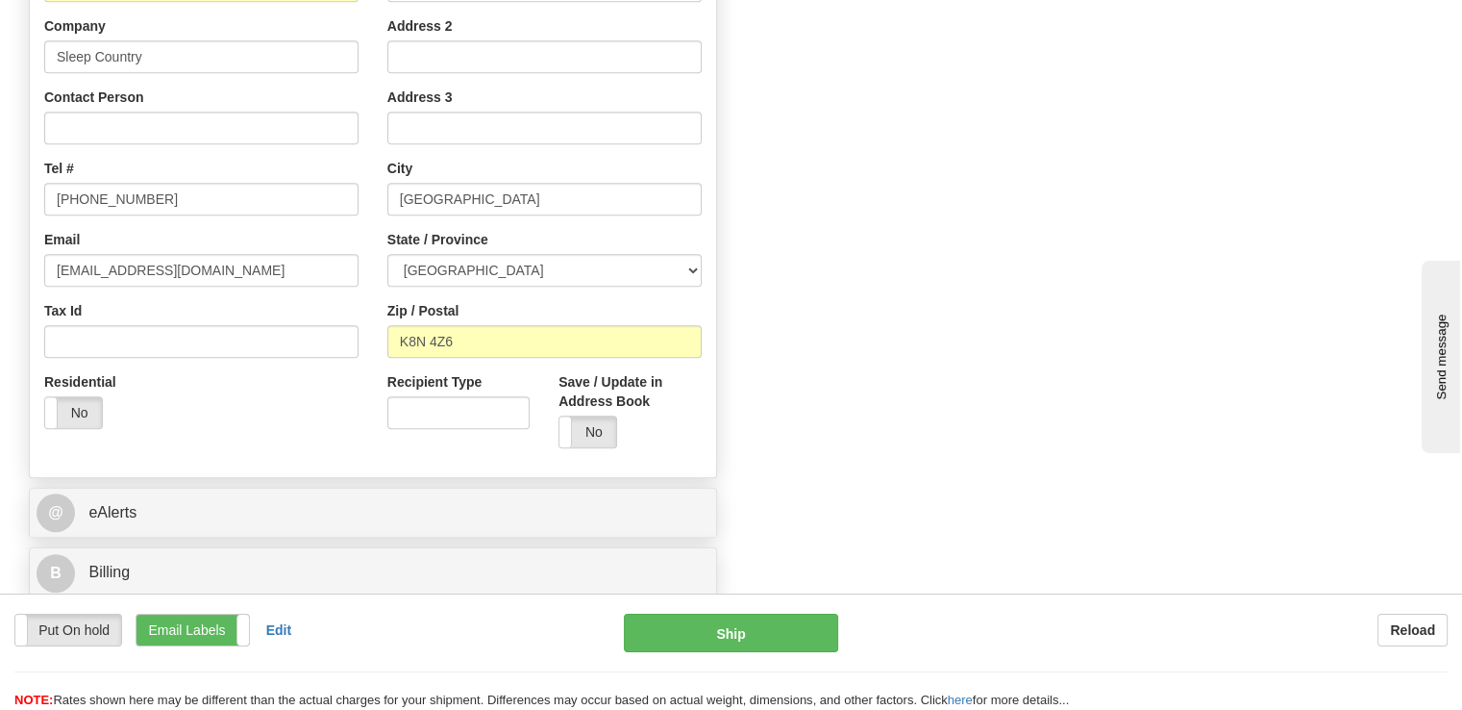
scroll to position [1154, 0]
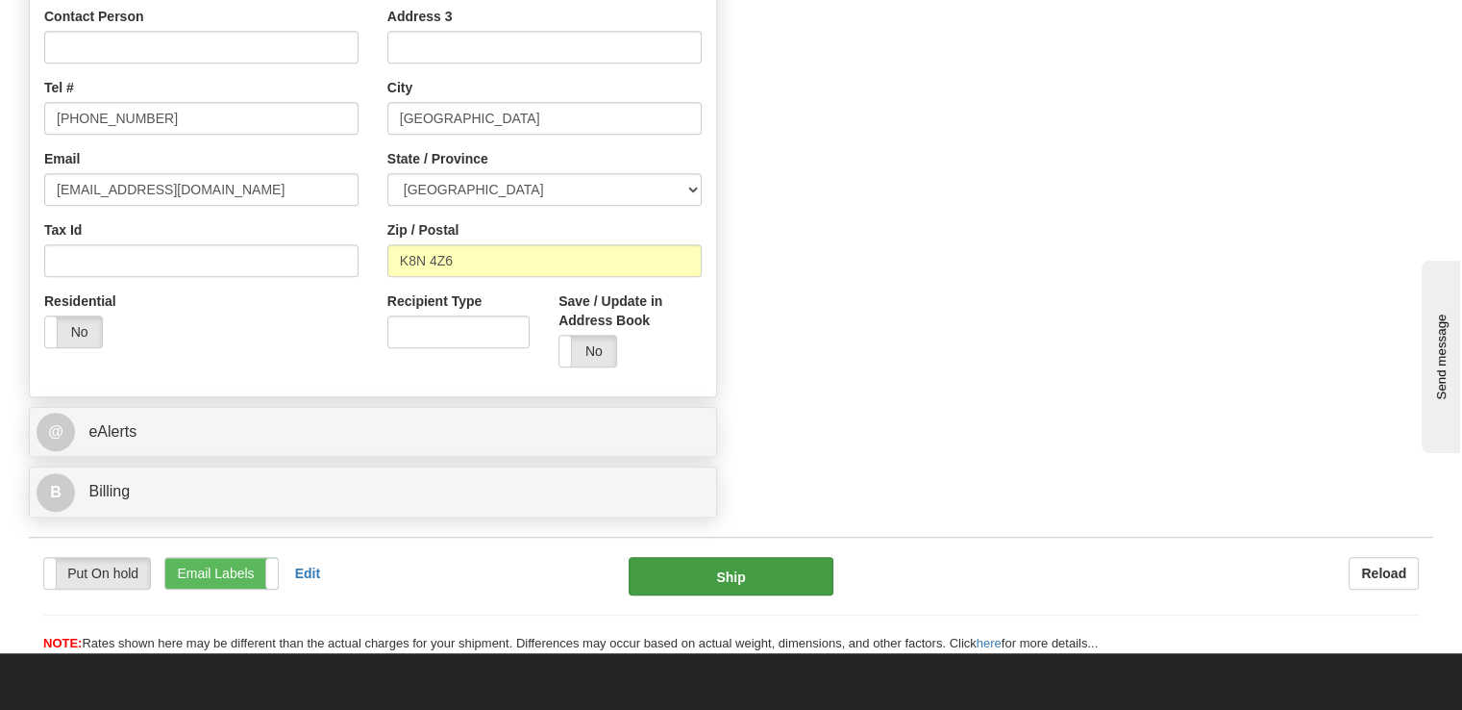
type input "416 802-5005"
click at [758, 557] on button "Ship" at bounding box center [732, 576] width 206 height 38
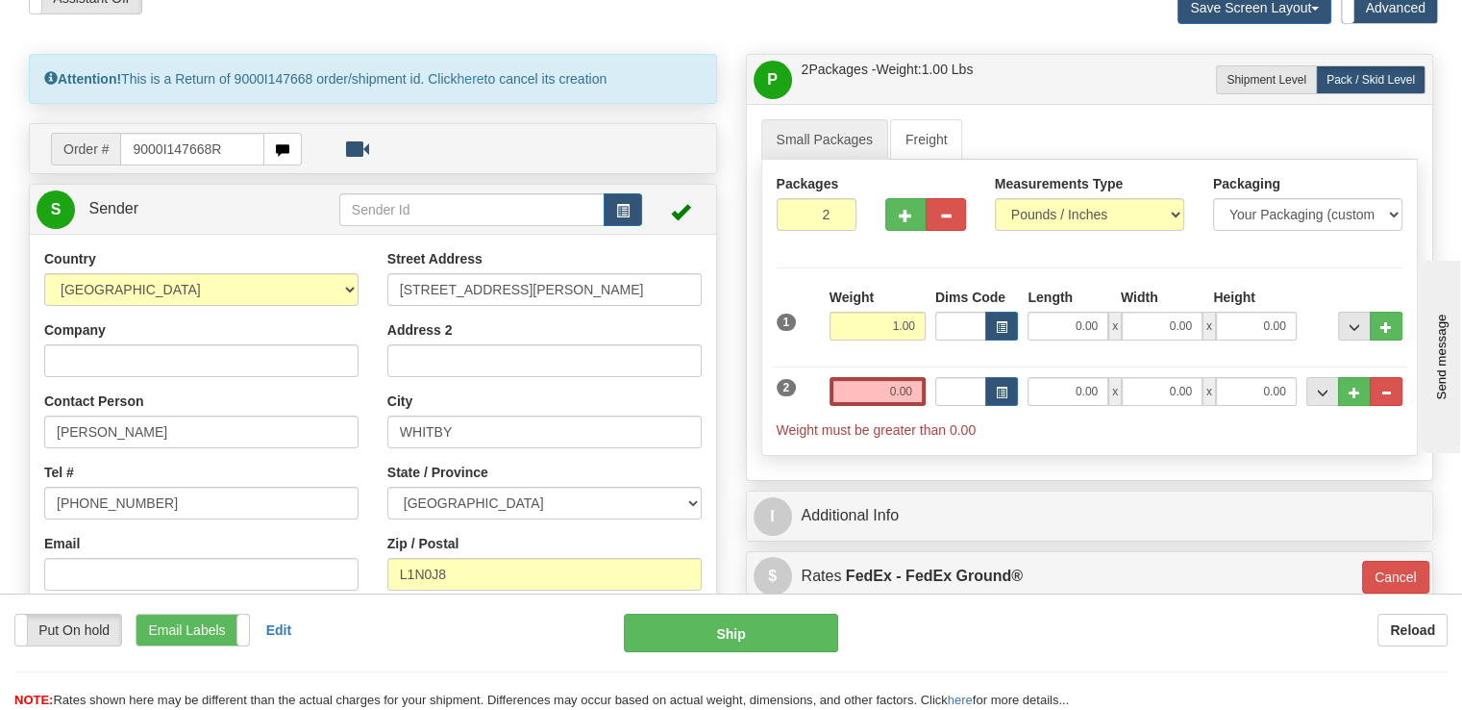
scroll to position [192, 0]
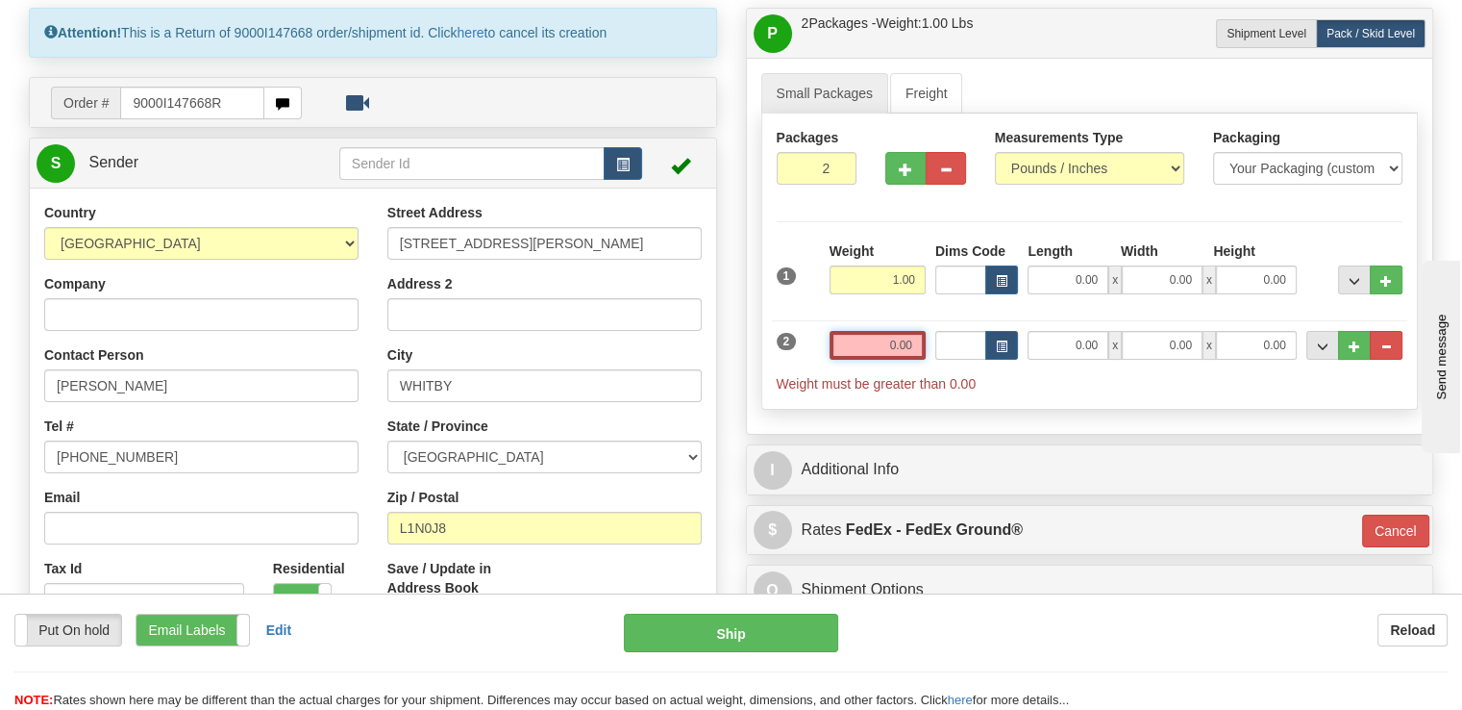
click at [903, 331] on input "0.00" at bounding box center [878, 345] width 96 height 29
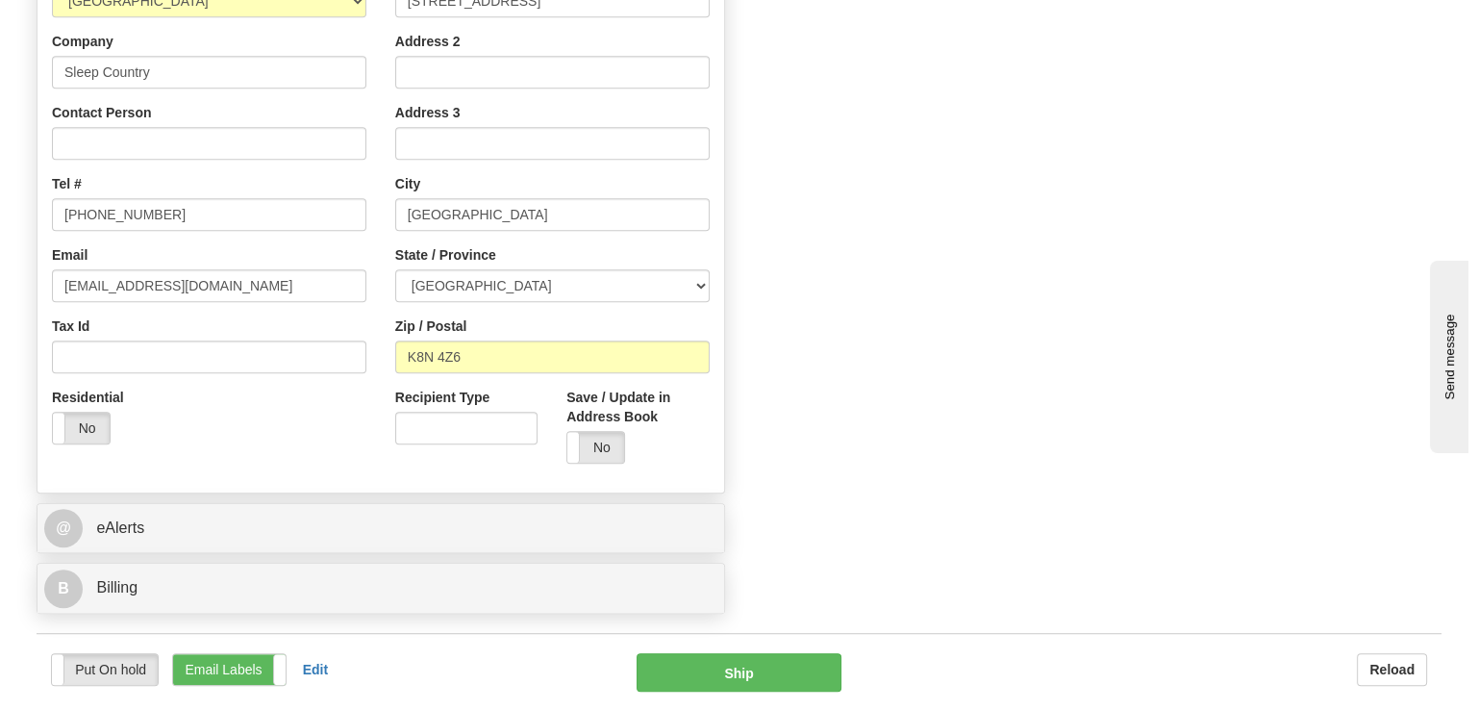
scroll to position [1442, 0]
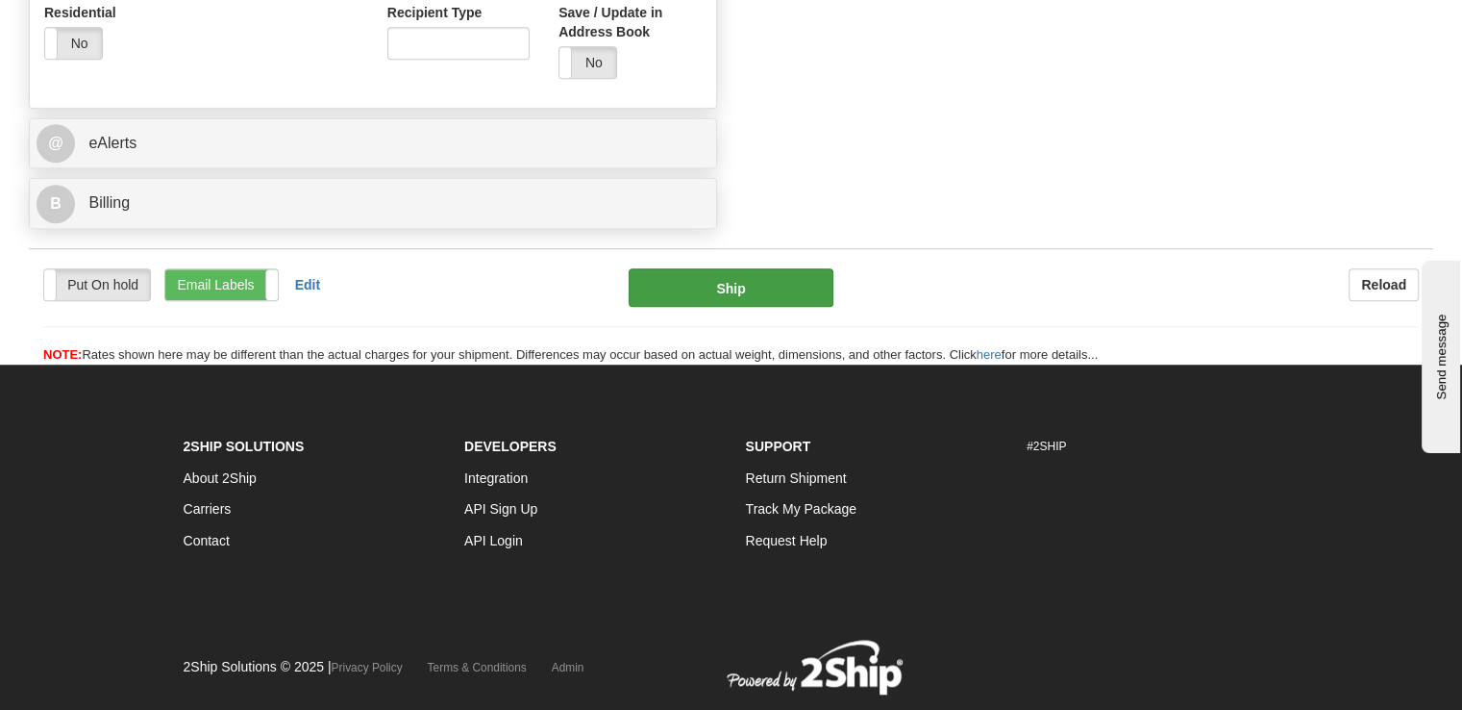
type input "1.00"
type input "92"
click at [776, 268] on button "Ship" at bounding box center [732, 287] width 206 height 38
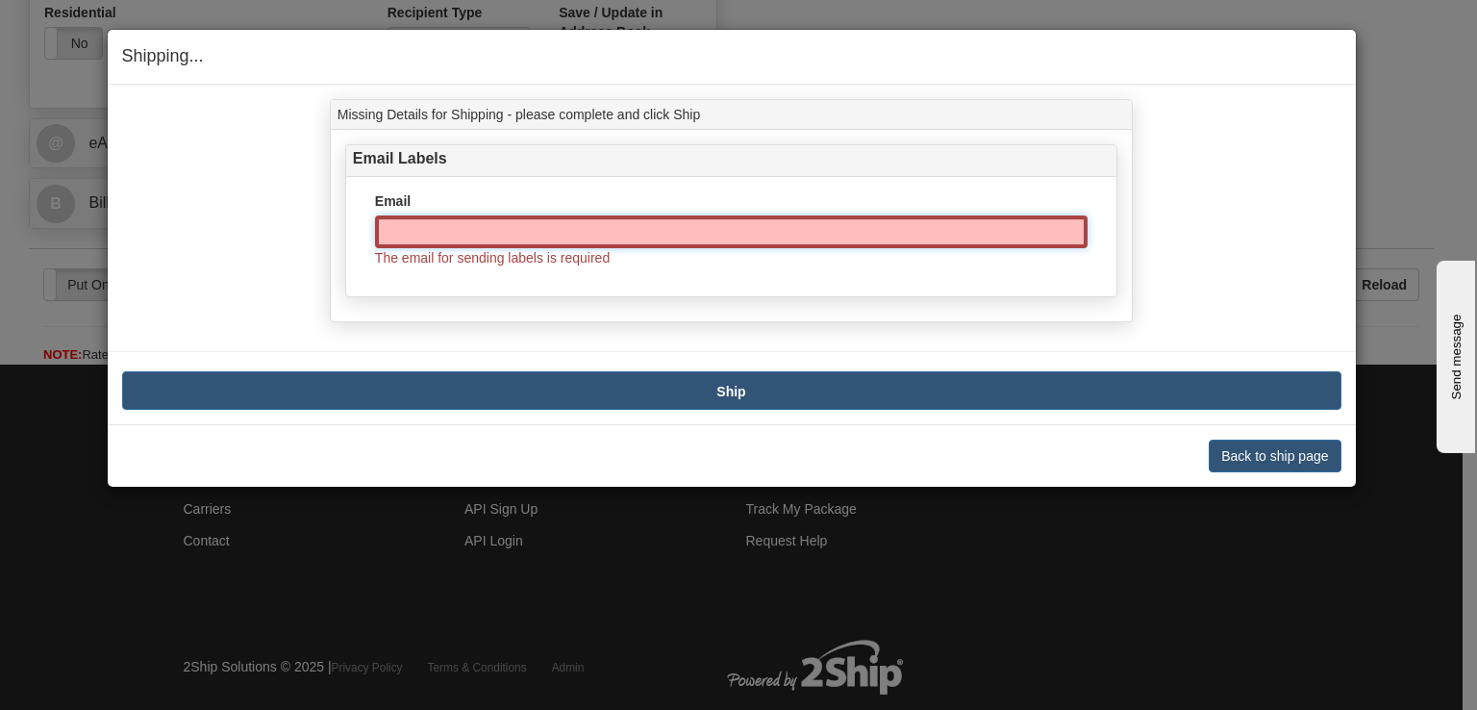
drag, startPoint x: 537, startPoint y: 239, endPoint x: 550, endPoint y: 239, distance: 12.5
click at [537, 239] on input "Email" at bounding box center [731, 231] width 712 height 33
paste input "melaniebremner21@yahoo.ca"
type input "melaniebremner21@yahoo.ca"
click at [678, 387] on button "Ship" at bounding box center [731, 390] width 1219 height 38
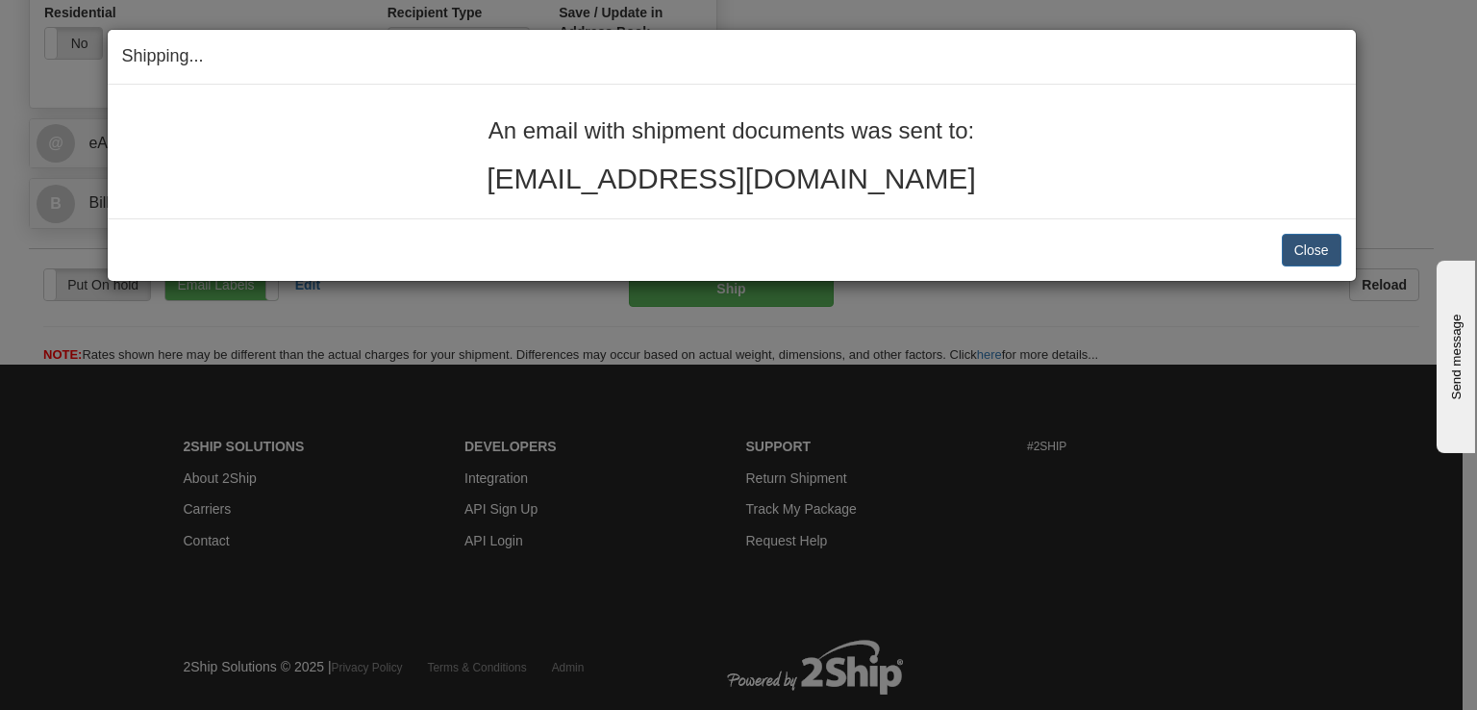
drag, startPoint x: 956, startPoint y: 185, endPoint x: 479, endPoint y: 101, distance: 484.2
click at [479, 101] on div "An email with shipment documents was sent to: melaniebremner21@yahoo.ca" at bounding box center [732, 152] width 1248 height 134
copy div "An email with shipment documents was sent to: melaniebremner21@yahoo.ca"
click at [1312, 251] on button "Close" at bounding box center [1312, 250] width 60 height 33
